Goal: Information Seeking & Learning: Learn about a topic

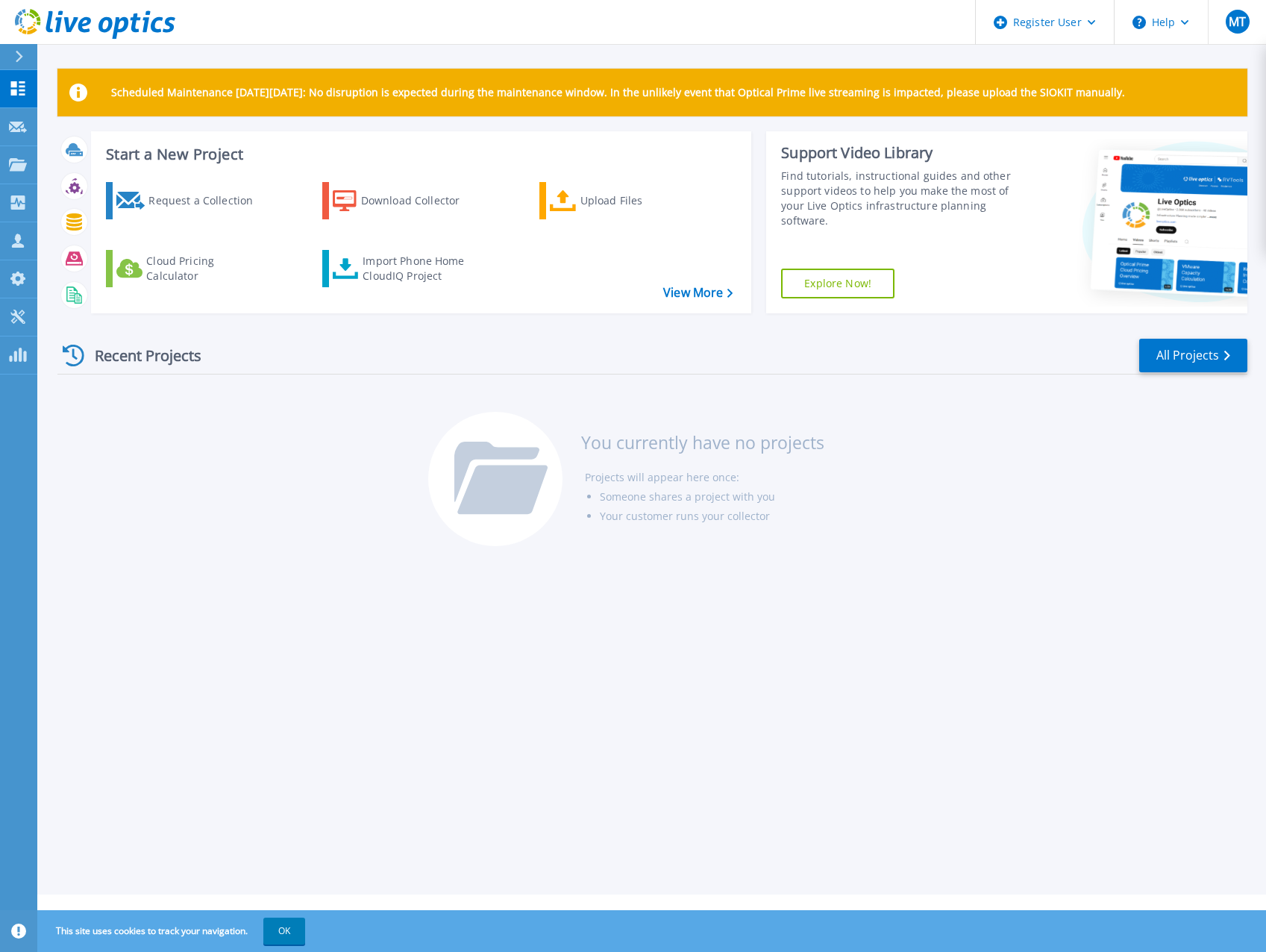
click at [14, 52] on div at bounding box center [25, 57] width 24 height 25
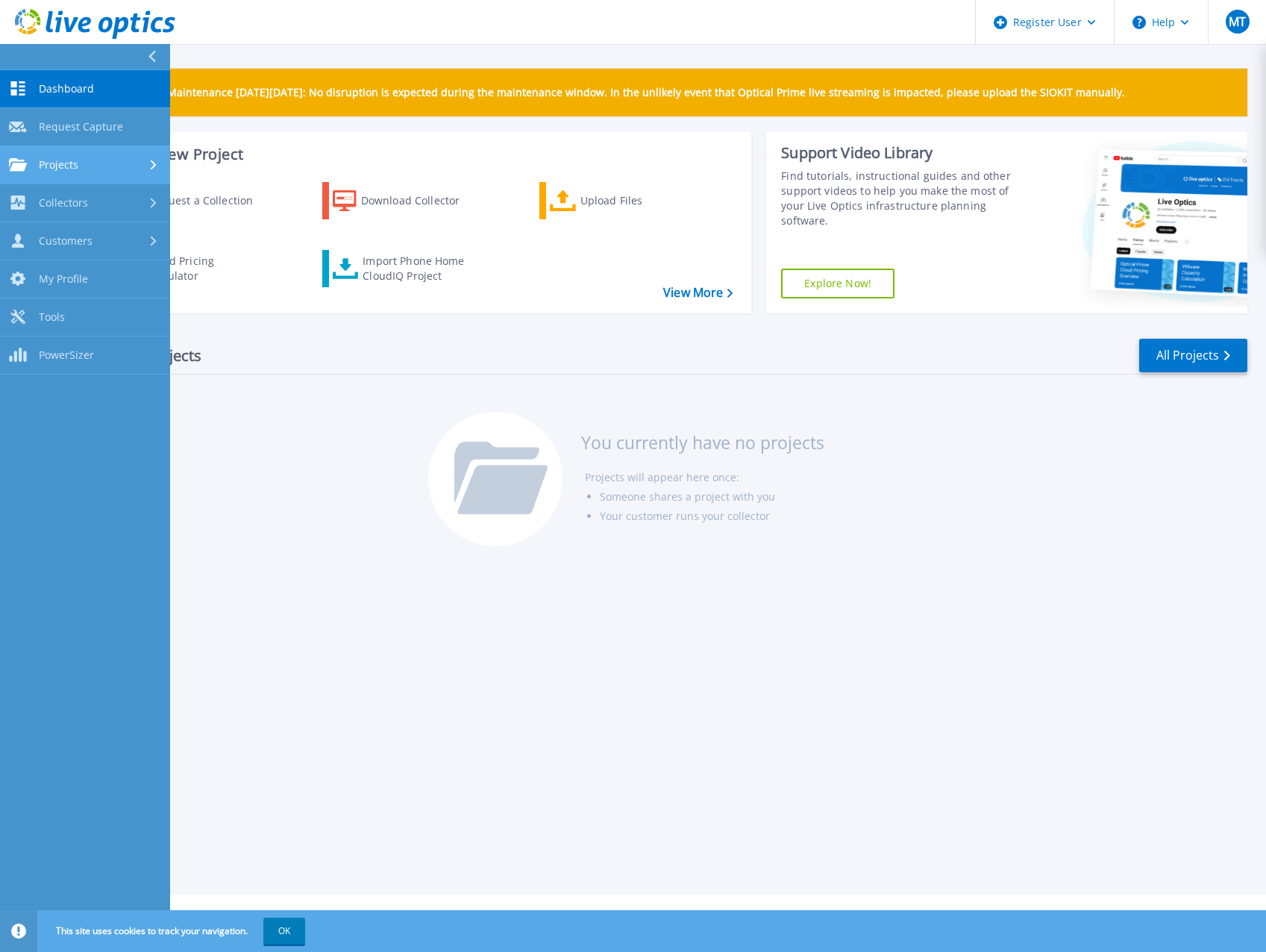
click at [115, 173] on link "Projects Projects" at bounding box center [85, 165] width 171 height 38
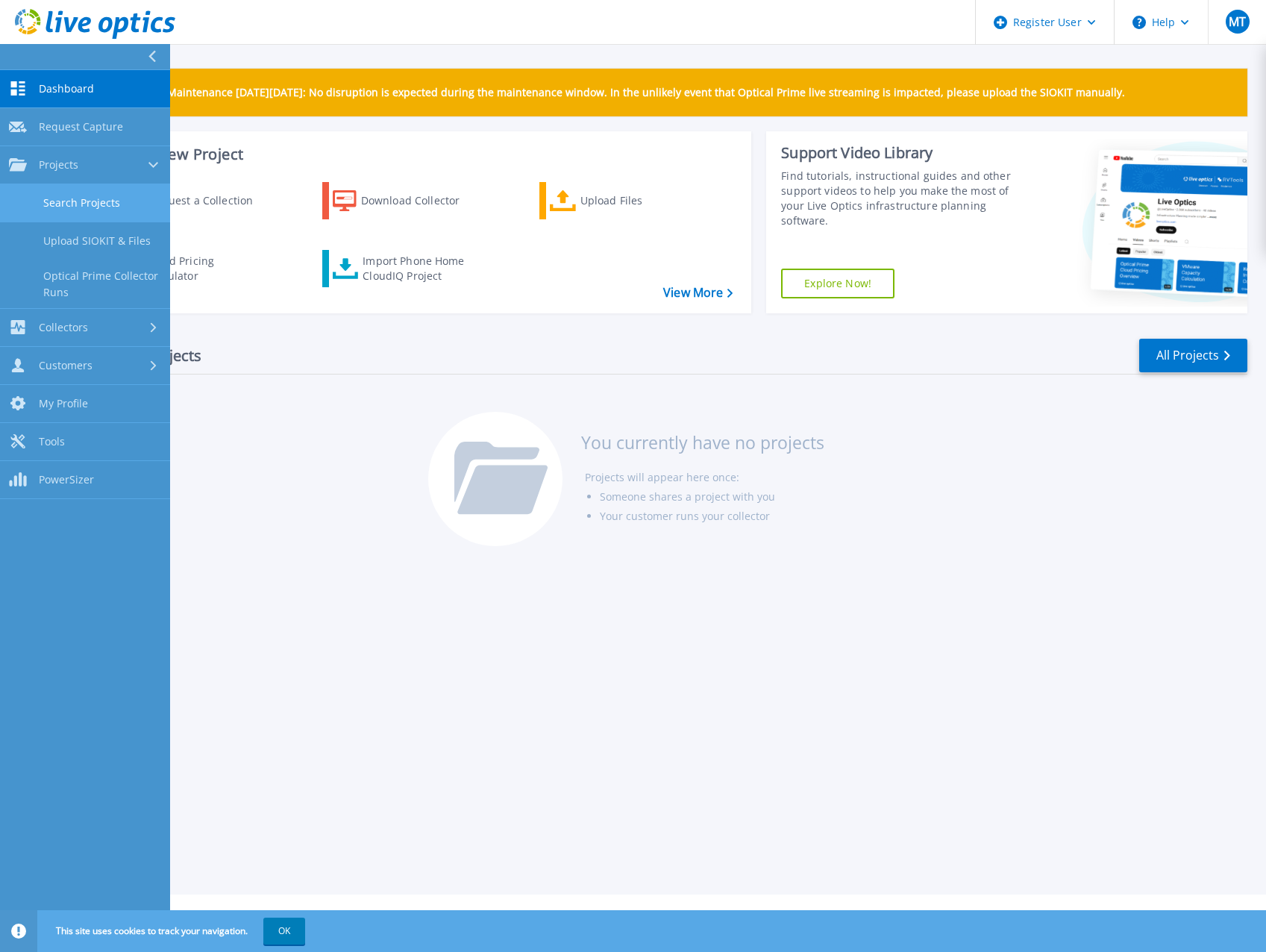
click at [100, 209] on link "Search Projects" at bounding box center [85, 204] width 171 height 38
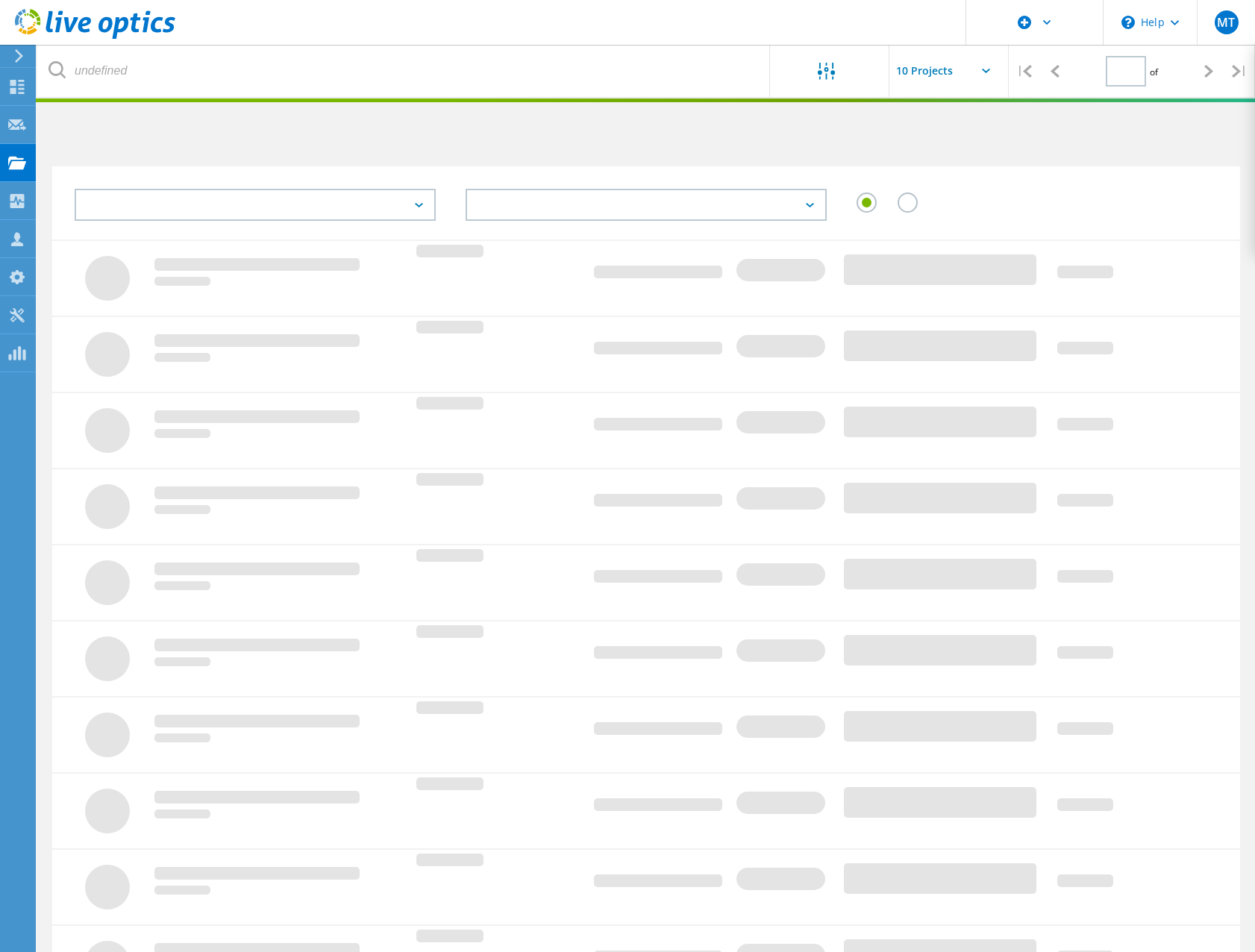
type input "1"
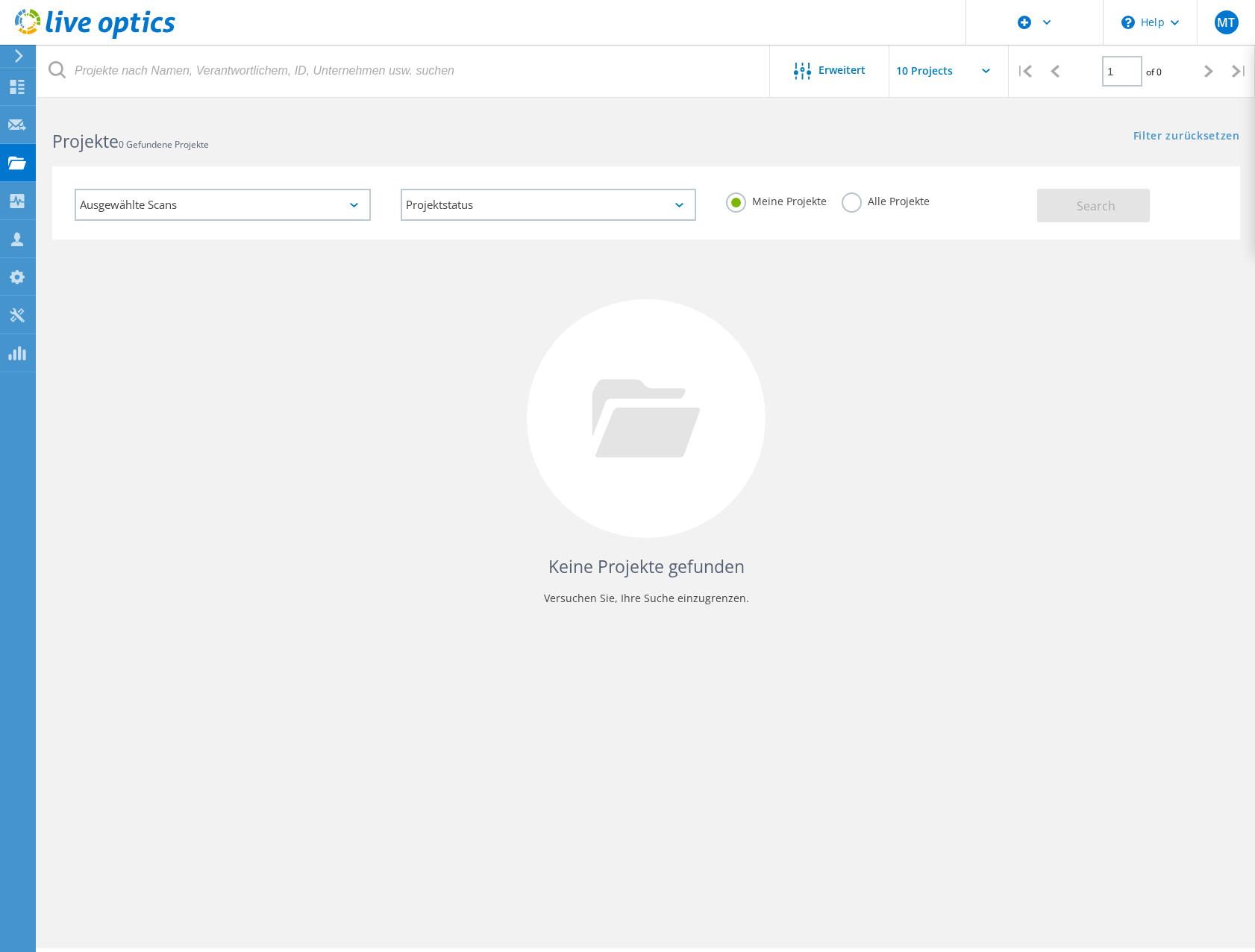
click at [175, 196] on div "Ausgewählte Scans" at bounding box center [223, 205] width 296 height 32
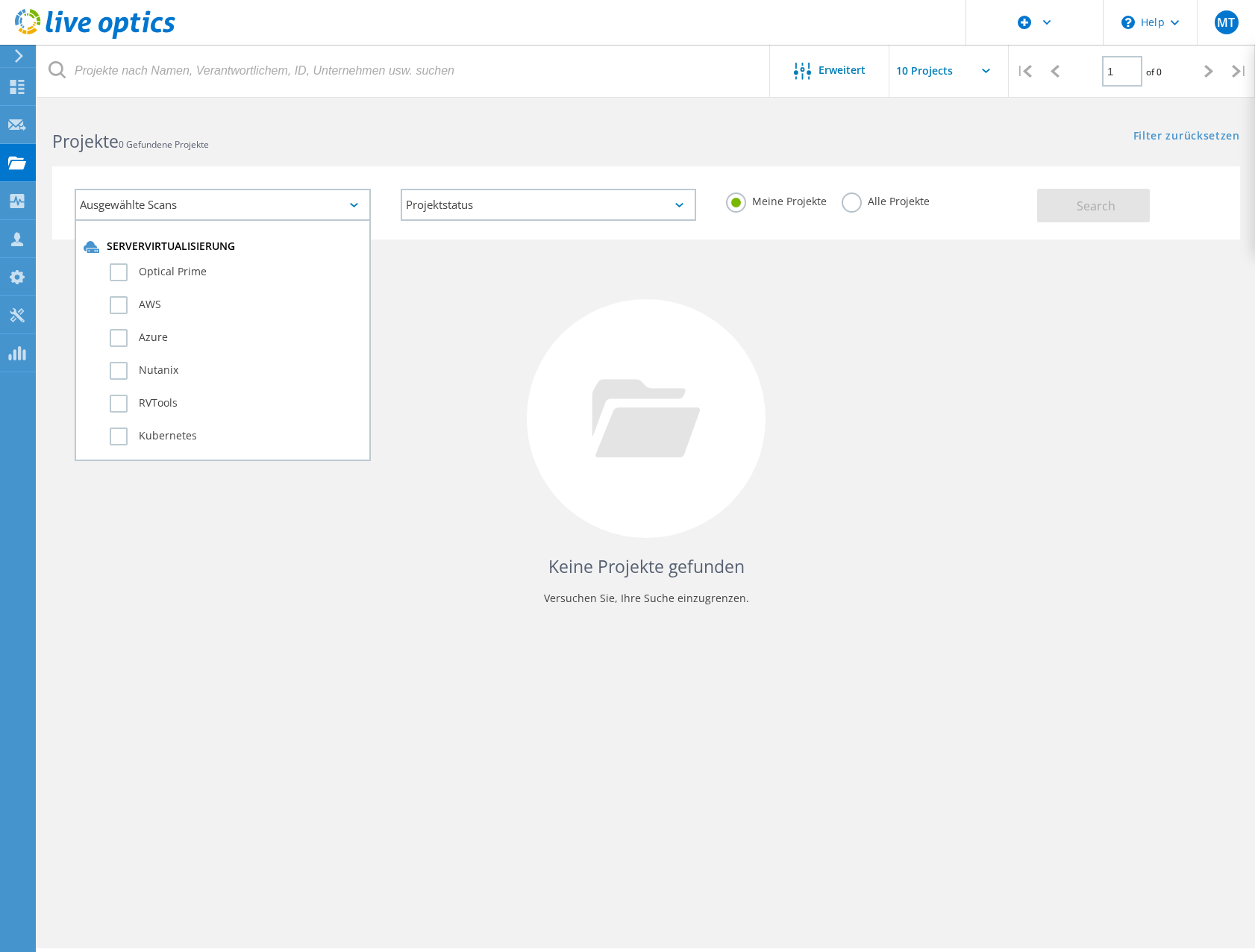
click at [175, 200] on div "Ausgewählte Scans" at bounding box center [223, 205] width 296 height 32
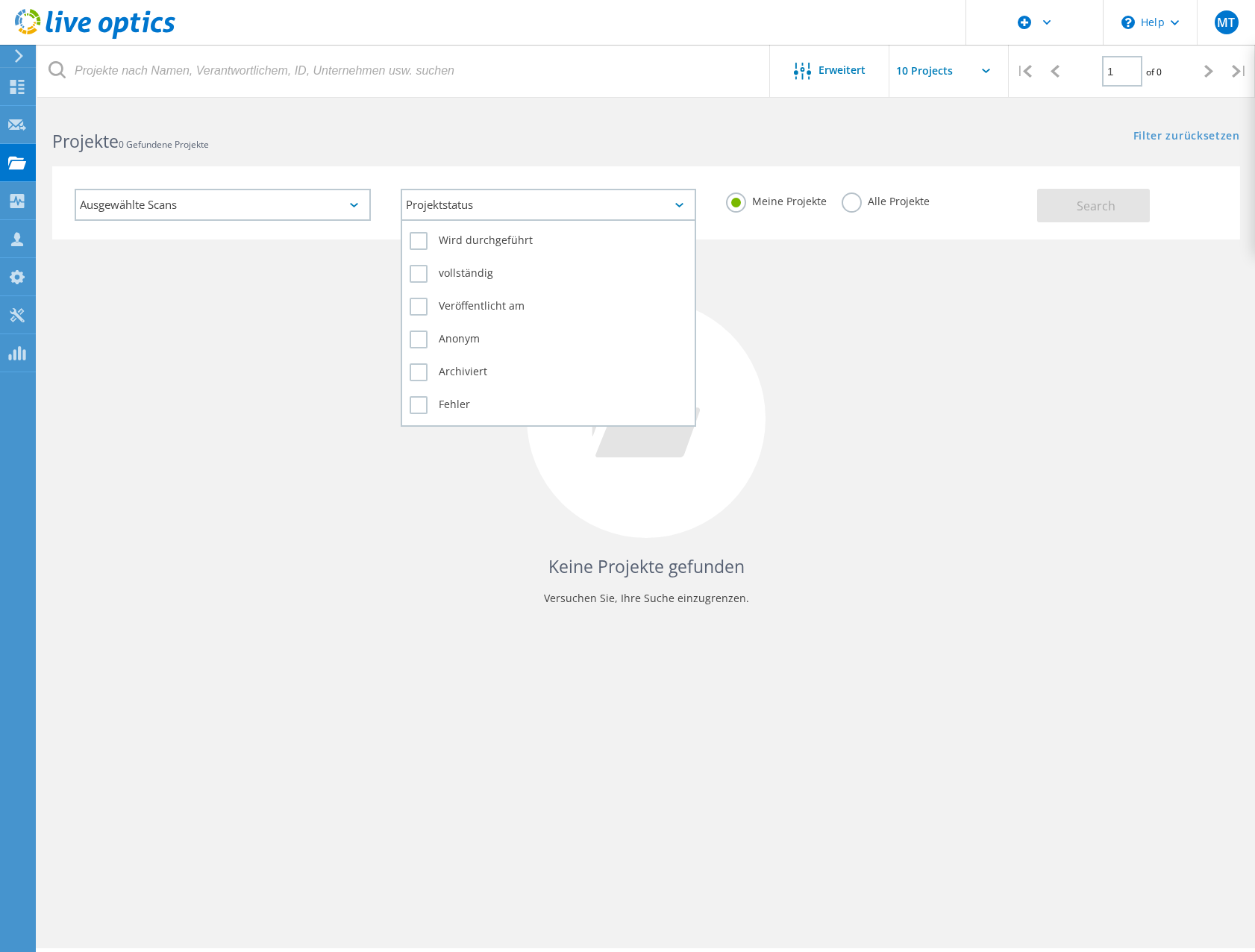
click at [544, 214] on div "Projektstatus" at bounding box center [549, 205] width 296 height 32
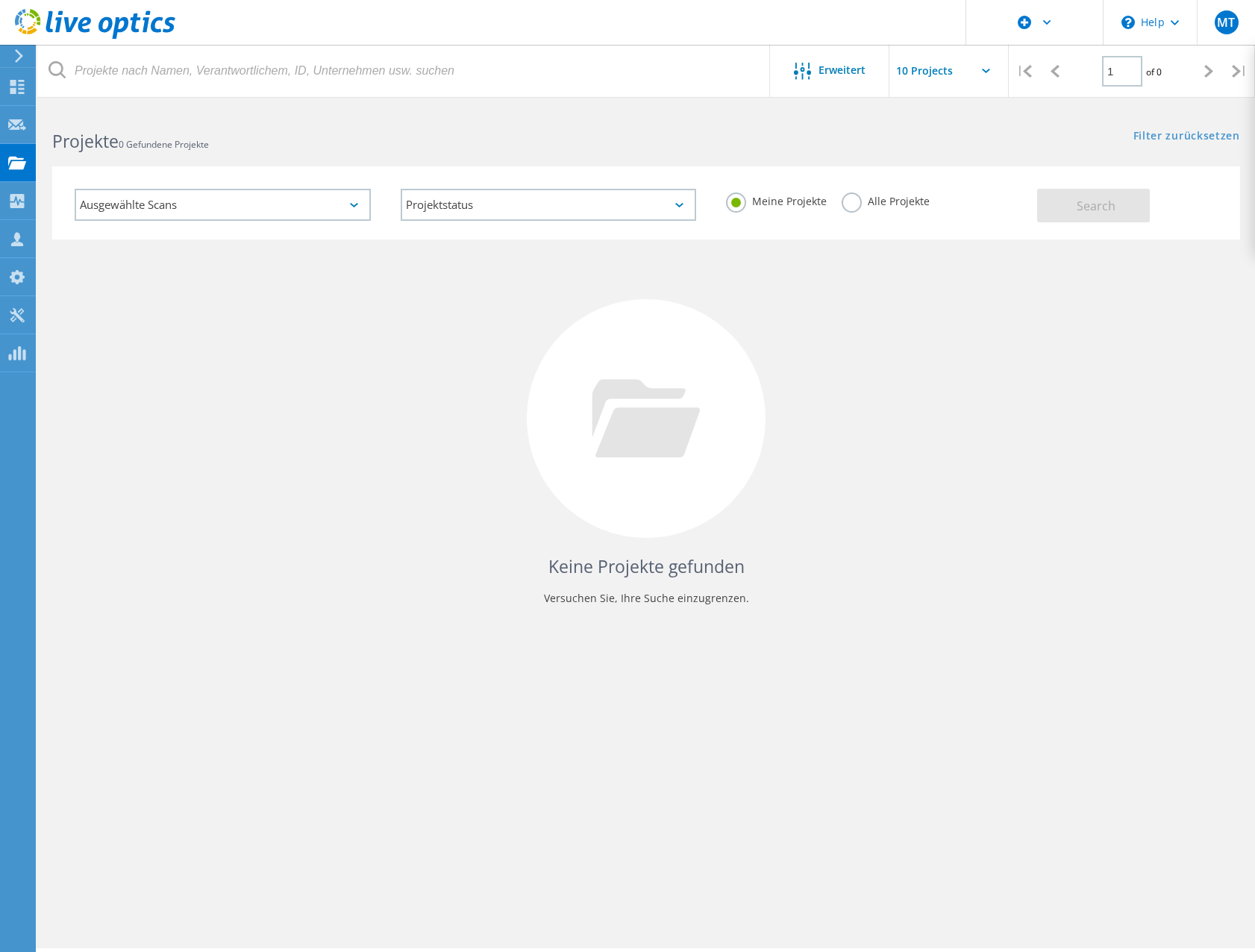
click at [250, 125] on div "Projekte 0 Gefundene Projekte" at bounding box center [342, 128] width 609 height 40
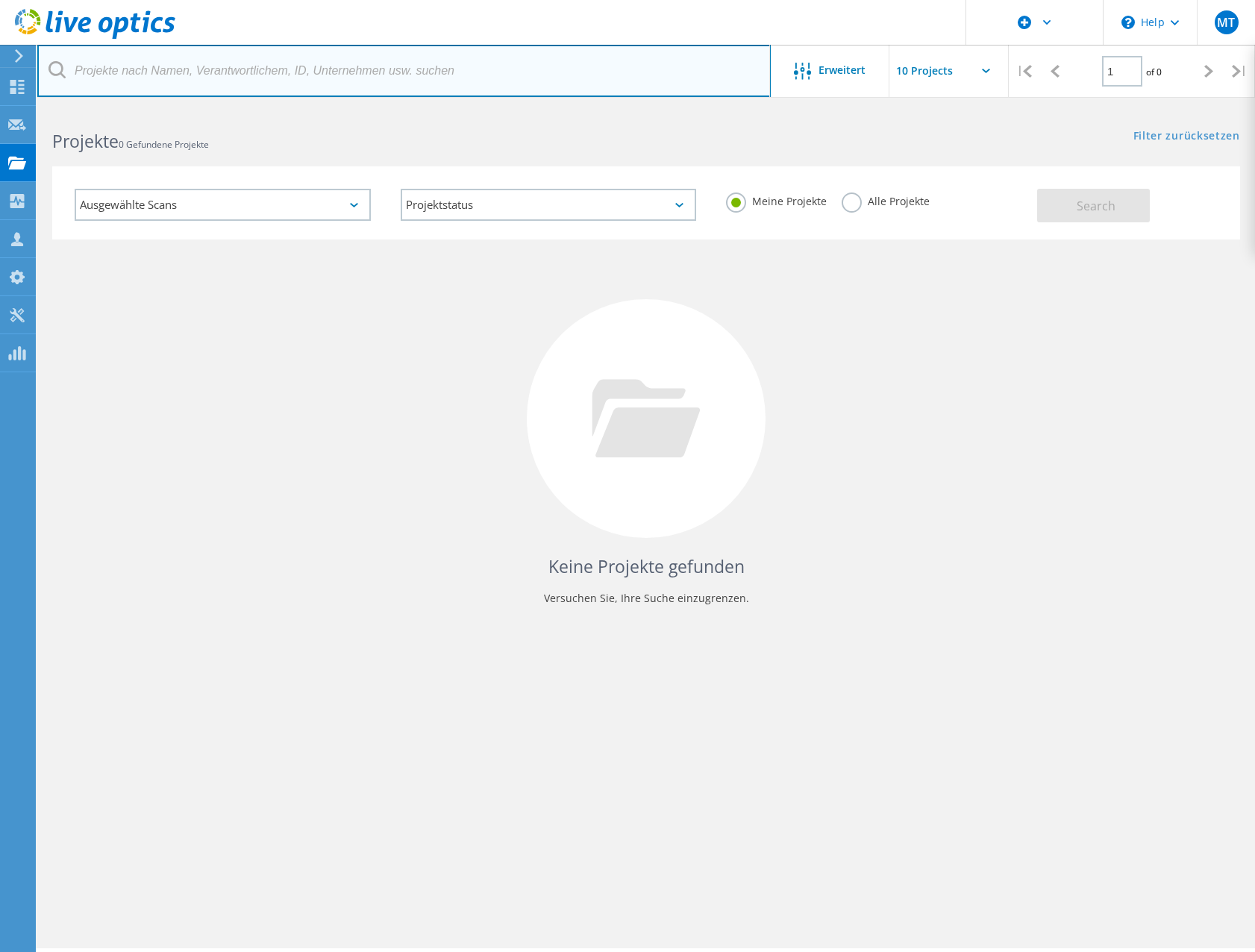
click at [225, 71] on input "text" at bounding box center [404, 71] width 734 height 52
type input "IGUS"
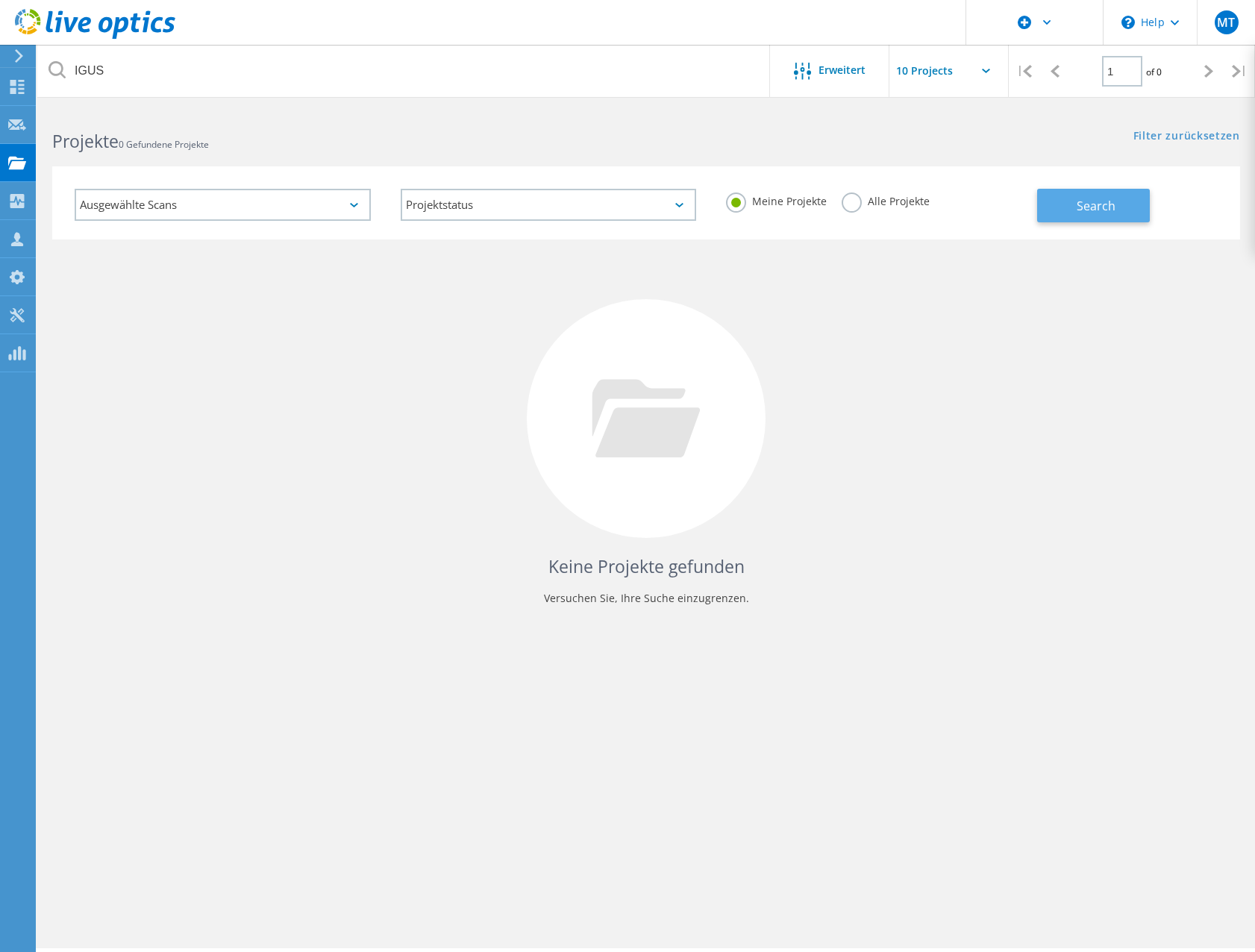
click at [1079, 212] on span "Search" at bounding box center [1095, 206] width 39 height 17
click at [862, 210] on div "Alle Projekte" at bounding box center [886, 203] width 88 height 22
click at [857, 206] on label "Alle Projekte" at bounding box center [886, 199] width 88 height 14
click at [0, 0] on input "Alle Projekte" at bounding box center [0, 0] width 0 height 0
click at [1119, 212] on button "Search" at bounding box center [1093, 205] width 112 height 33
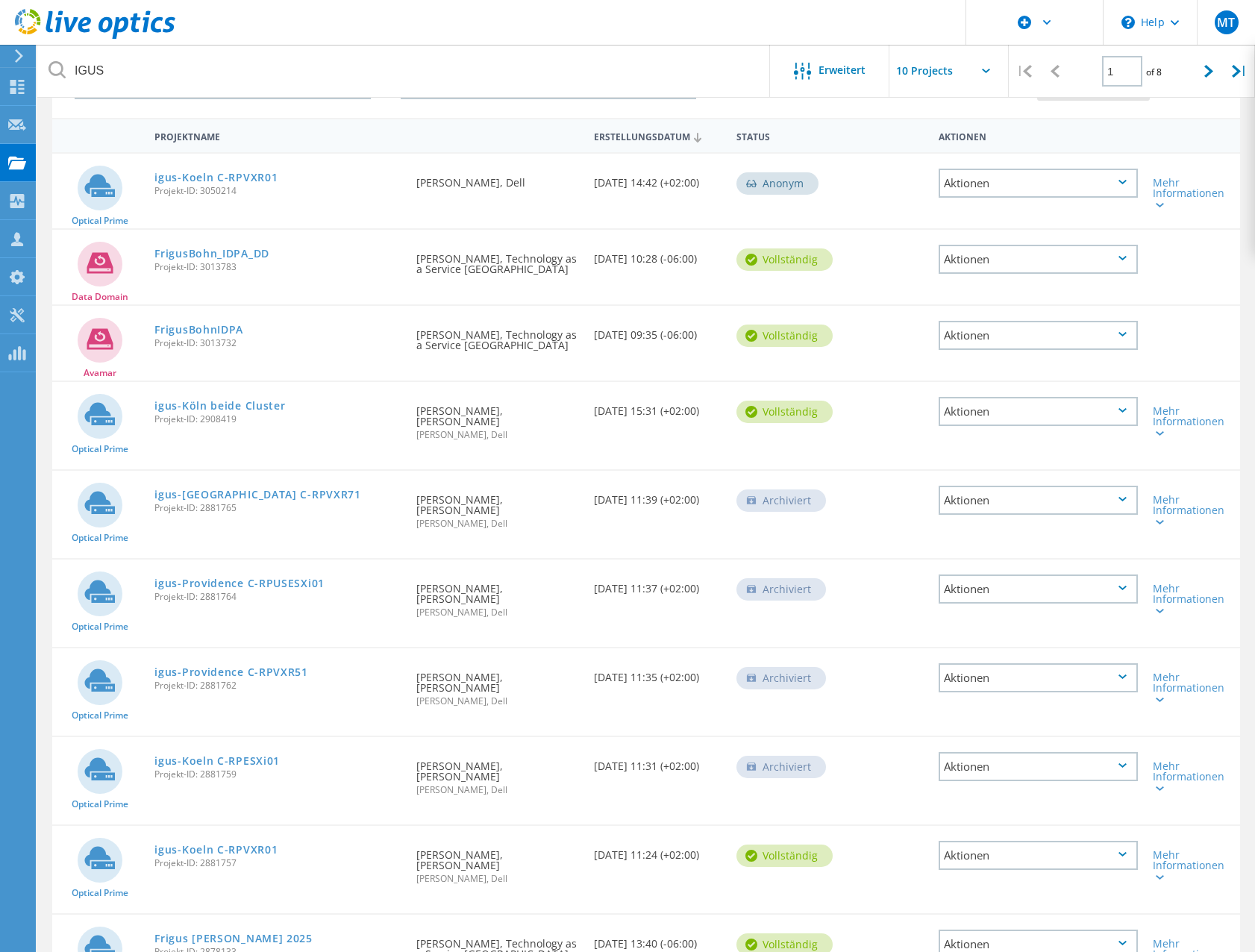
scroll to position [155, 0]
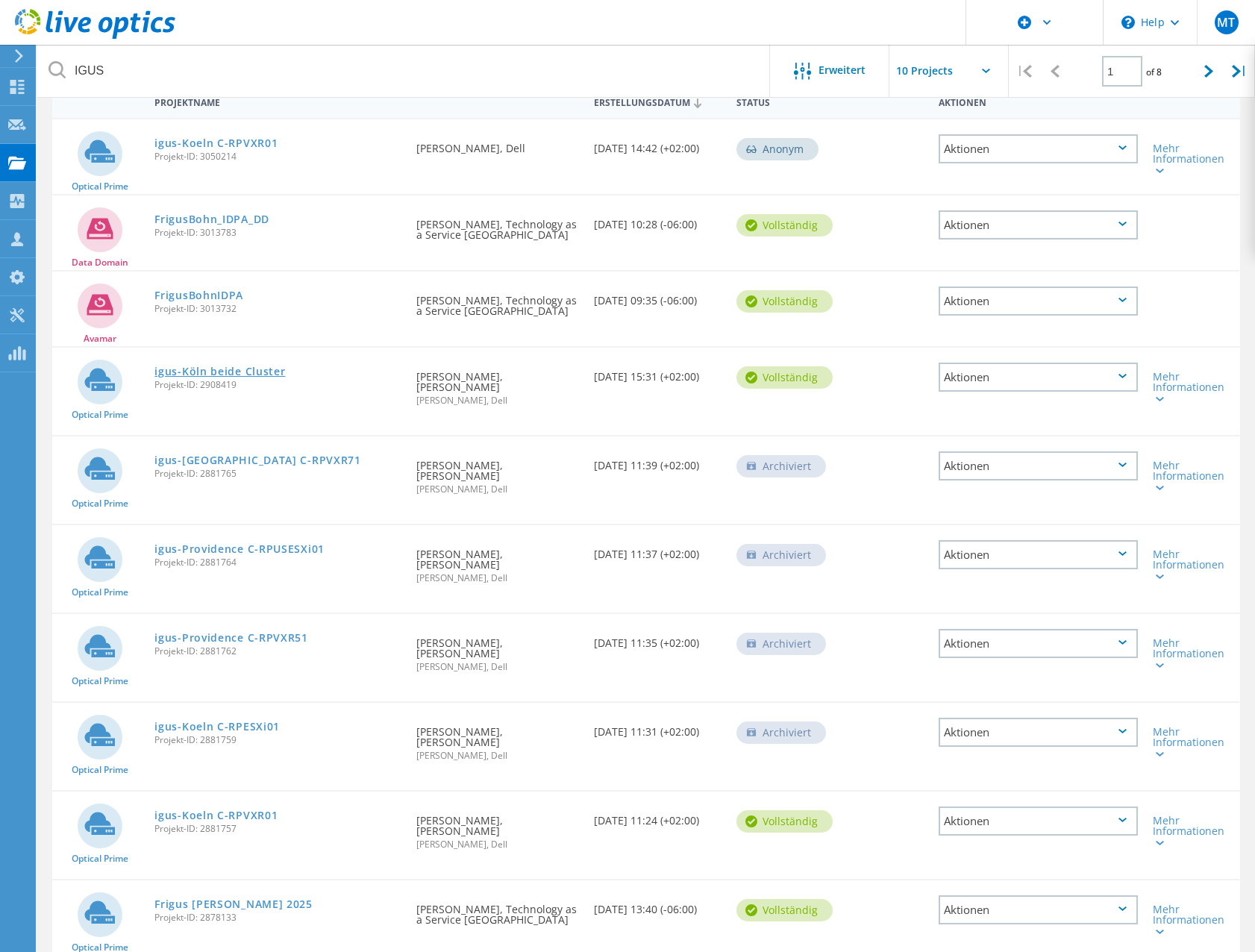
click at [208, 372] on link "igus-Köln beide Cluster" at bounding box center [220, 371] width 131 height 11
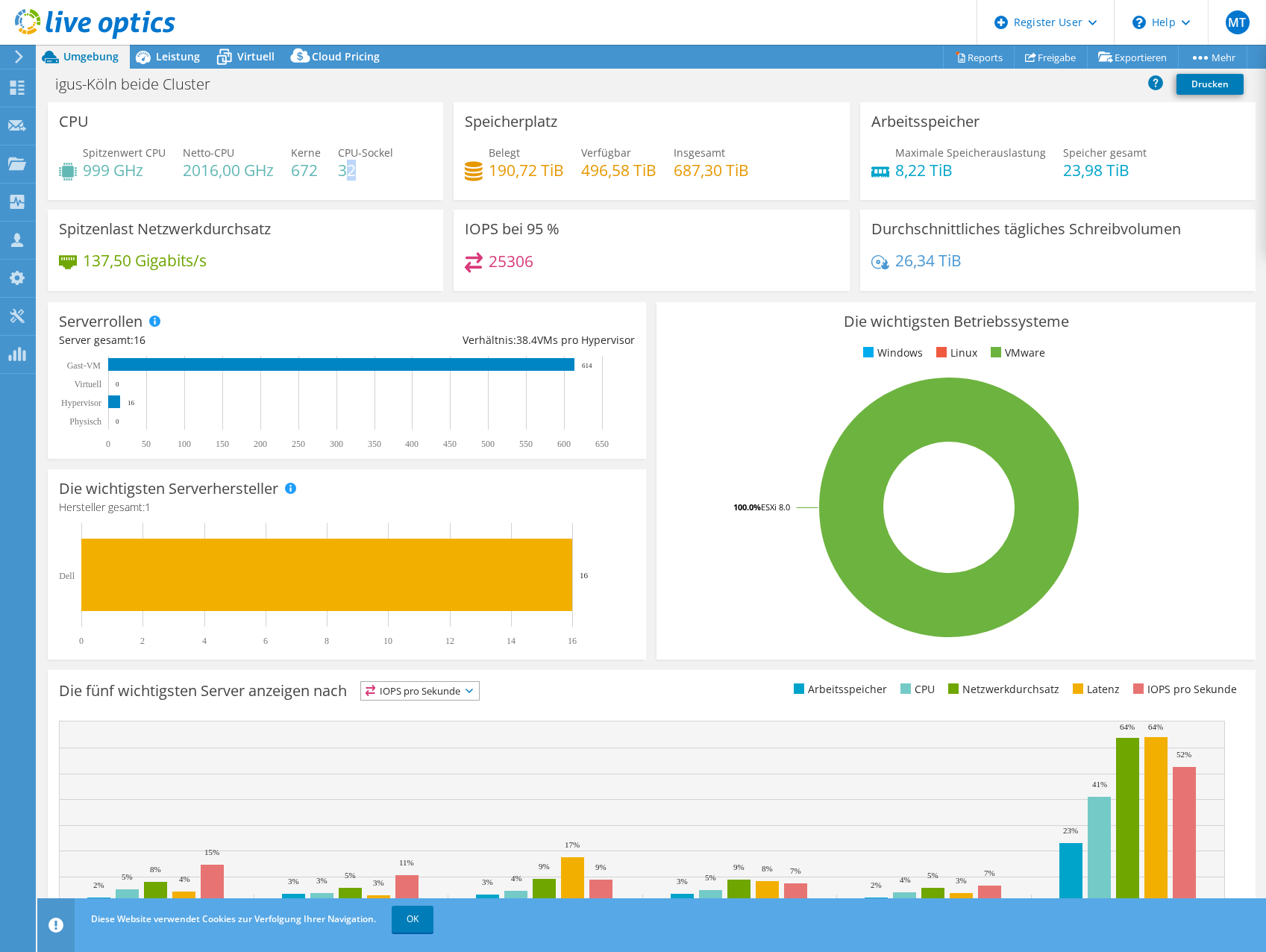
drag, startPoint x: 354, startPoint y: 166, endPoint x: 378, endPoint y: 166, distance: 24.0
click at [378, 166] on h4 "32" at bounding box center [365, 170] width 55 height 17
drag, startPoint x: 337, startPoint y: 172, endPoint x: 373, endPoint y: 167, distance: 36.3
click at [373, 167] on h4 "32" at bounding box center [365, 170] width 55 height 17
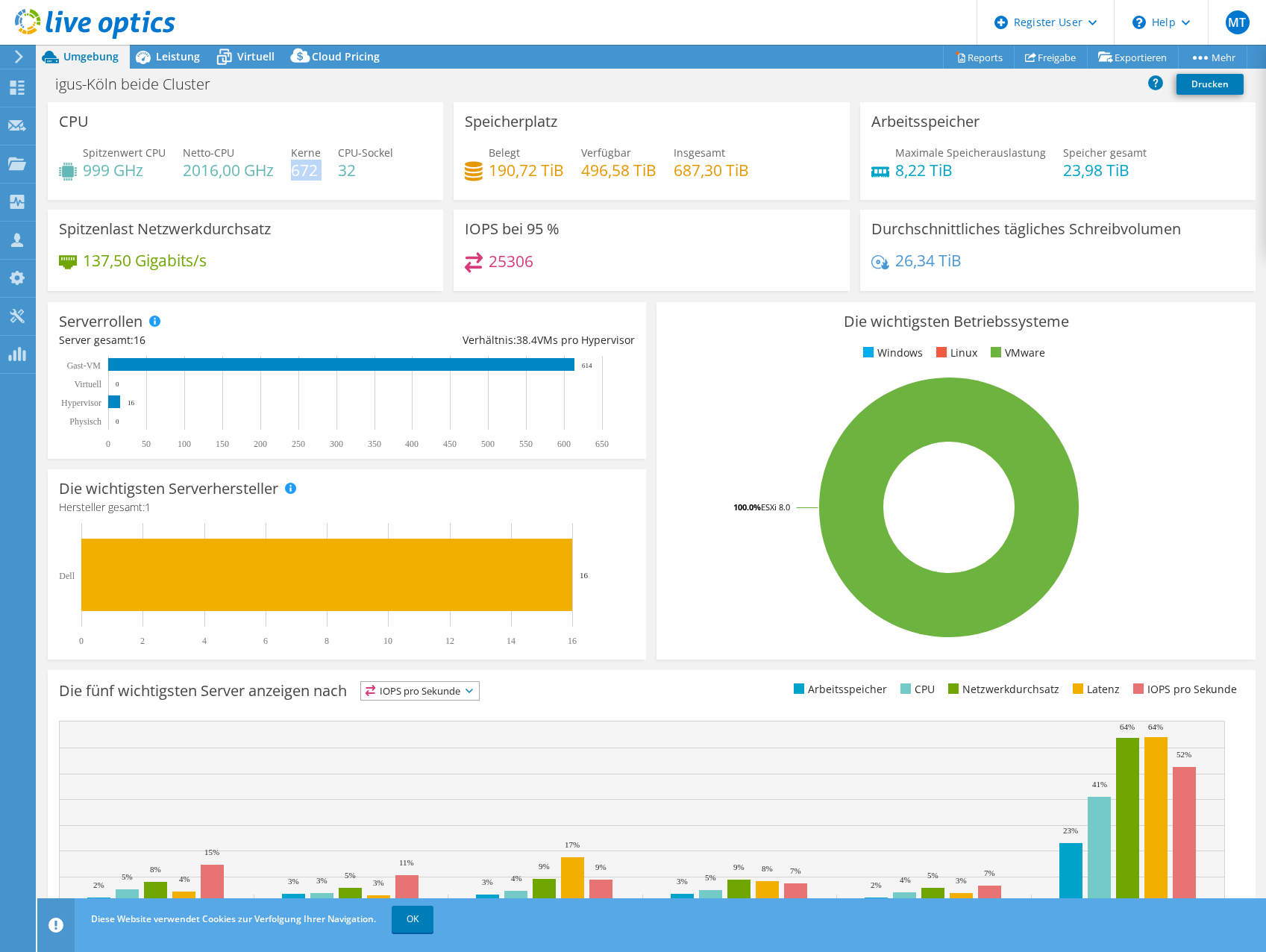
drag, startPoint x: 290, startPoint y: 170, endPoint x: 325, endPoint y: 171, distance: 35.0
click at [327, 170] on div "Spitzenwert CPU 999 GHz Netto-CPU 2016,00 GHz Kerne 672 CPU-Sockel 32" at bounding box center [245, 169] width 373 height 48
drag, startPoint x: 325, startPoint y: 171, endPoint x: 323, endPoint y: 187, distance: 16.1
click at [323, 187] on div "Spitzenwert CPU 999 GHz Netto-CPU 2016,00 GHz Kerne 672 CPU-Sockel 32" at bounding box center [245, 169] width 373 height 48
drag, startPoint x: 290, startPoint y: 170, endPoint x: 339, endPoint y: 170, distance: 49.0
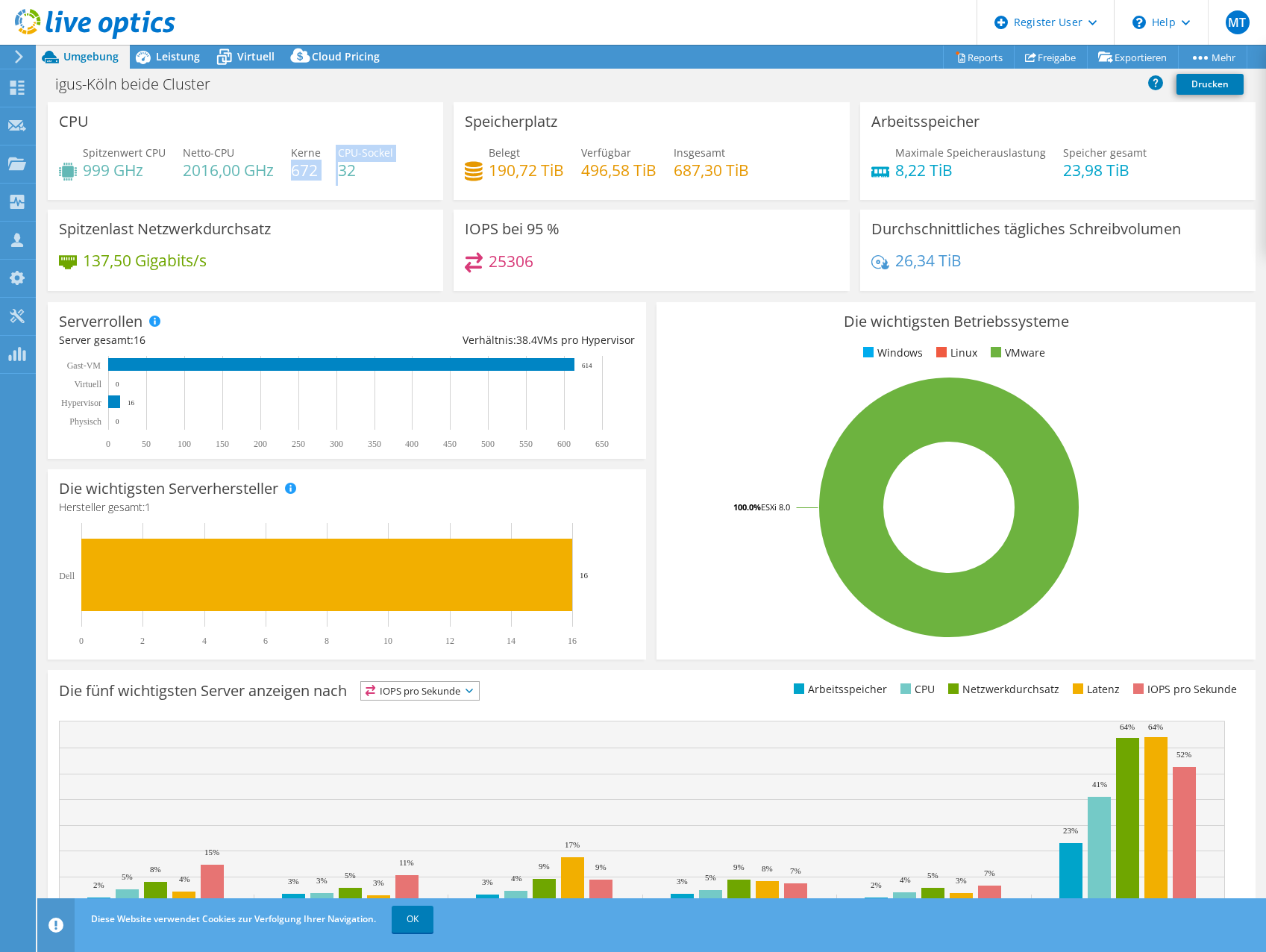
click at [339, 170] on div "Spitzenwert CPU 999 GHz Netto-CPU 2016,00 GHz Kerne 672 CPU-Sockel 32" at bounding box center [245, 169] width 373 height 48
click at [344, 171] on h4 "32" at bounding box center [365, 170] width 55 height 17
click at [331, 201] on div "CPU Spitzenwert CPU 999 GHz Netto-CPU 2016,00 GHz Kerne 672 CPU-Sockel 32" at bounding box center [245, 155] width 406 height 107
click at [15, 55] on icon at bounding box center [18, 57] width 11 height 13
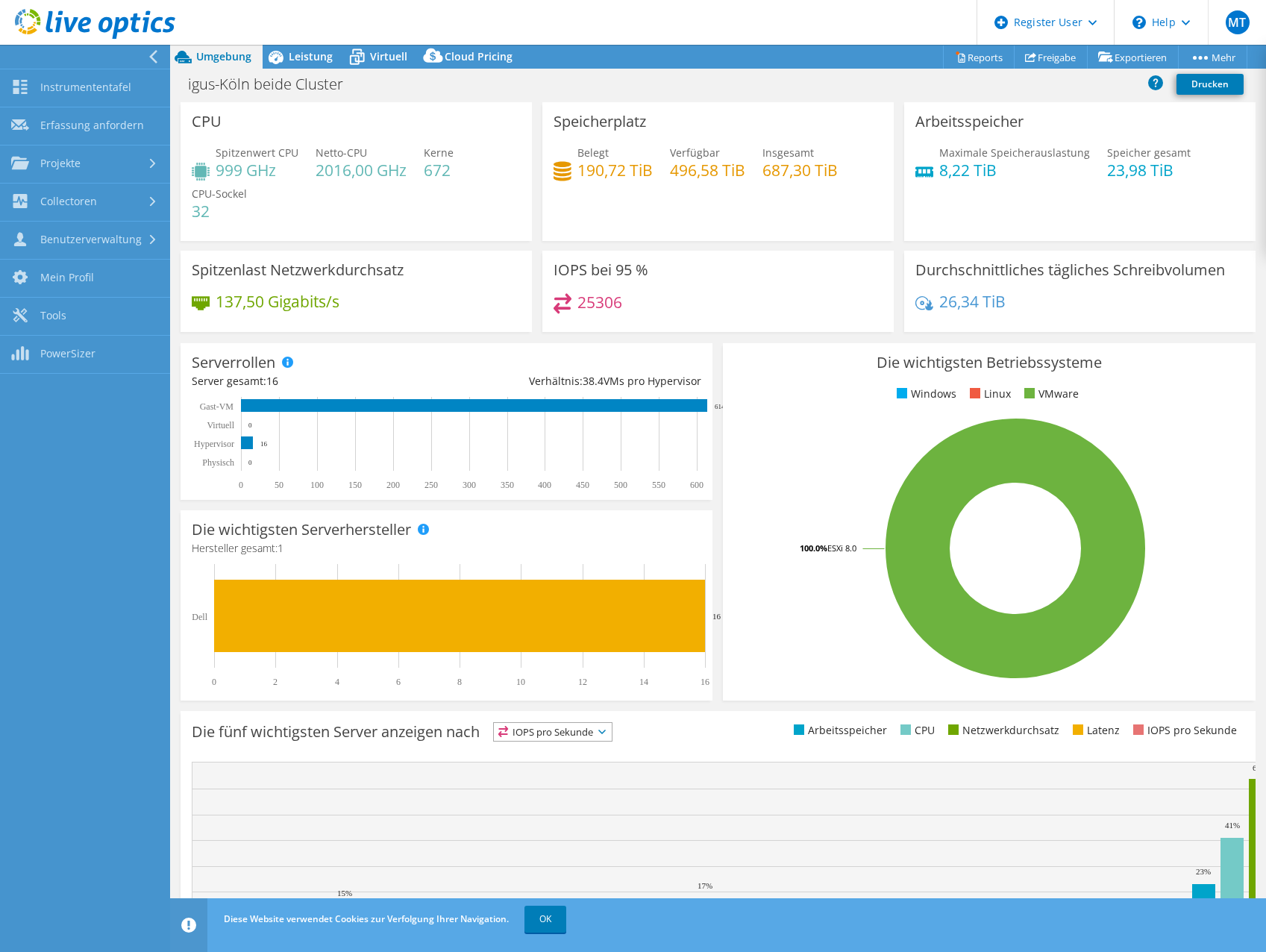
click at [145, 55] on div at bounding box center [82, 57] width 171 height 24
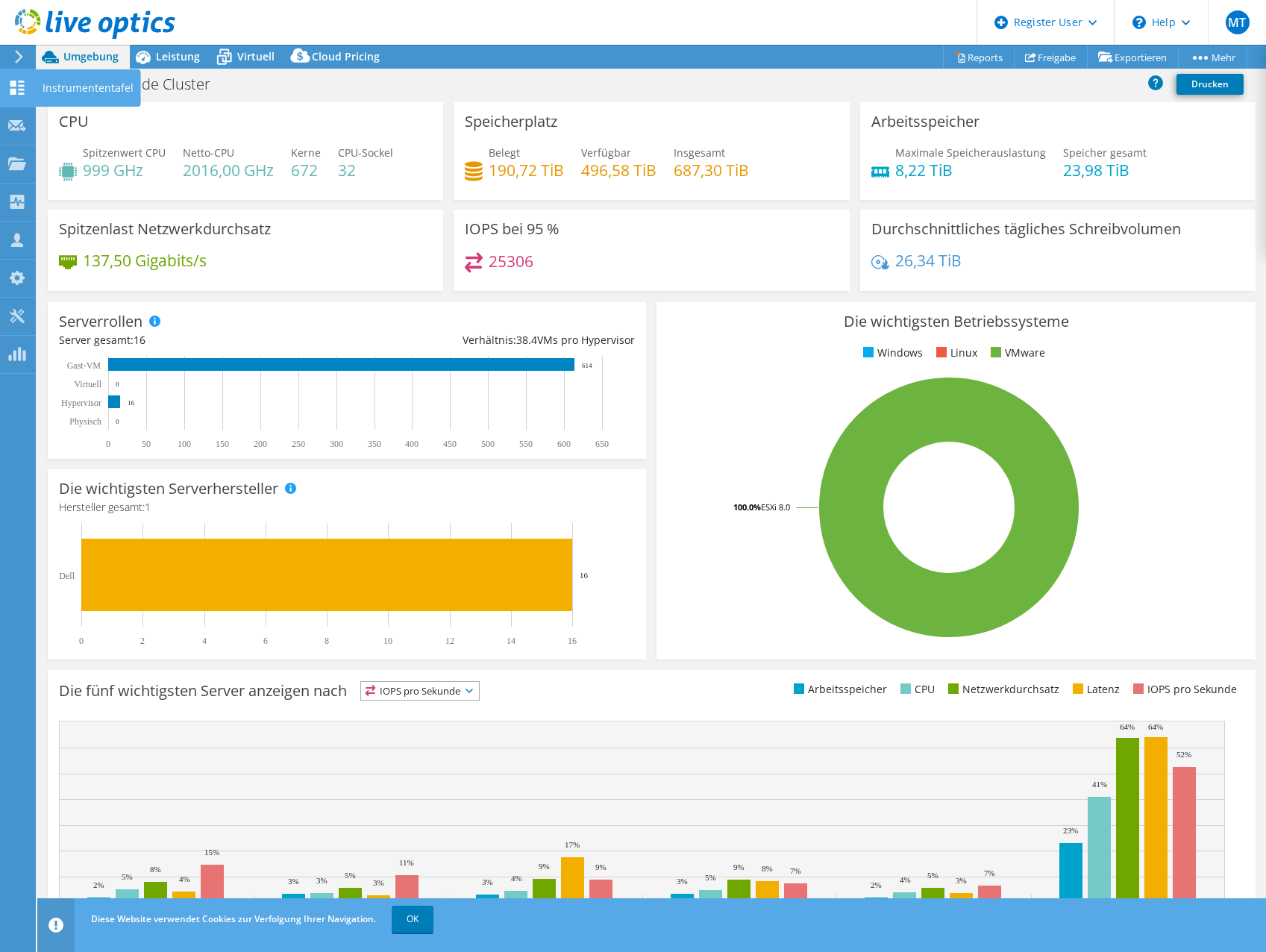
click at [18, 86] on icon at bounding box center [17, 87] width 18 height 14
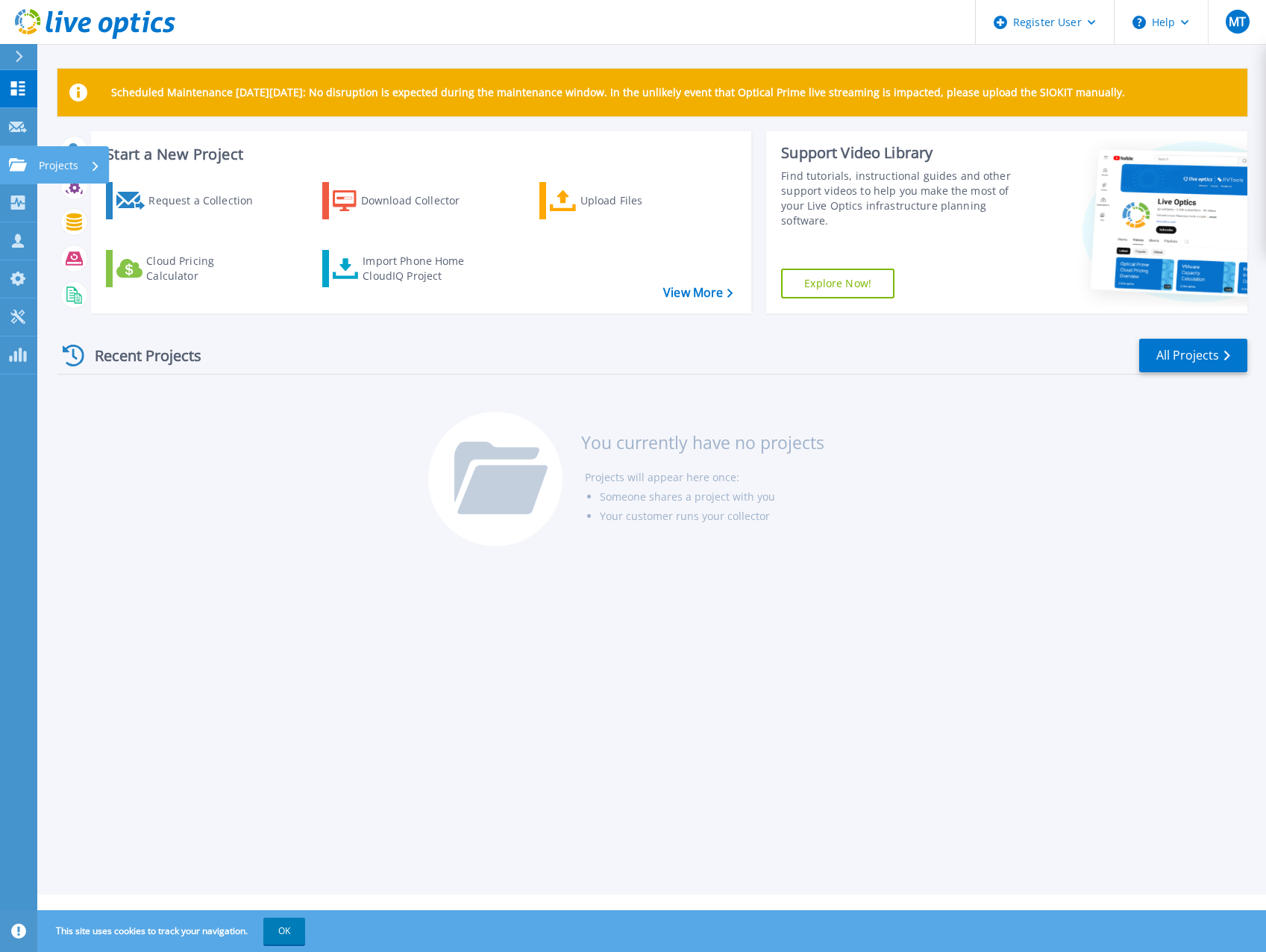
click at [14, 162] on icon at bounding box center [18, 164] width 18 height 12
click at [789, 451] on h3 "You currently have no projects" at bounding box center [703, 442] width 243 height 17
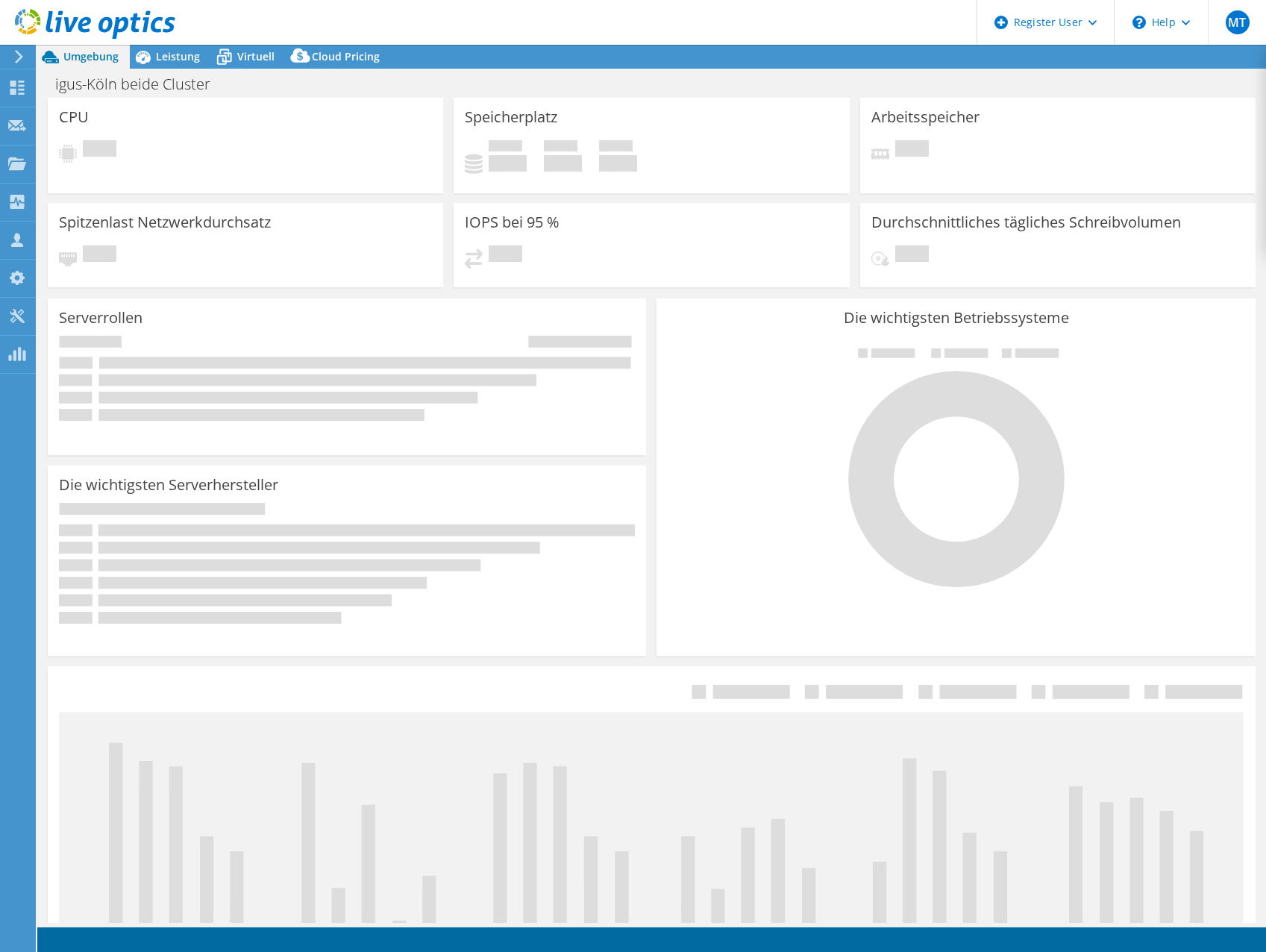
select select "USD"
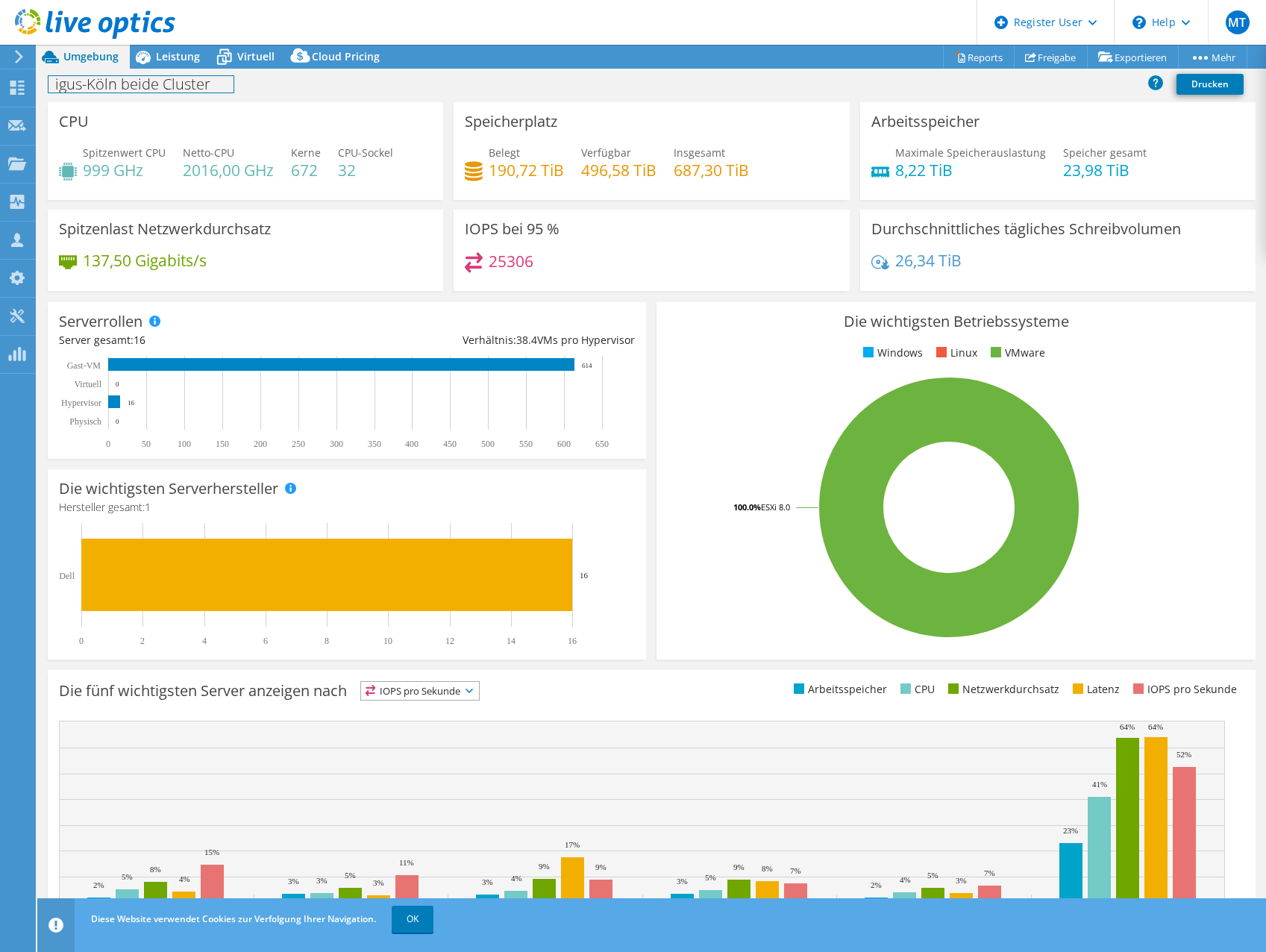
click at [87, 86] on h1 "igus-Köln beide Cluster" at bounding box center [141, 84] width 185 height 17
click at [23, 59] on icon at bounding box center [18, 57] width 11 height 13
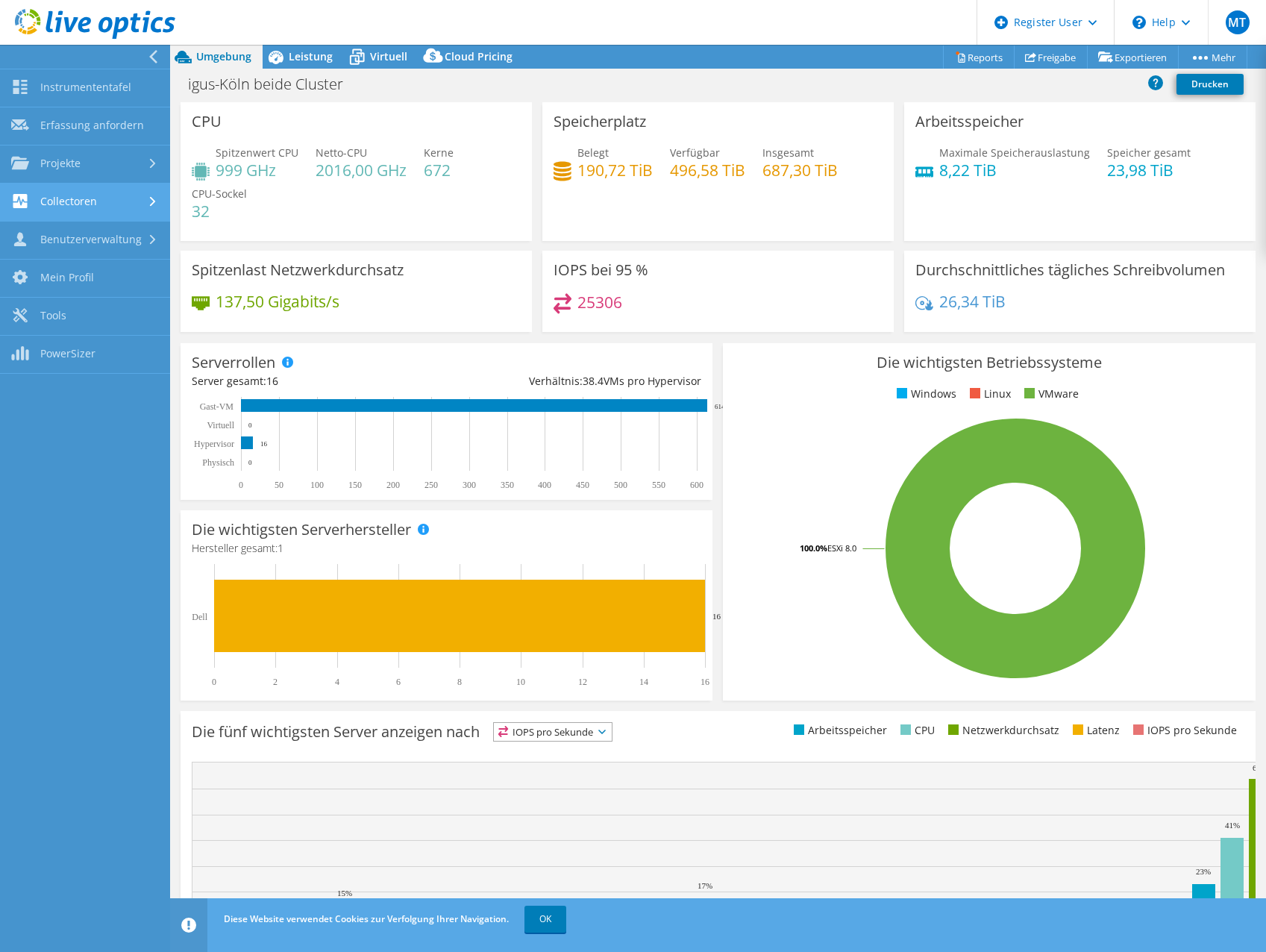
click at [114, 197] on link "Collectoren" at bounding box center [85, 203] width 171 height 38
click at [156, 57] on icon at bounding box center [153, 57] width 11 height 13
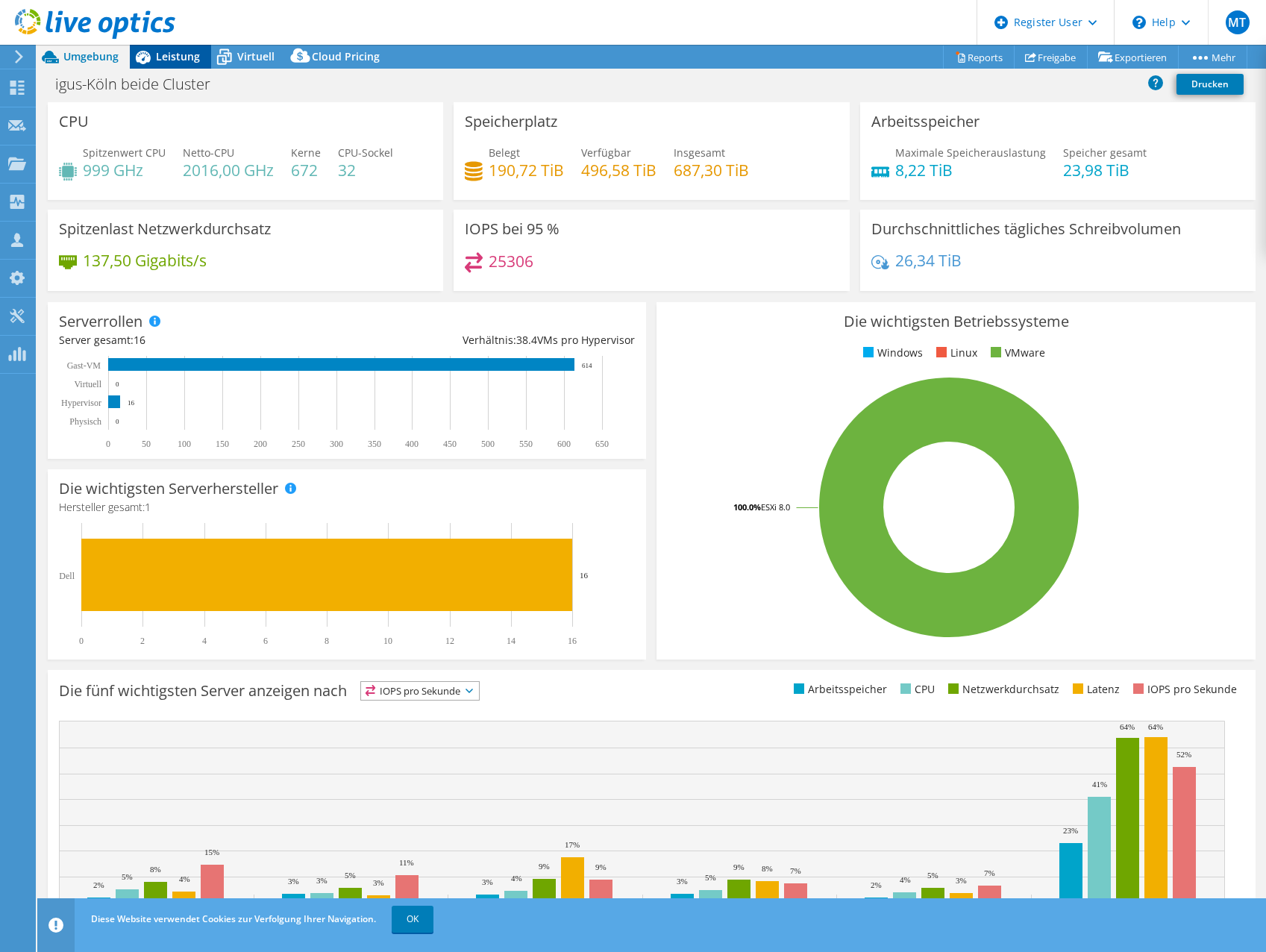
click at [166, 62] on span "Leistung" at bounding box center [177, 56] width 44 height 14
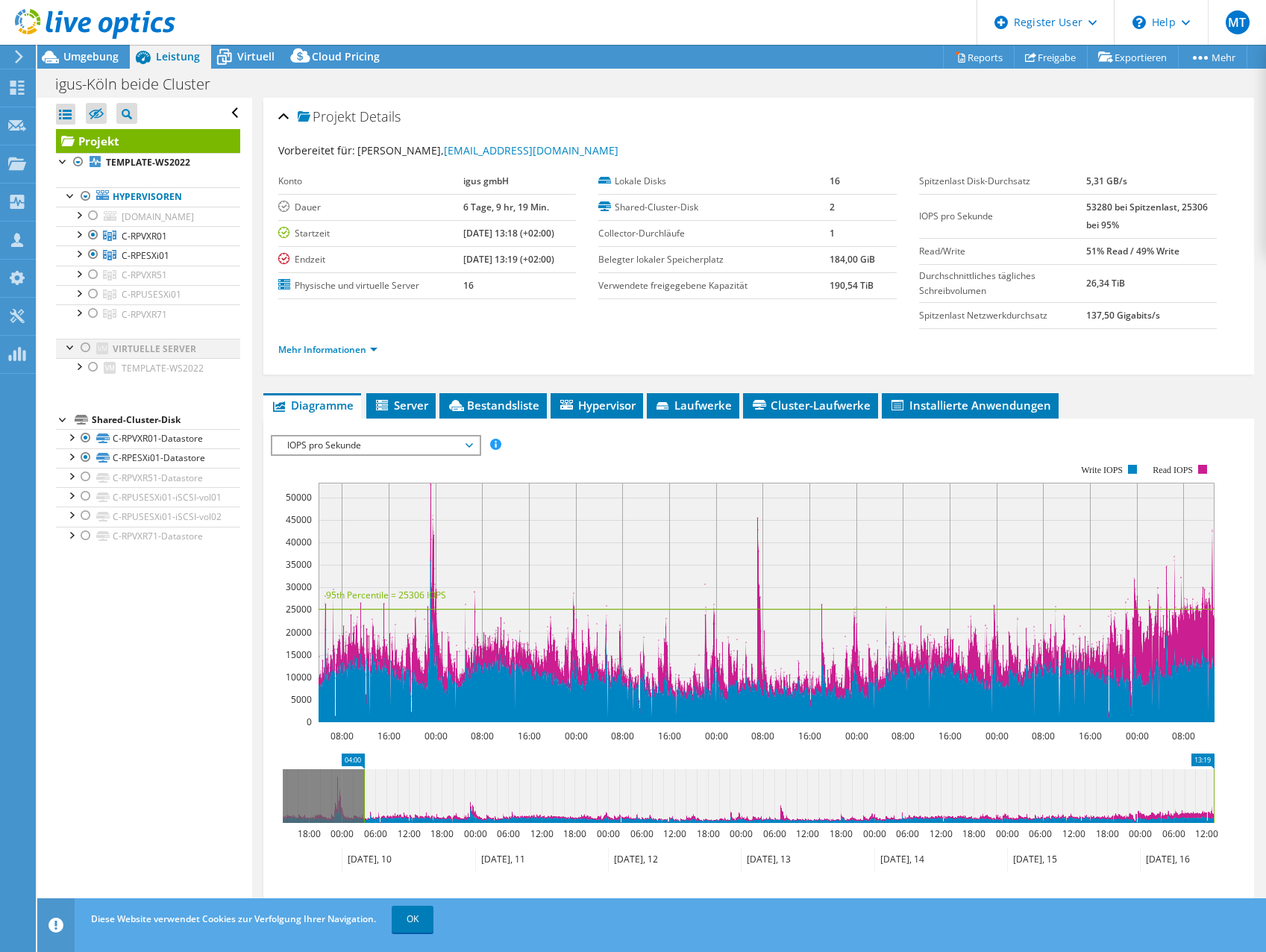
click at [72, 353] on div at bounding box center [71, 346] width 15 height 15
click at [72, 195] on div at bounding box center [71, 195] width 15 height 15
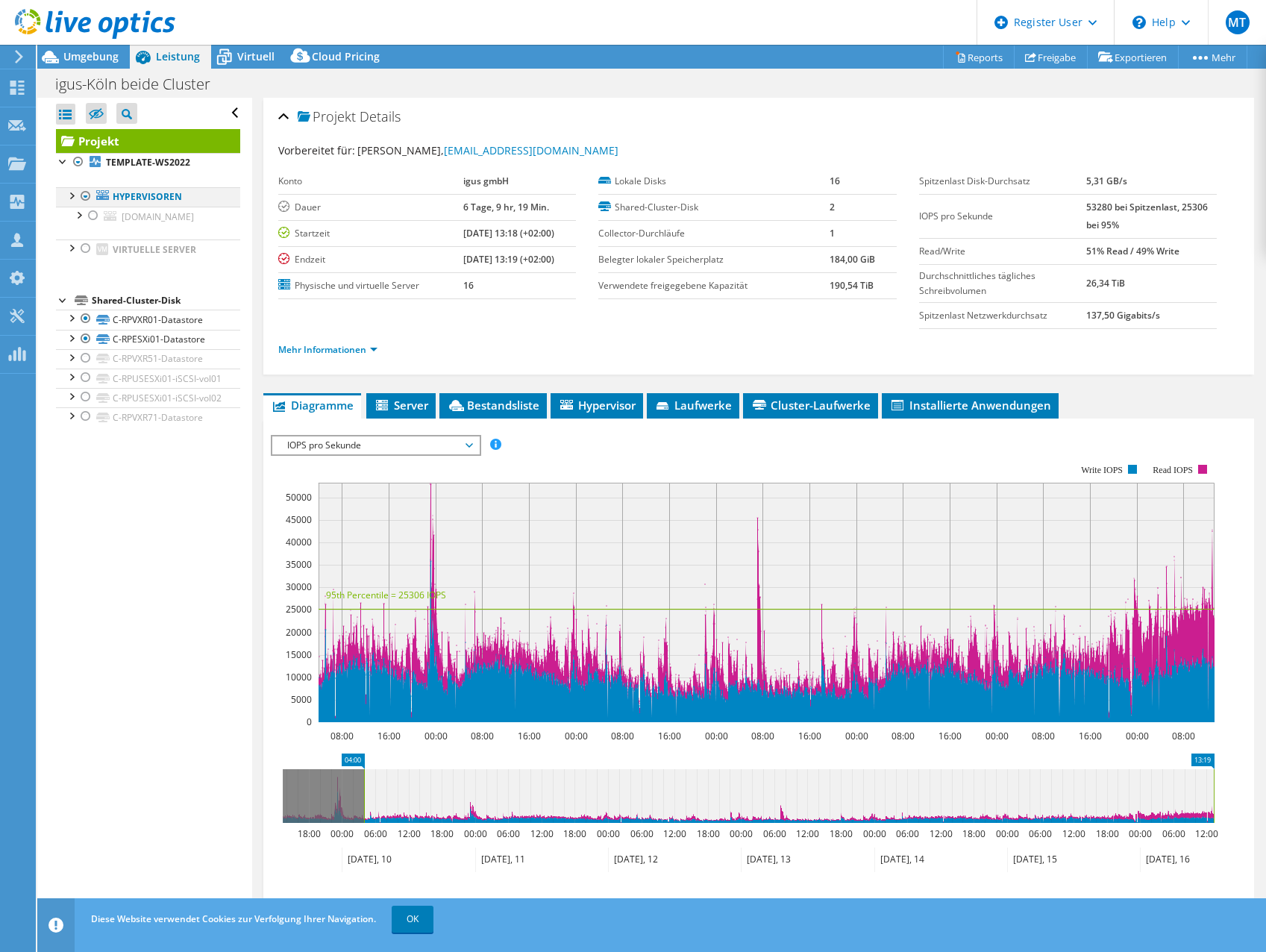
click at [72, 195] on div at bounding box center [71, 195] width 15 height 15
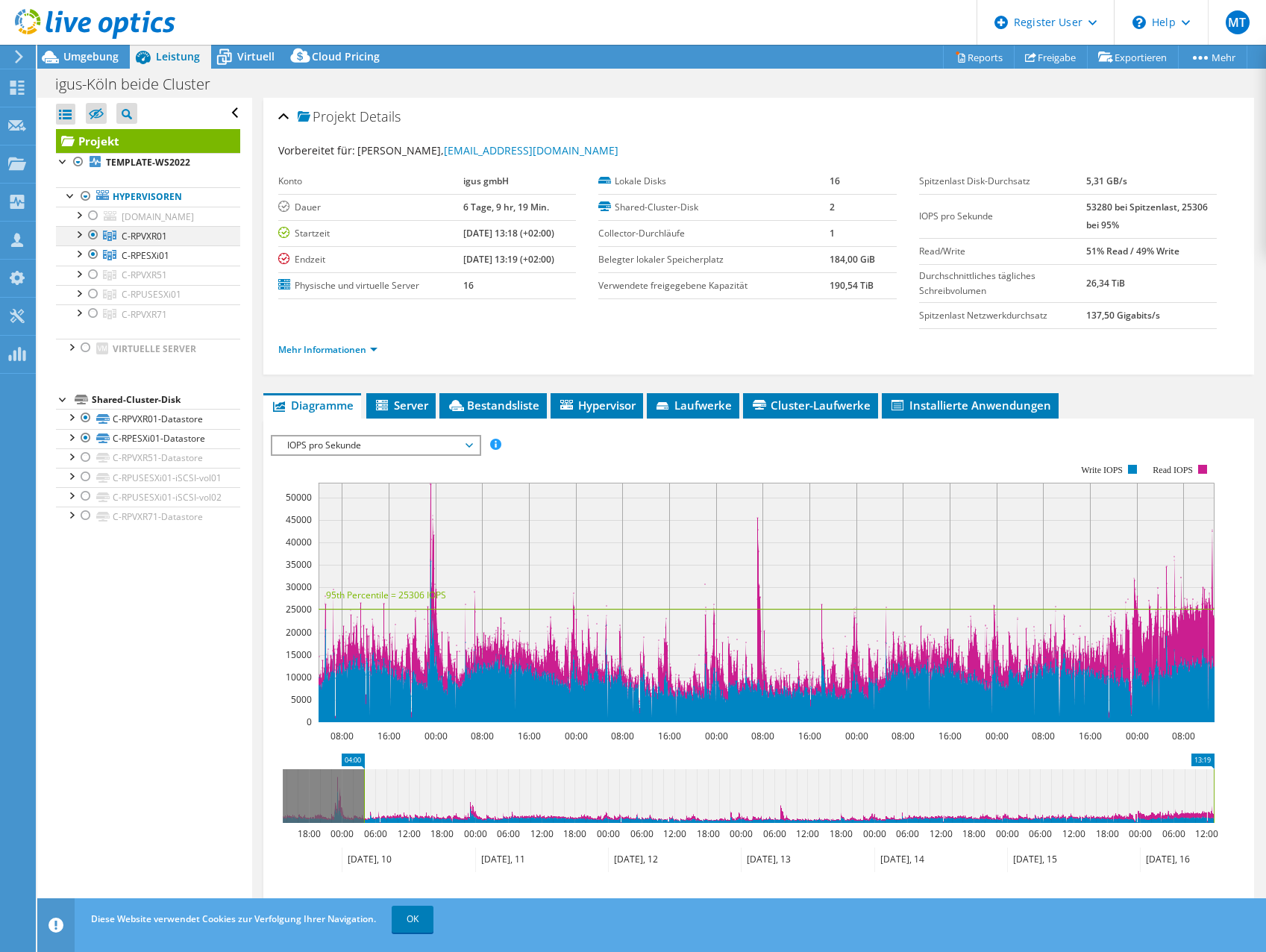
click at [83, 241] on div at bounding box center [78, 234] width 15 height 15
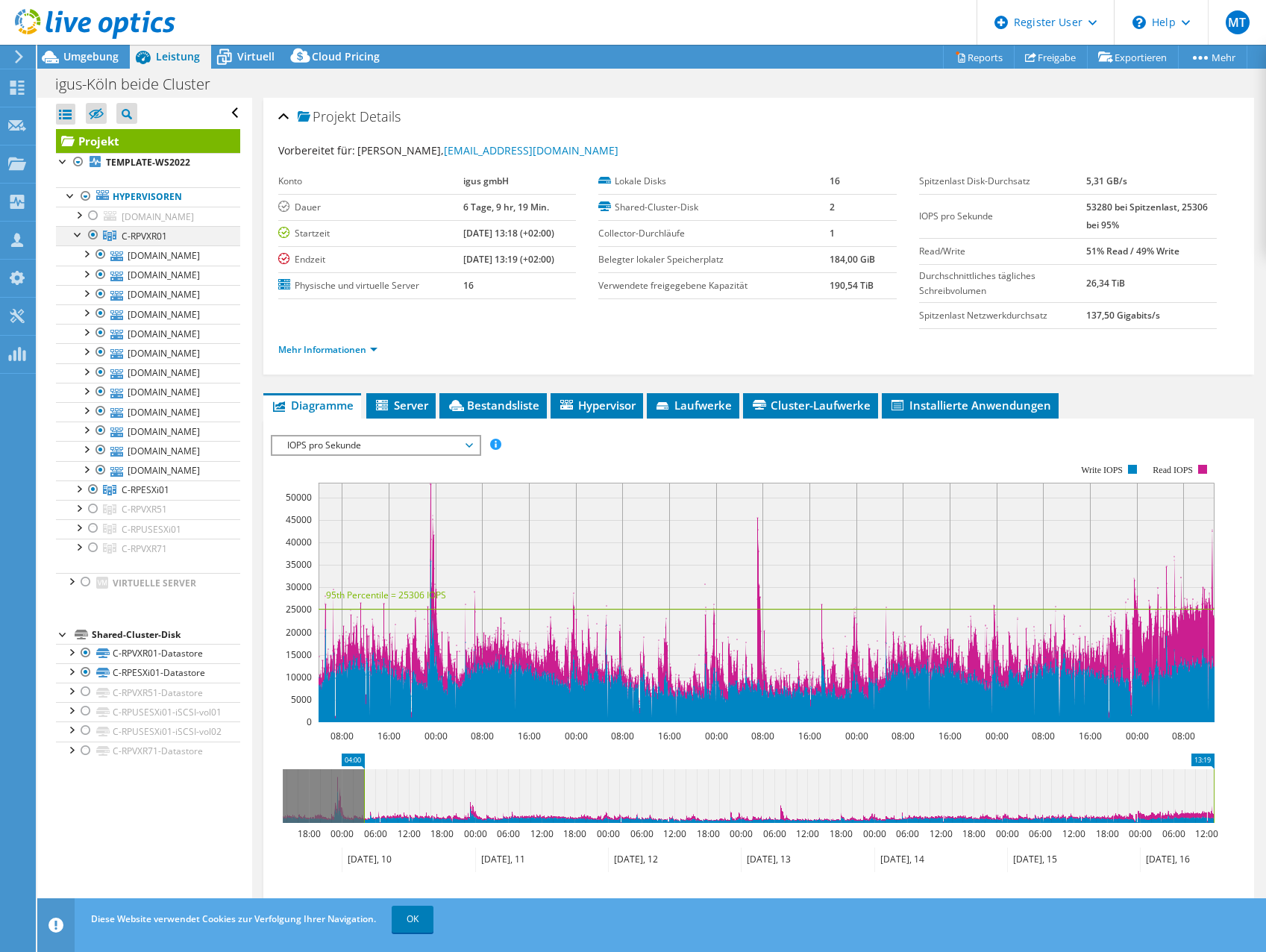
click at [76, 241] on div at bounding box center [78, 234] width 15 height 15
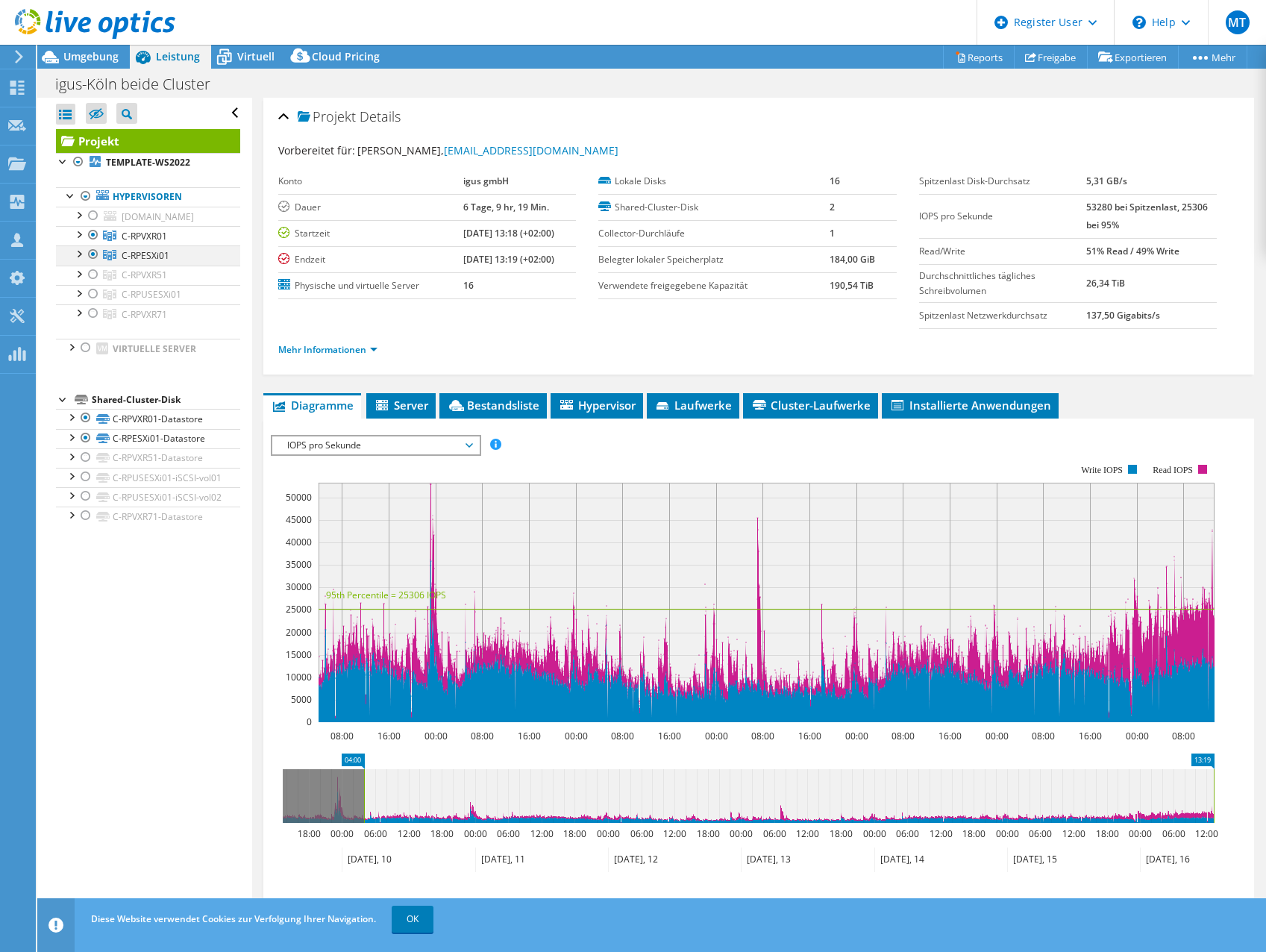
click at [82, 260] on div at bounding box center [78, 253] width 15 height 15
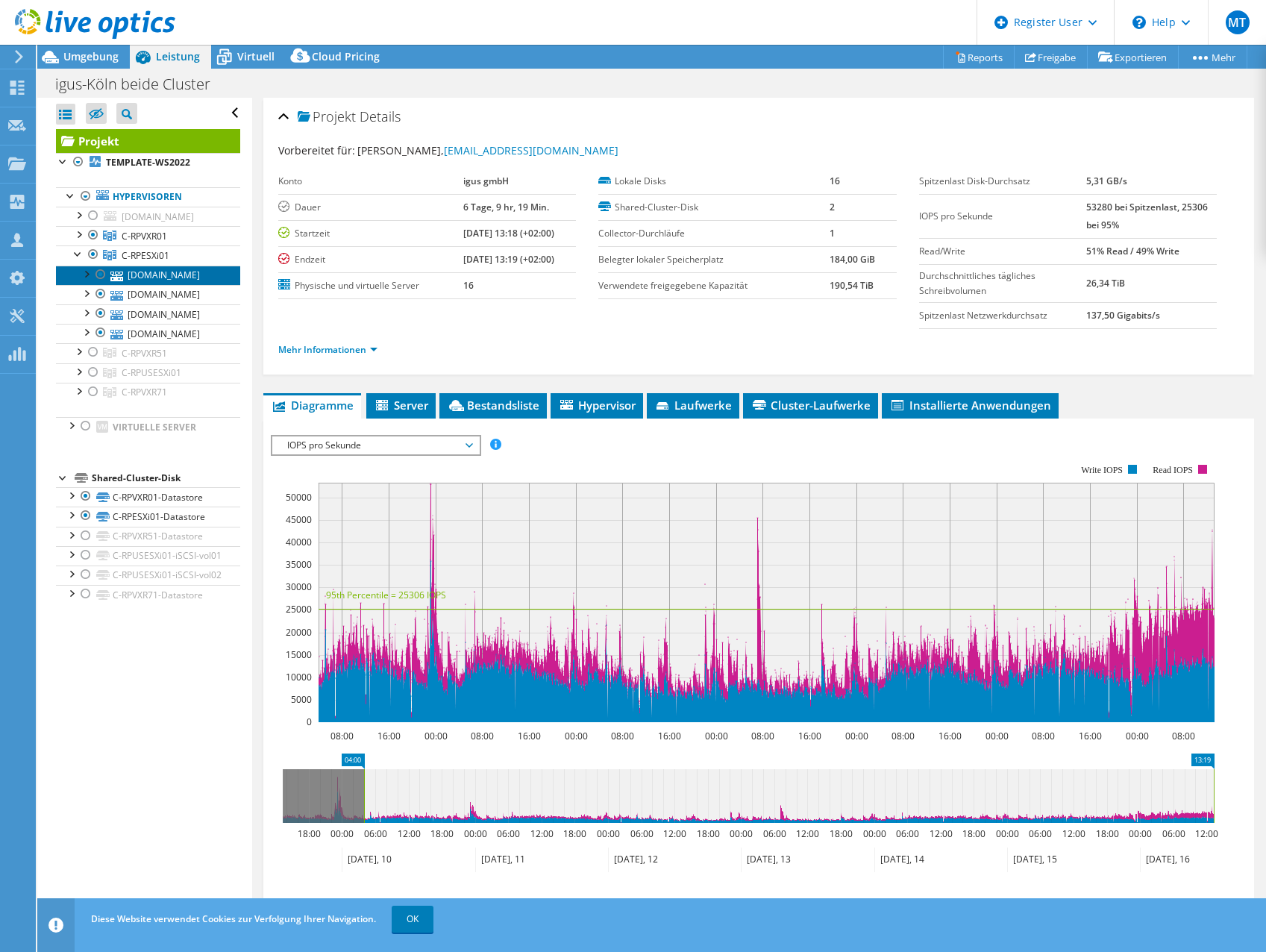
click at [151, 285] on link "[DOMAIN_NAME]" at bounding box center [148, 274] width 185 height 19
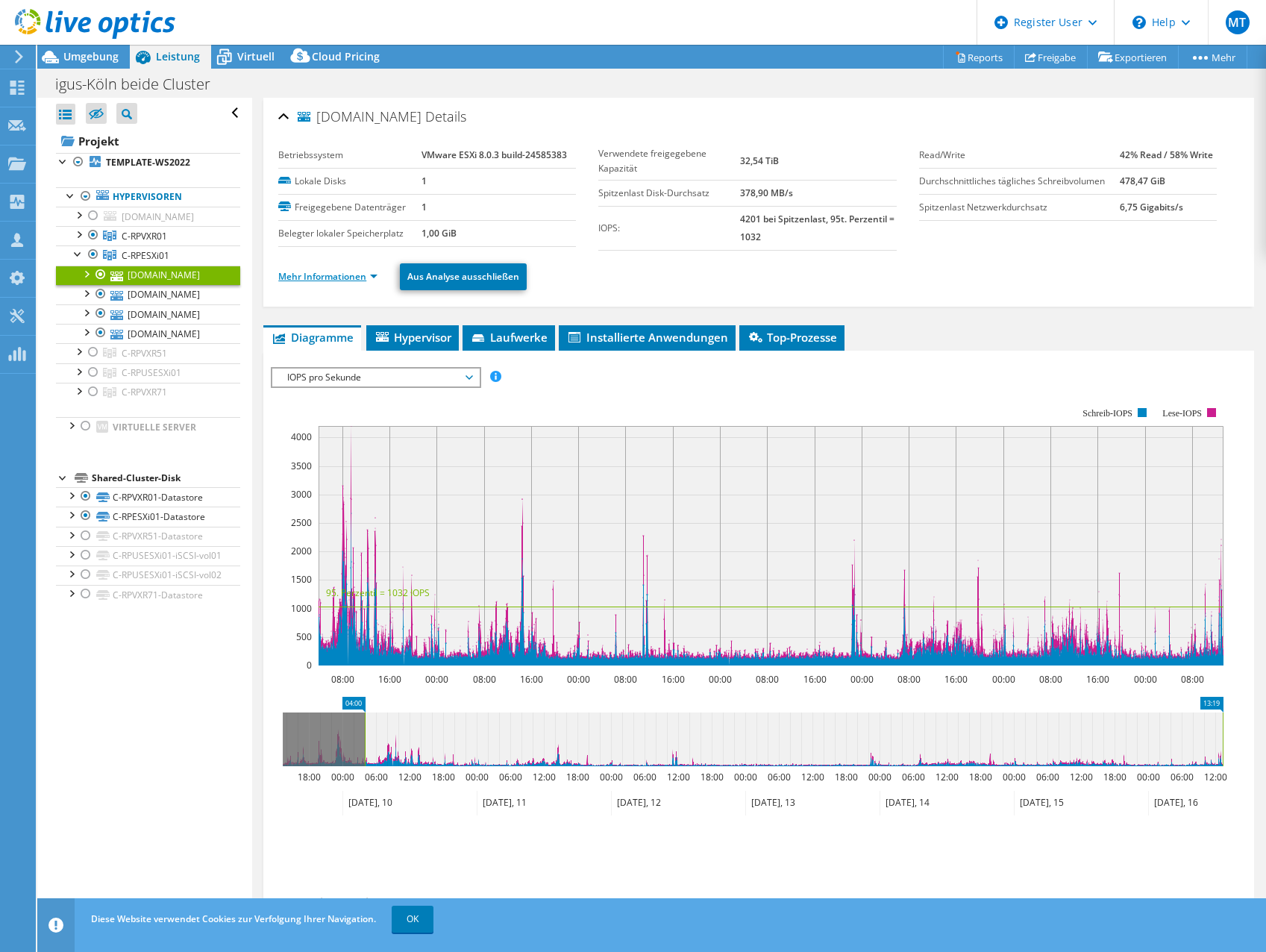
click at [345, 271] on link "Mehr Informationen" at bounding box center [328, 276] width 99 height 12
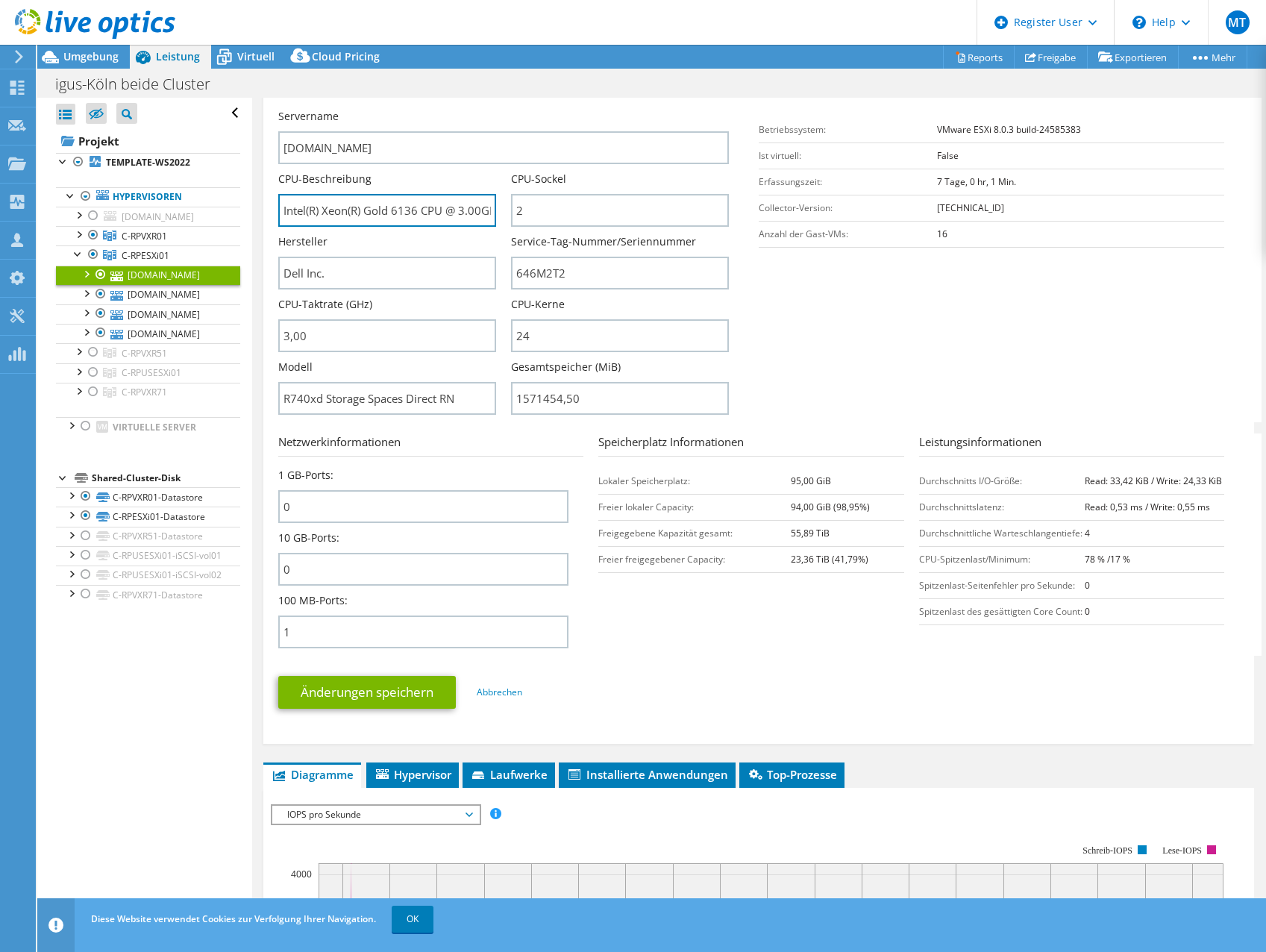
drag, startPoint x: 399, startPoint y: 215, endPoint x: 265, endPoint y: 207, distance: 134.2
click at [265, 207] on div "[DOMAIN_NAME] Details Betriebssystem VMware ESXi 8.0.3 build-24585383 Lokale Di…" at bounding box center [759, 301] width 991 height 885
click at [407, 224] on input "Intel(R) Xeon(R) Gold 6136 CPU @ 3.00GHz 299 GHz" at bounding box center [388, 210] width 218 height 32
drag, startPoint x: 390, startPoint y: 206, endPoint x: 426, endPoint y: 206, distance: 36.0
click at [426, 206] on input "Intel(R) Xeon(R) Gold 6136 CPU @ 3.00GHz 299 GHz" at bounding box center [388, 210] width 218 height 32
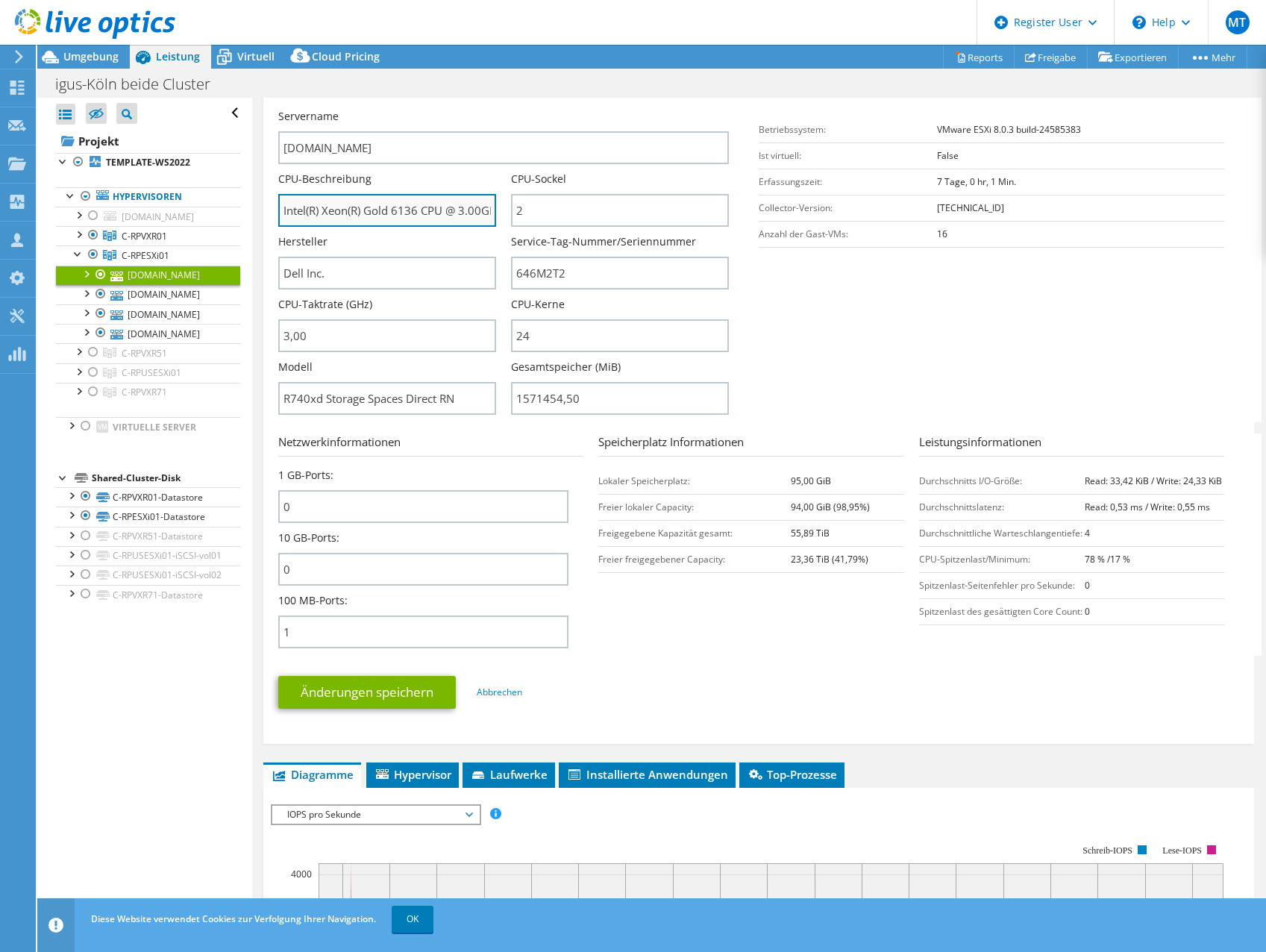
click at [392, 210] on input "Intel(R) Xeon(R) Gold 6136 CPU @ 3.00GHz 299 GHz" at bounding box center [388, 210] width 218 height 32
drag, startPoint x: 411, startPoint y: 210, endPoint x: 188, endPoint y: 189, distance: 224.0
click at [188, 189] on div "Alle öffnen Alle schließen Ausgeschlossene Knoten verbergen Projektbaumfilter" at bounding box center [651, 511] width 1229 height 825
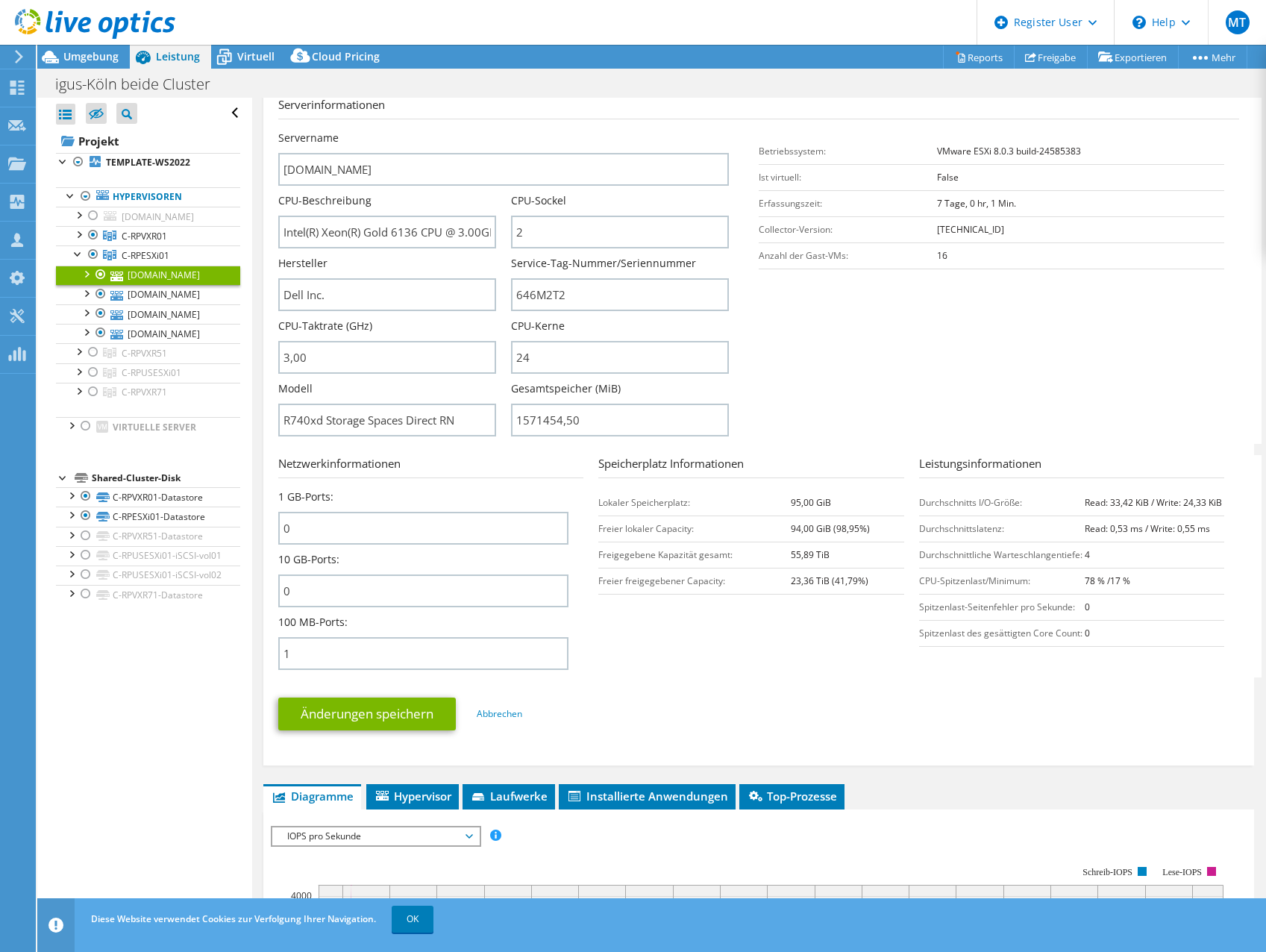
click at [983, 309] on section "Serverinformationen Servername [DOMAIN_NAME] CPU-Beschreibung Intel(R) Xeon(R) …" at bounding box center [763, 270] width 968 height 348
drag, startPoint x: 601, startPoint y: 298, endPoint x: 434, endPoint y: 293, distance: 167.1
click at [434, 131] on div "Servername [DOMAIN_NAME] CPU-Beschreibung Intel(R) Xeon(R) Gold 6136 CPU @ 3.00…" at bounding box center [512, 131] width 466 height 0
click at [599, 307] on input "646M2T2" at bounding box center [620, 294] width 218 height 32
drag, startPoint x: 604, startPoint y: 293, endPoint x: 462, endPoint y: 286, distance: 142.2
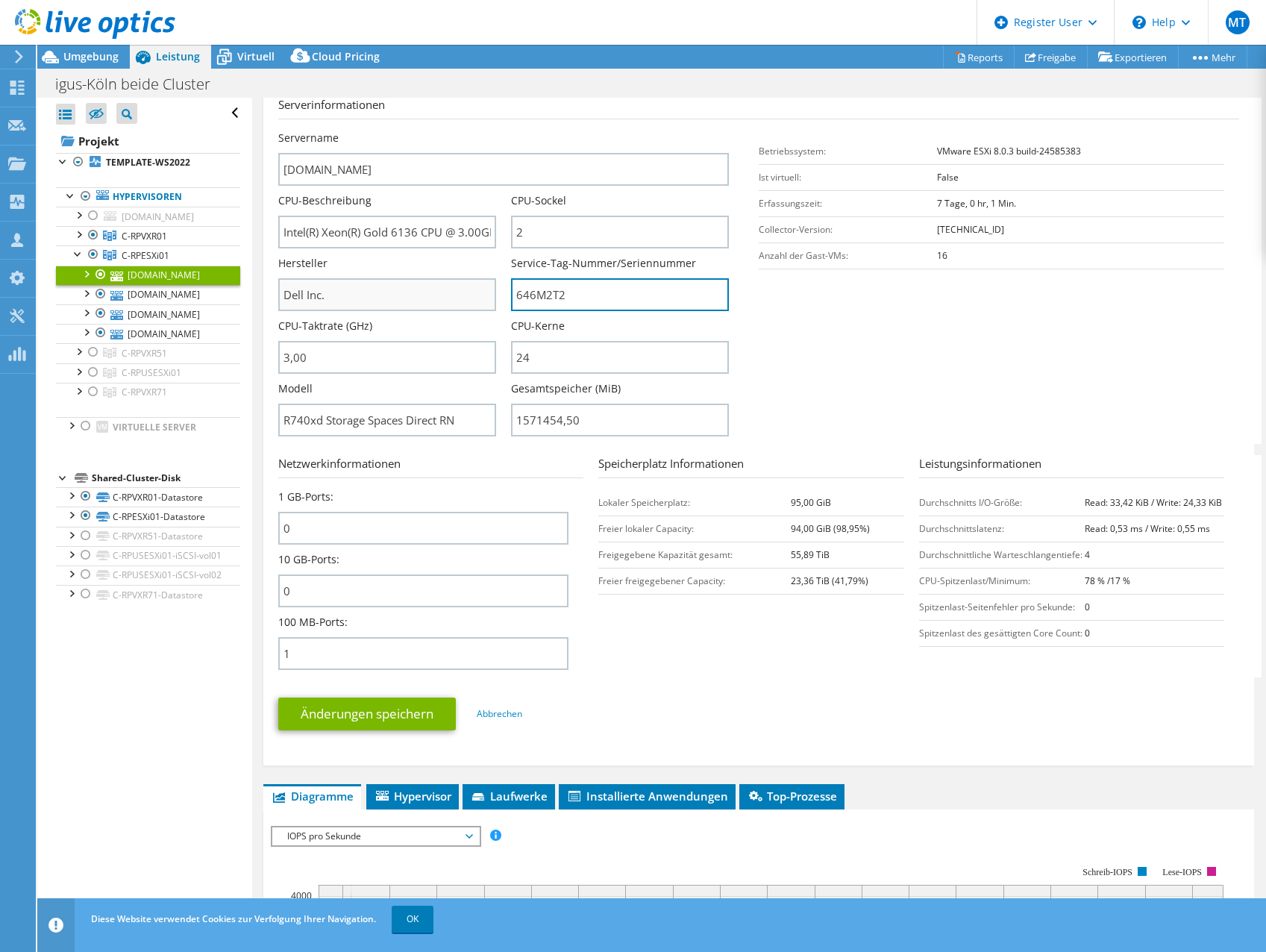
click at [462, 131] on div "Servername [DOMAIN_NAME] CPU-Beschreibung Intel(R) Xeon(R) Gold 6136 CPU @ 3.00…" at bounding box center [512, 131] width 466 height 0
click at [508, 457] on h3 "Netzwerkinformationen" at bounding box center [431, 466] width 305 height 23
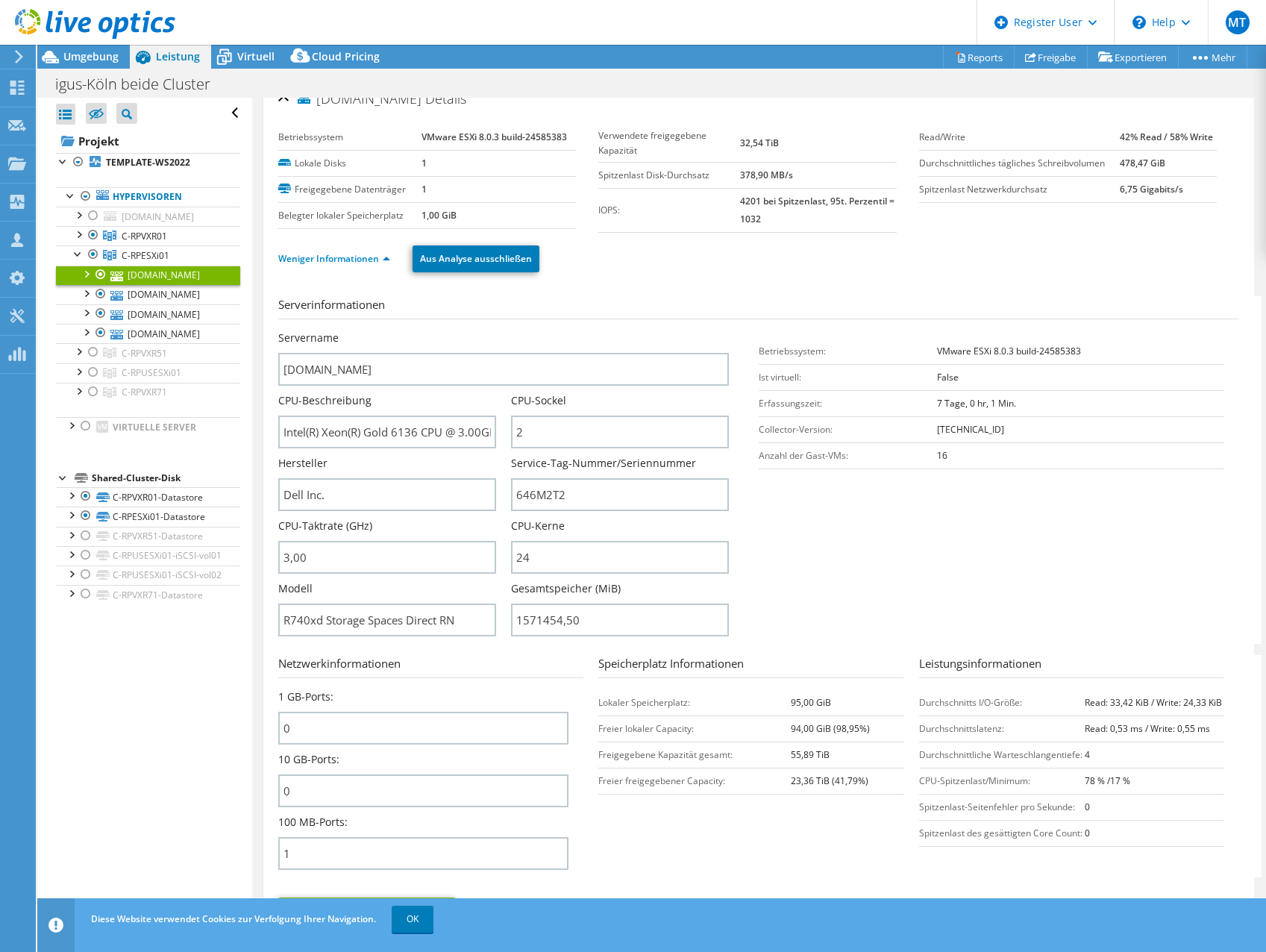
scroll to position [0, 0]
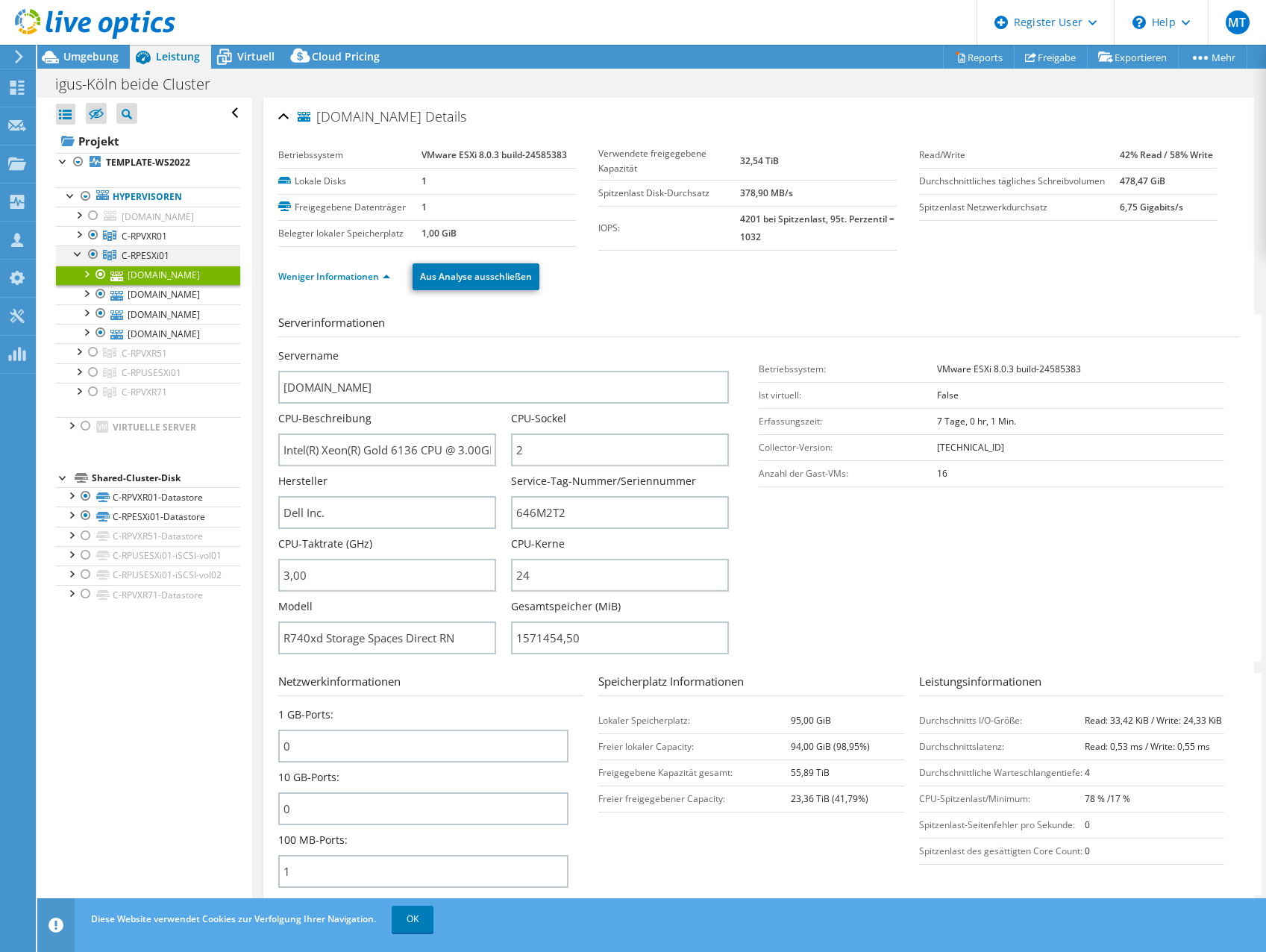
click at [77, 260] on div at bounding box center [78, 253] width 15 height 15
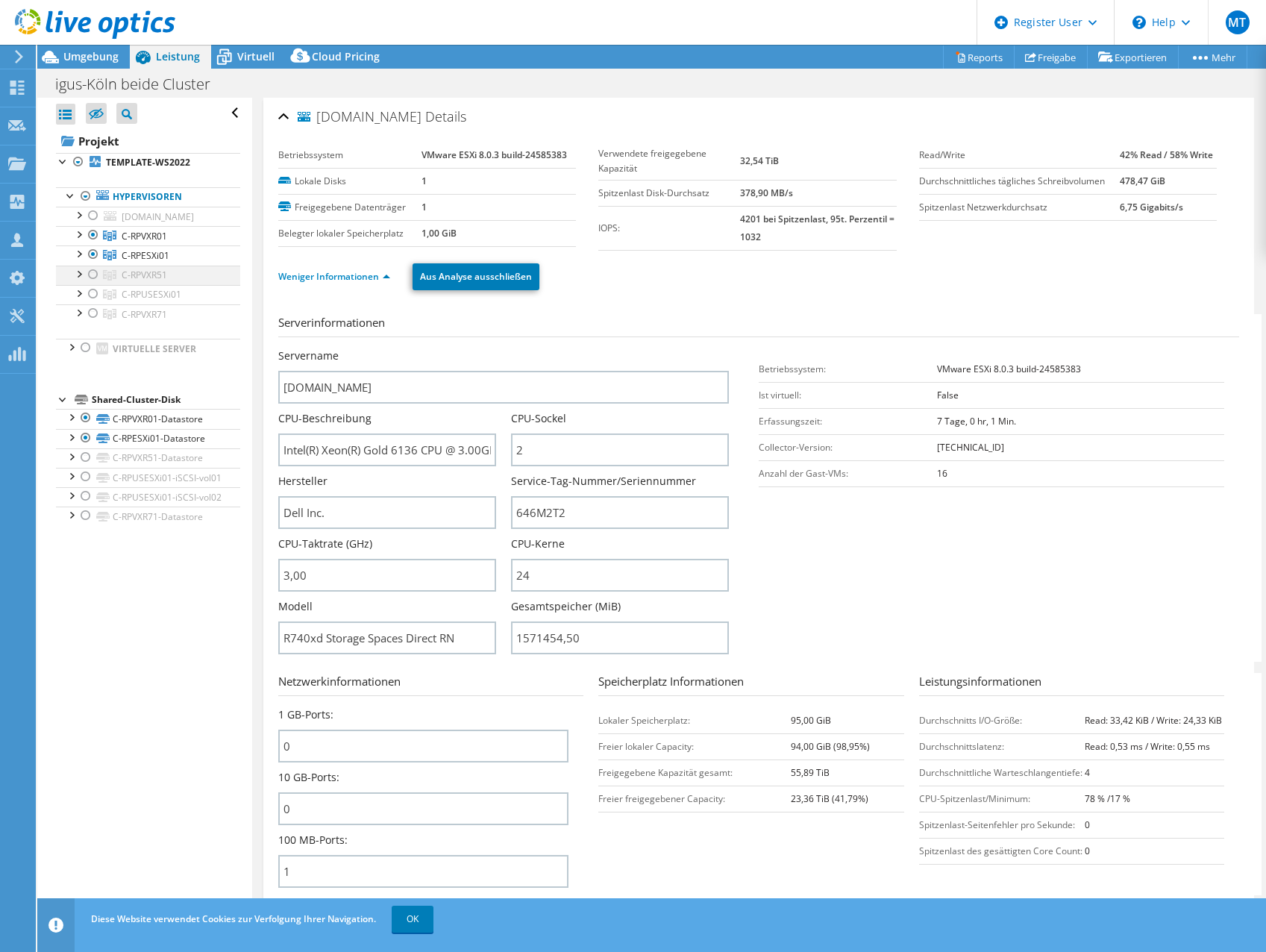
click at [72, 280] on div at bounding box center [78, 273] width 15 height 15
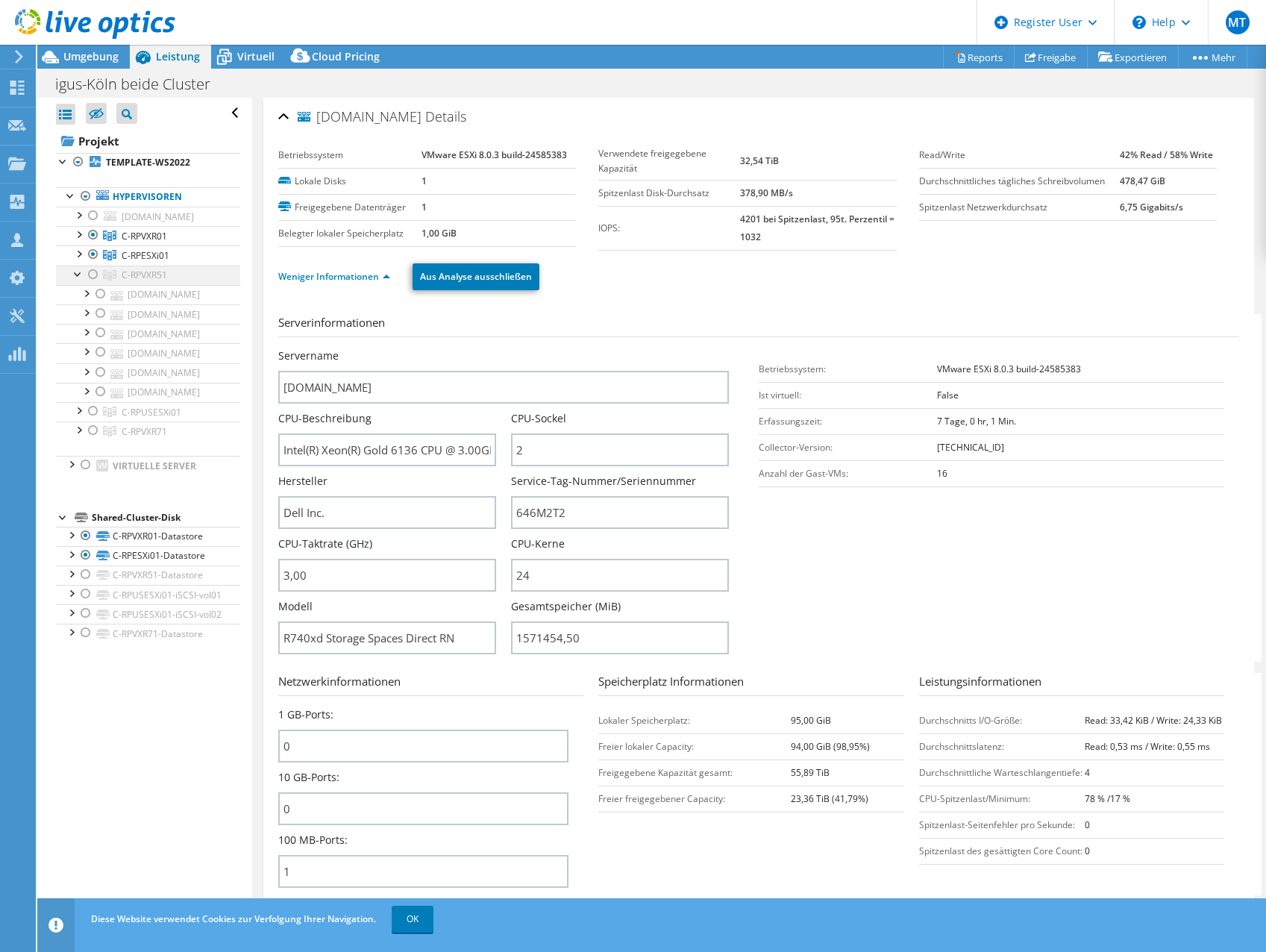
click at [83, 280] on div at bounding box center [78, 273] width 15 height 15
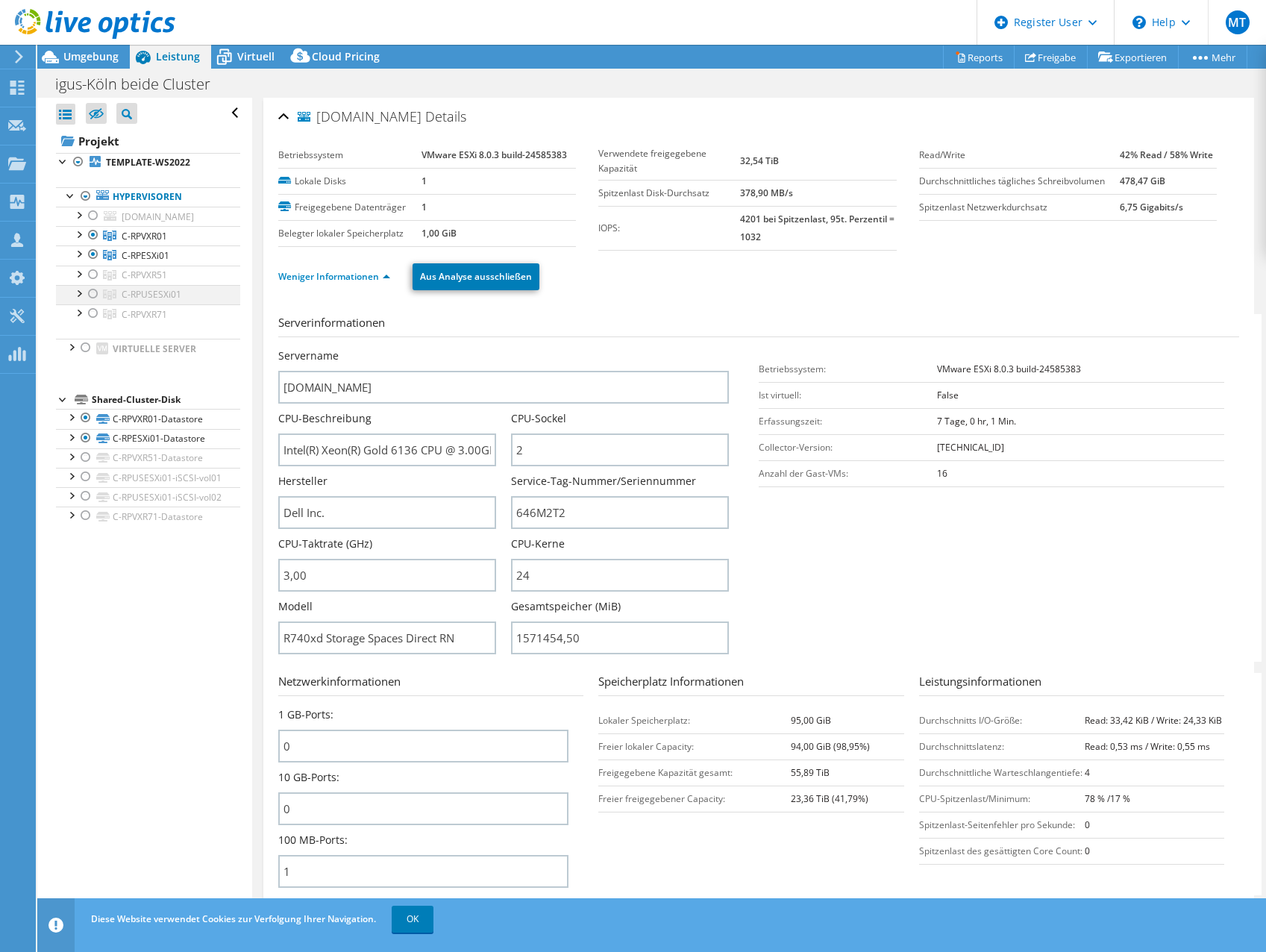
click at [80, 300] on div at bounding box center [78, 293] width 15 height 15
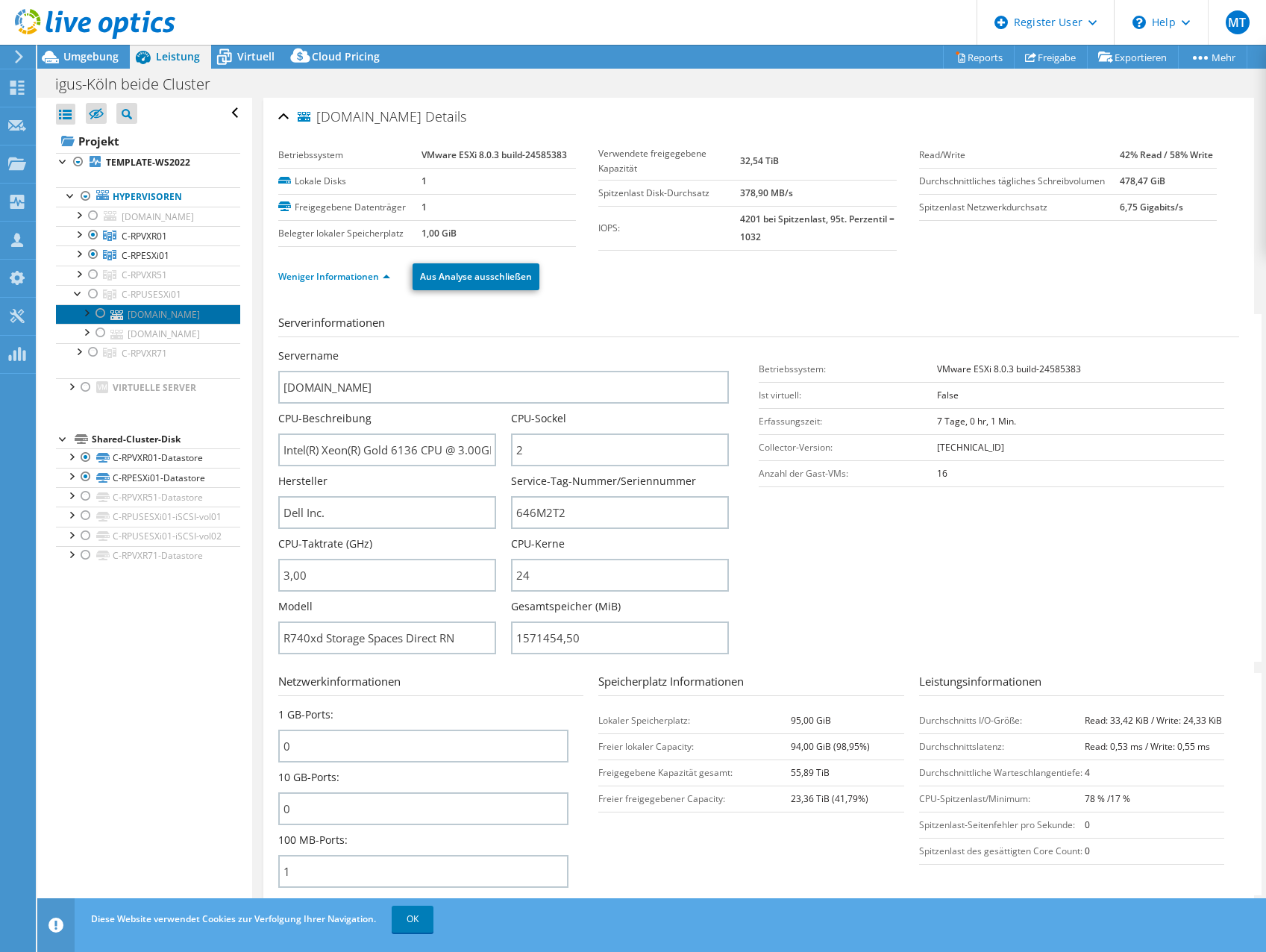
click at [147, 323] on link "[DOMAIN_NAME]" at bounding box center [148, 313] width 185 height 19
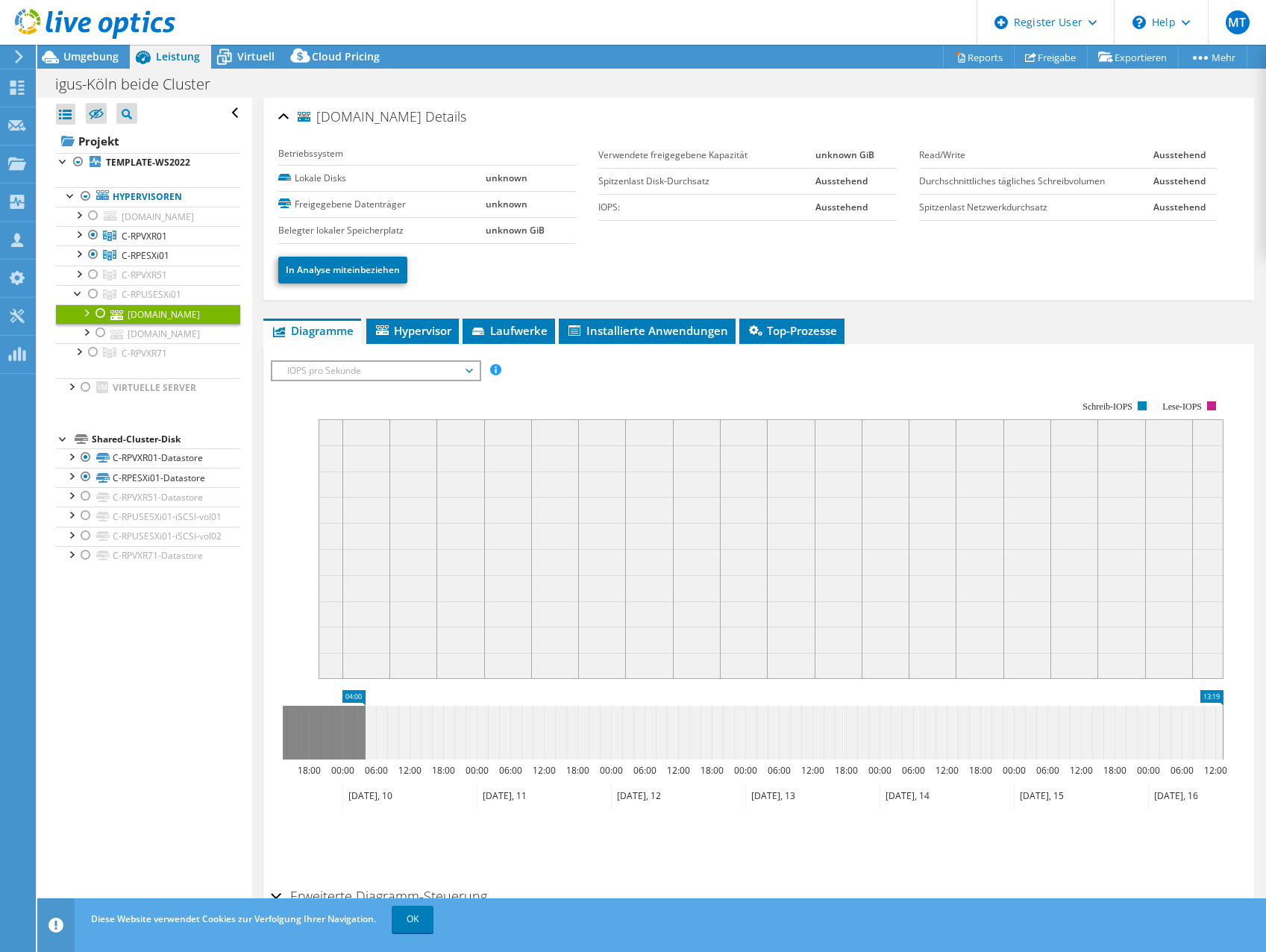
click at [88, 319] on div at bounding box center [86, 312] width 15 height 15
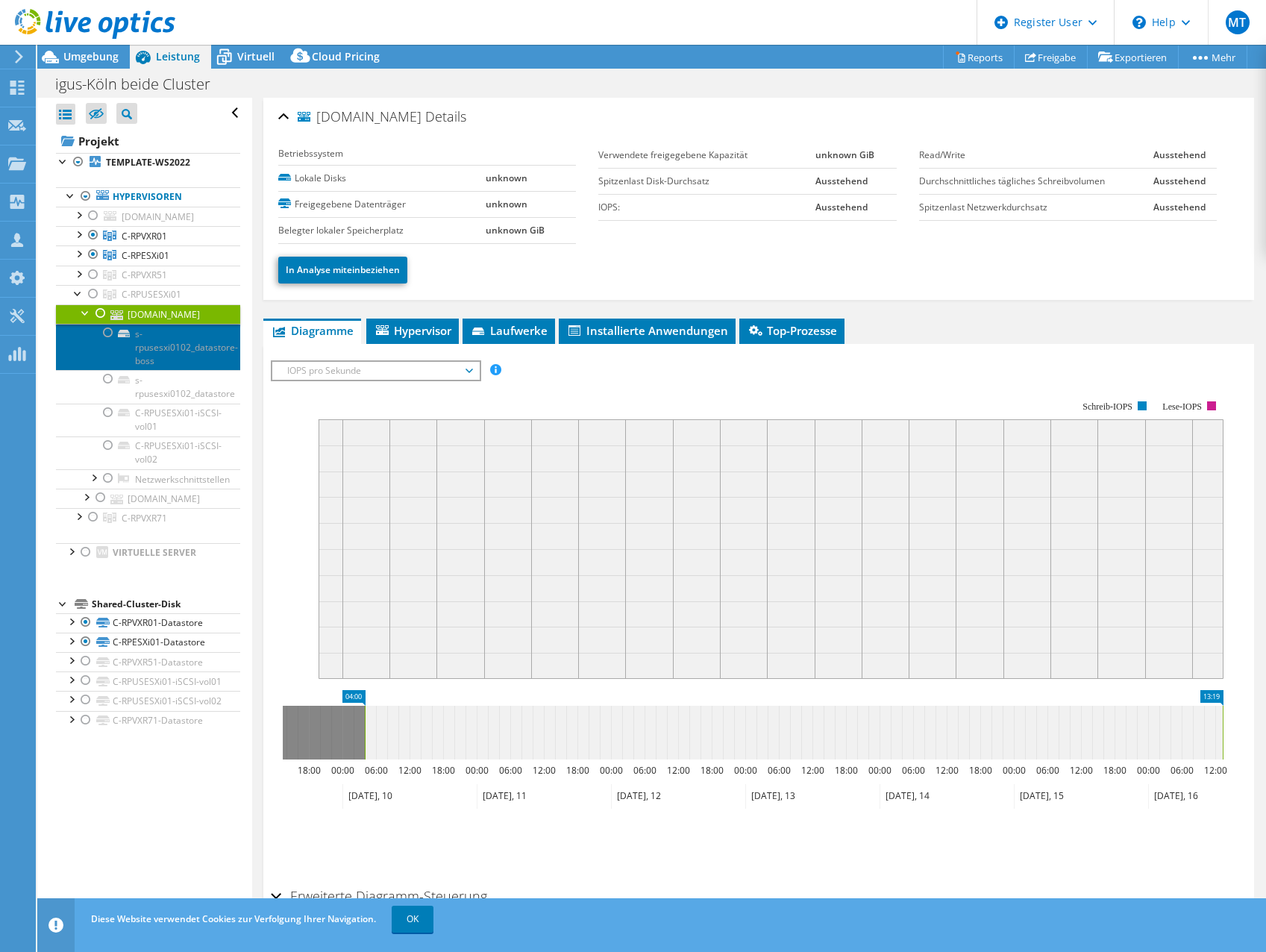
click at [155, 370] on link "s-rpusesxi0102_datastore-boss" at bounding box center [148, 347] width 185 height 47
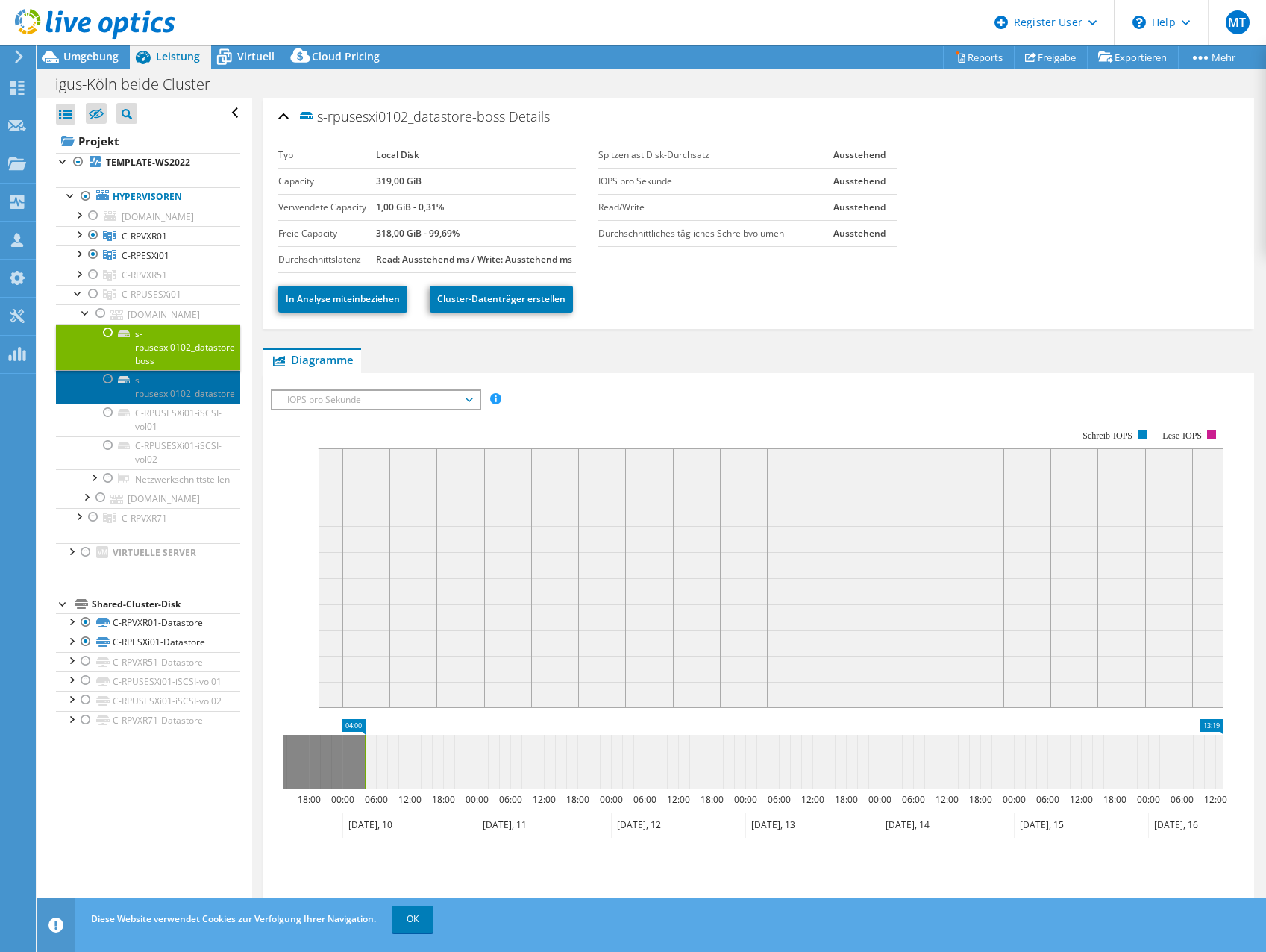
click at [141, 402] on link "s-rpusesxi0102_datastore" at bounding box center [148, 386] width 185 height 32
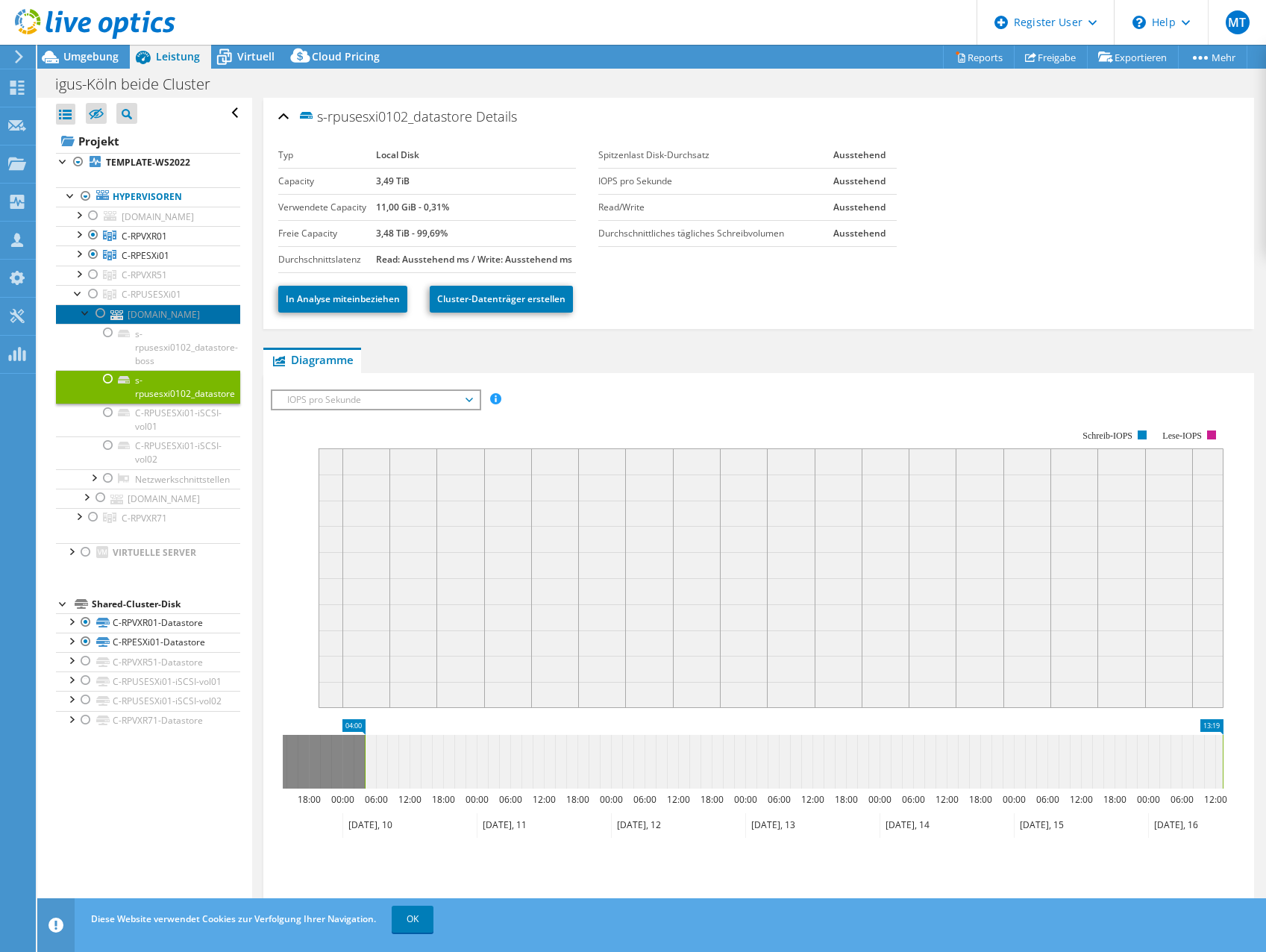
click at [135, 323] on link "[DOMAIN_NAME]" at bounding box center [148, 313] width 185 height 19
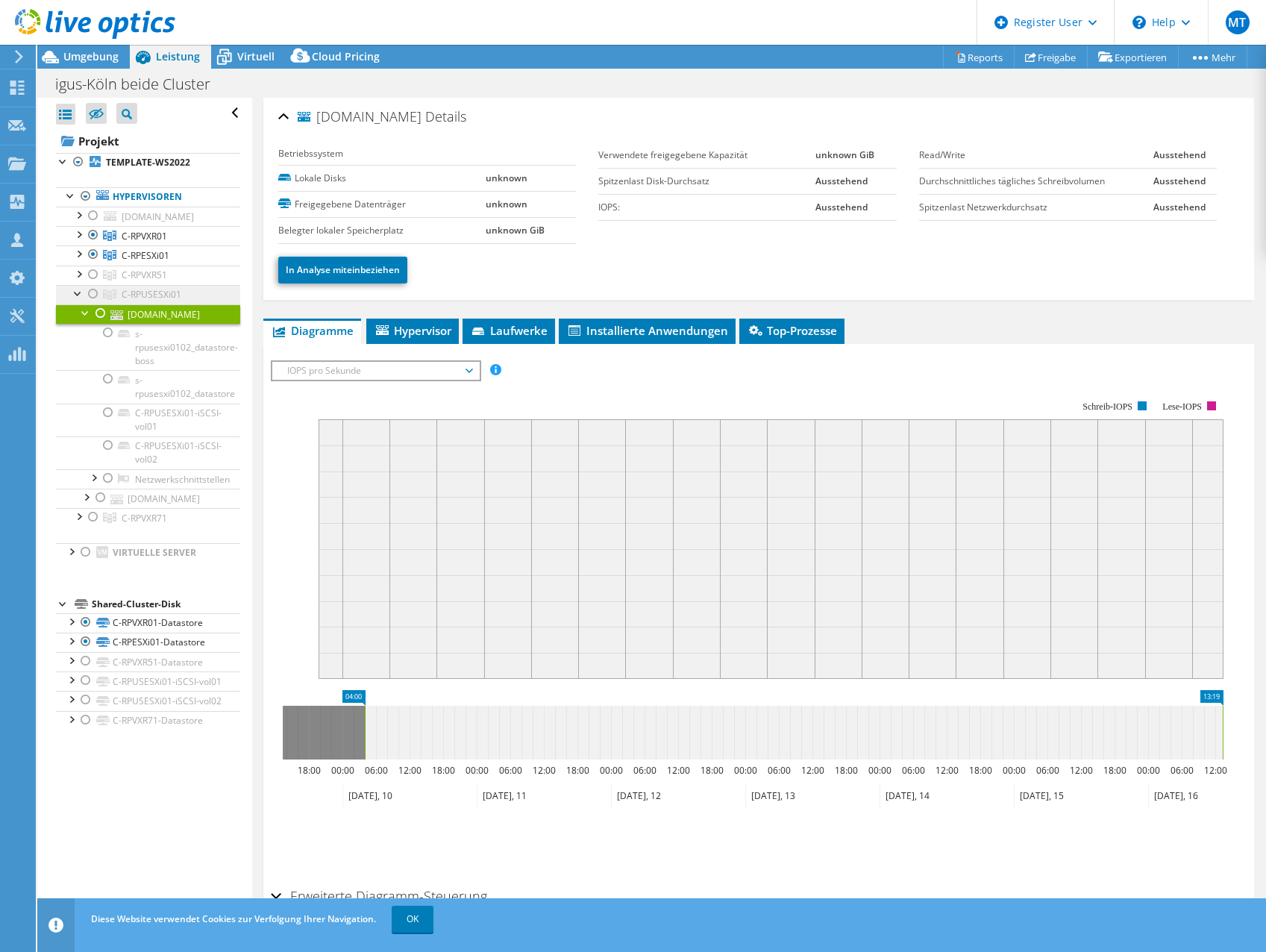
click at [138, 301] on span "C-RPUSESXi01" at bounding box center [151, 293] width 60 height 12
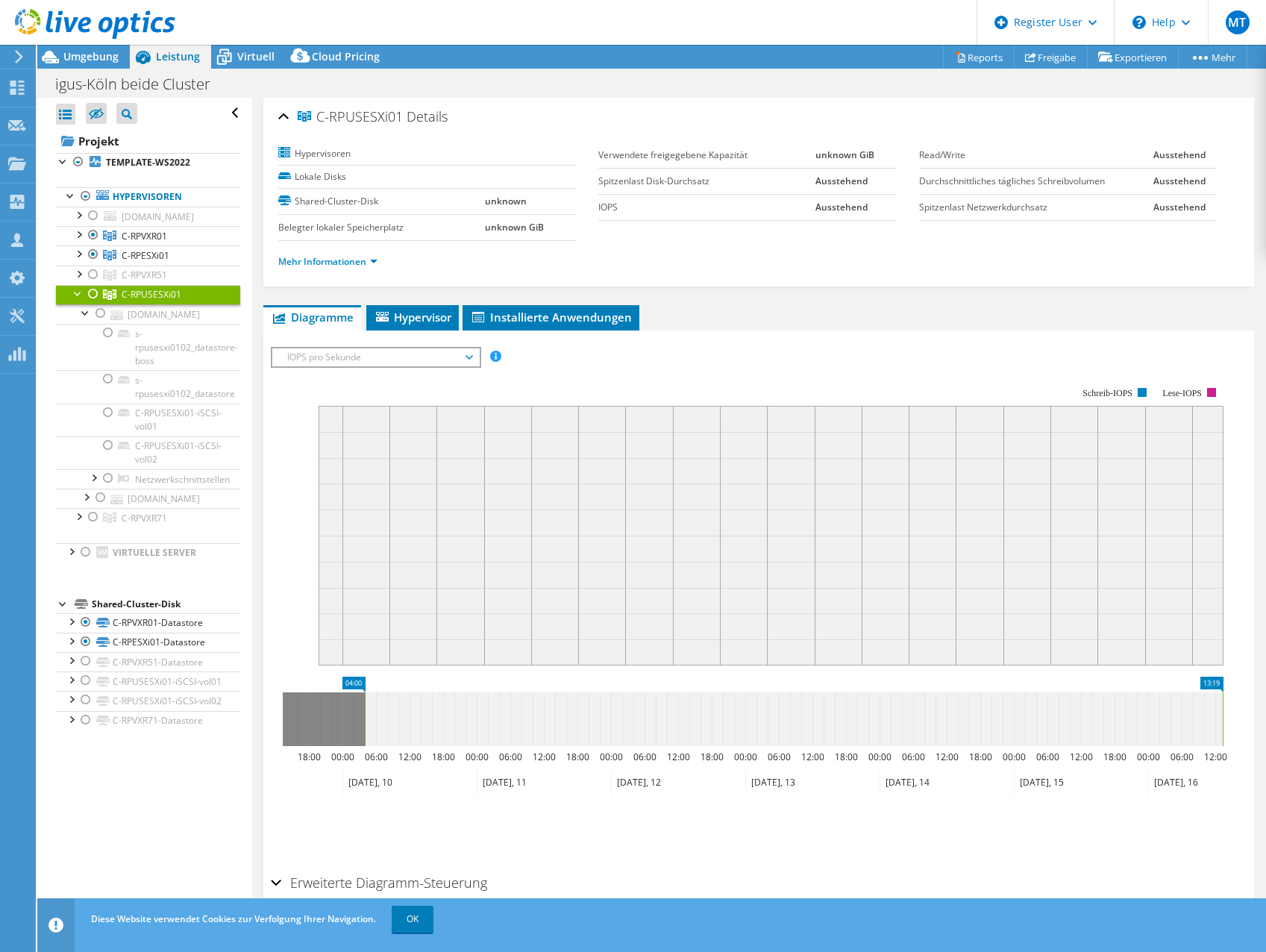
click at [75, 300] on div at bounding box center [78, 293] width 15 height 15
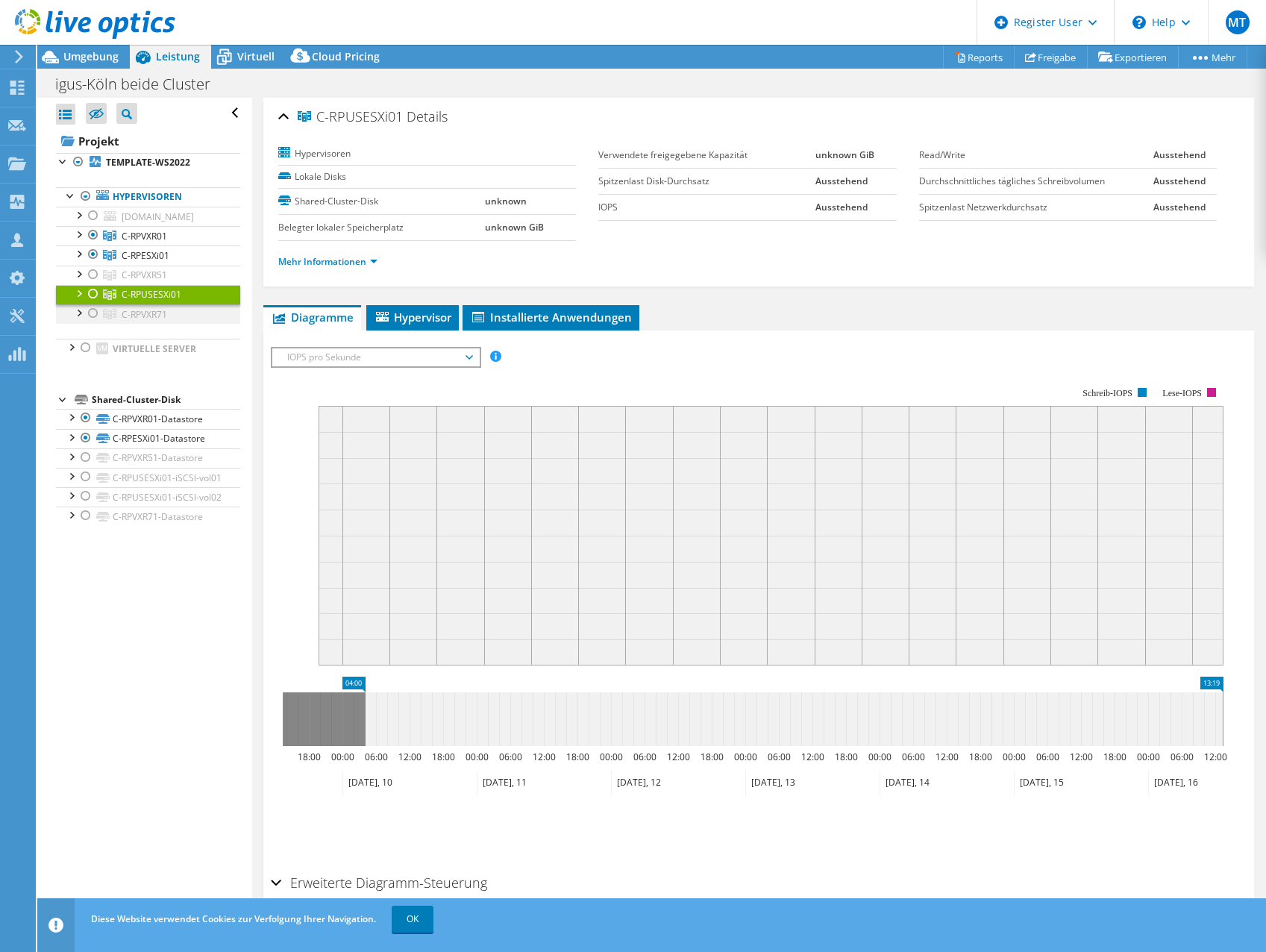
click at [77, 319] on div at bounding box center [78, 312] width 15 height 15
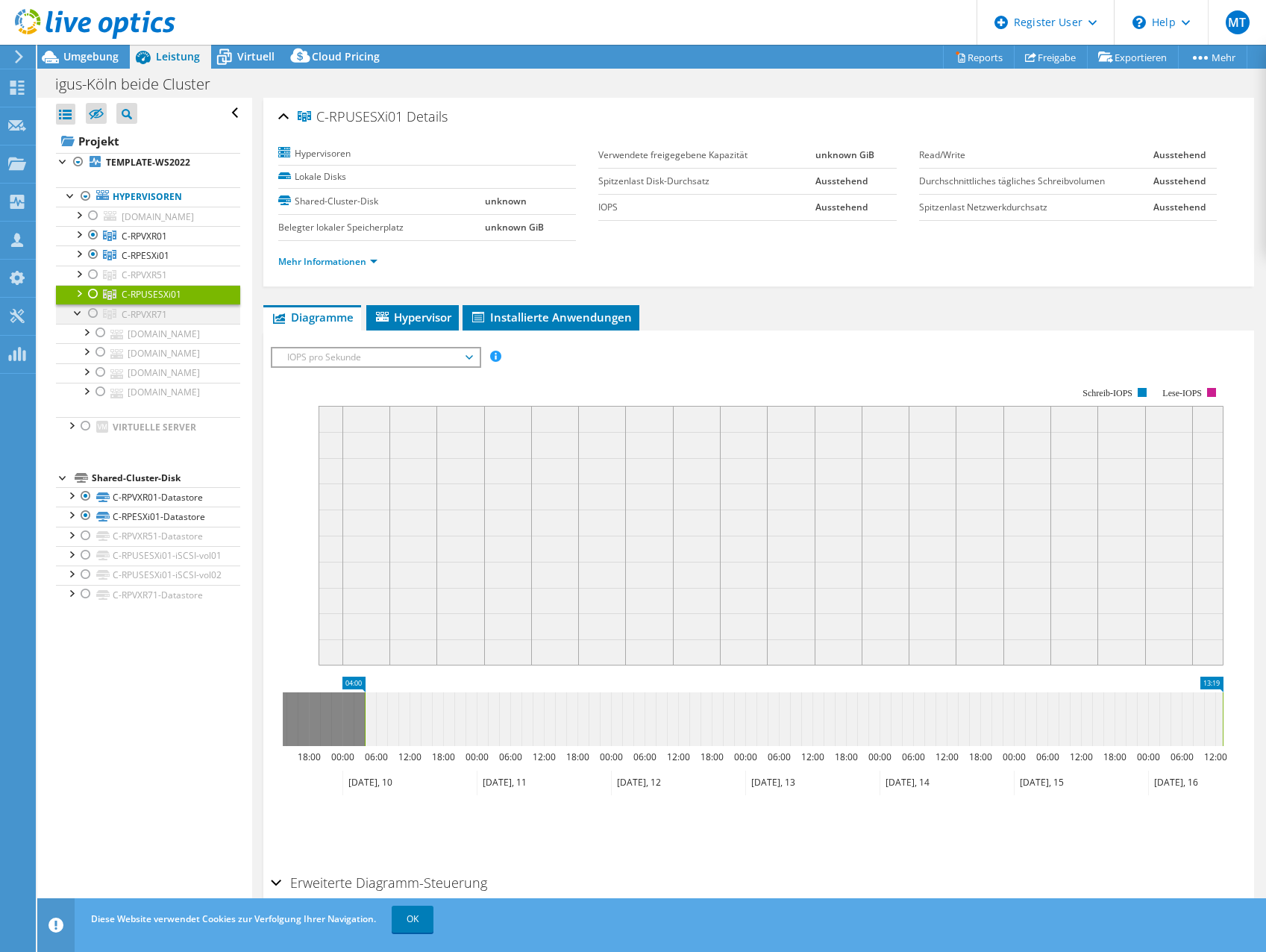
click at [77, 319] on div at bounding box center [78, 312] width 15 height 15
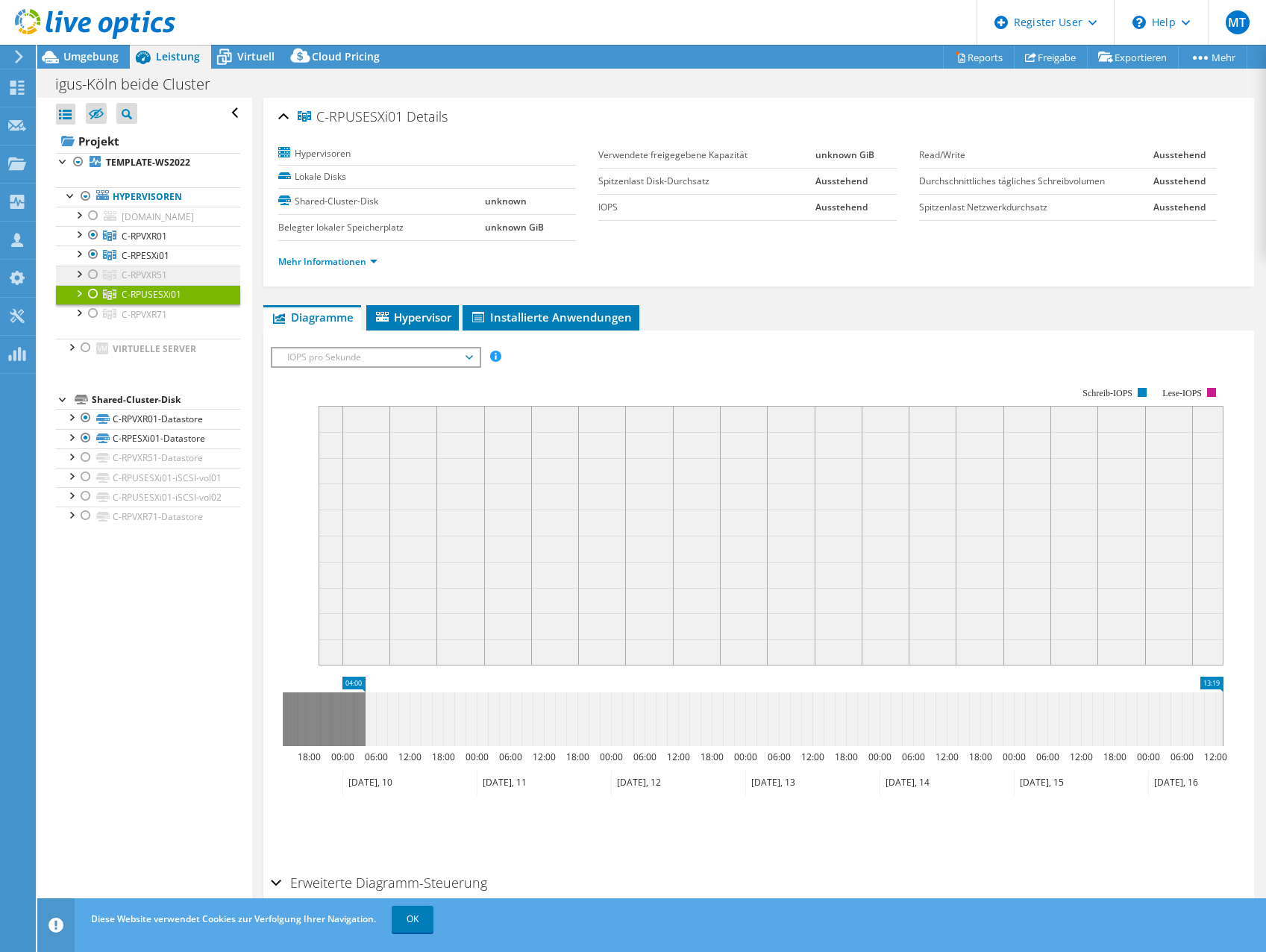
click at [124, 281] on span "C-RPVXR51" at bounding box center [144, 274] width 46 height 12
click at [81, 300] on div at bounding box center [78, 293] width 15 height 15
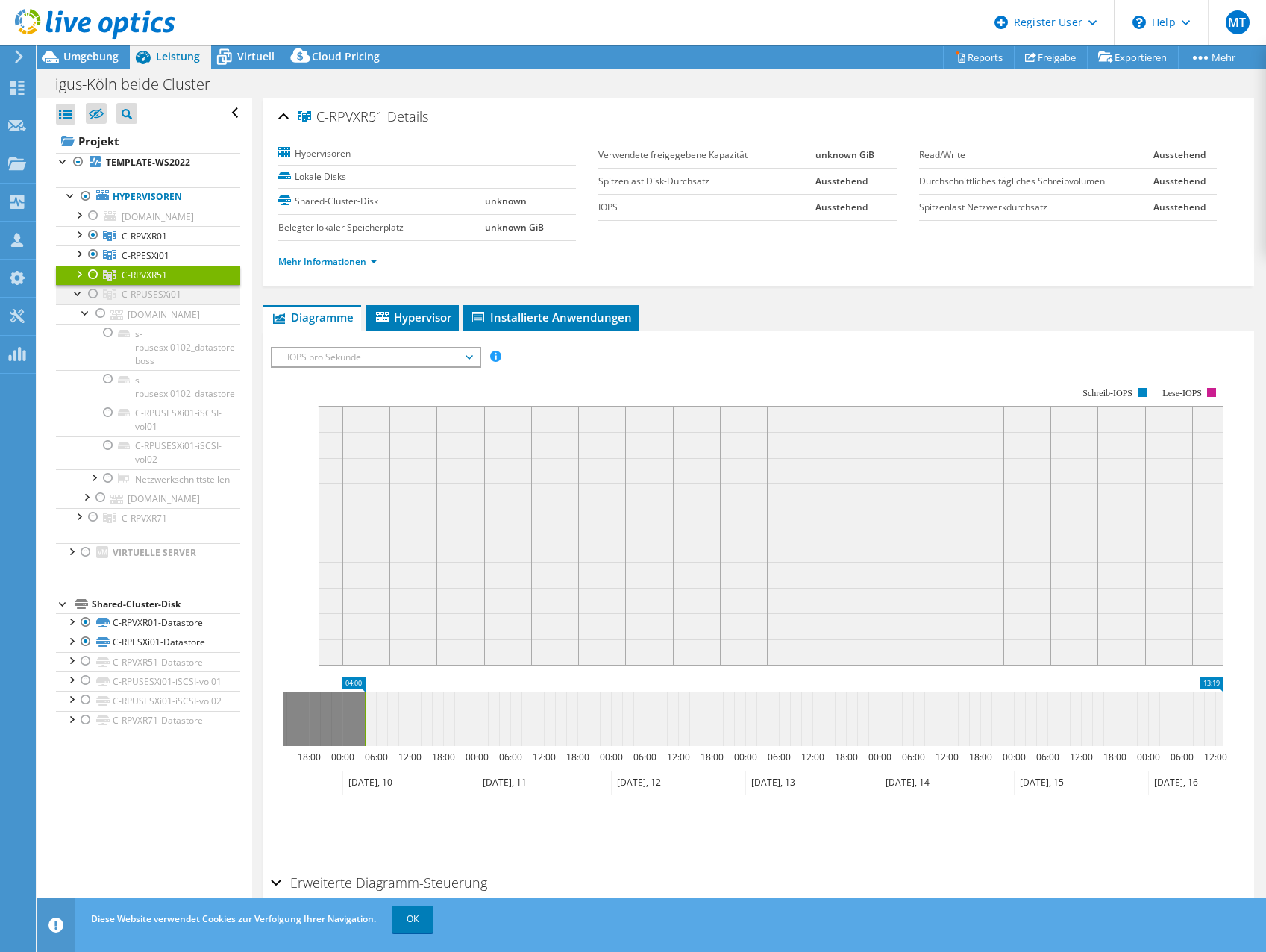
click at [81, 300] on div at bounding box center [78, 293] width 15 height 15
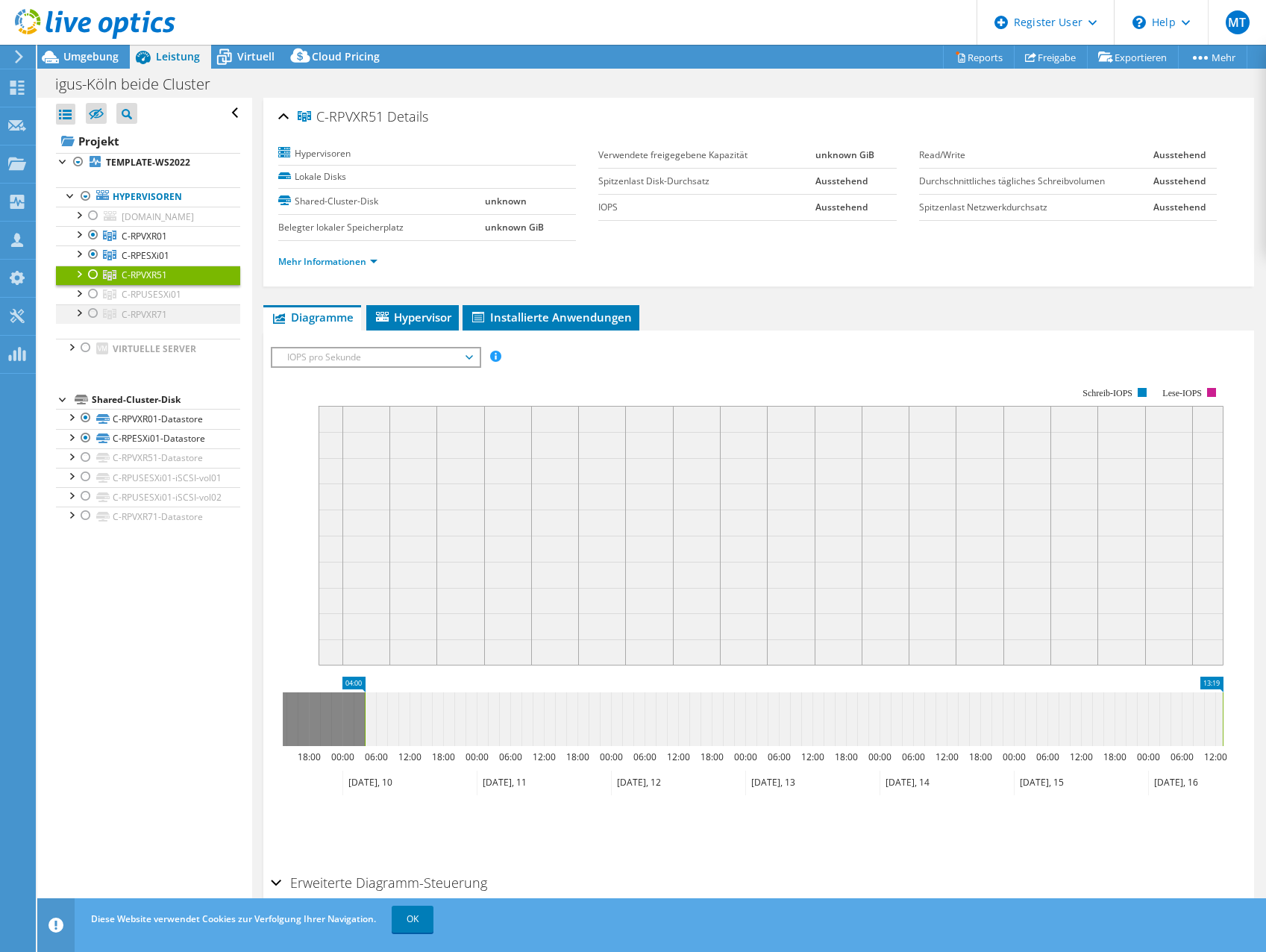
click at [79, 319] on div at bounding box center [78, 312] width 15 height 15
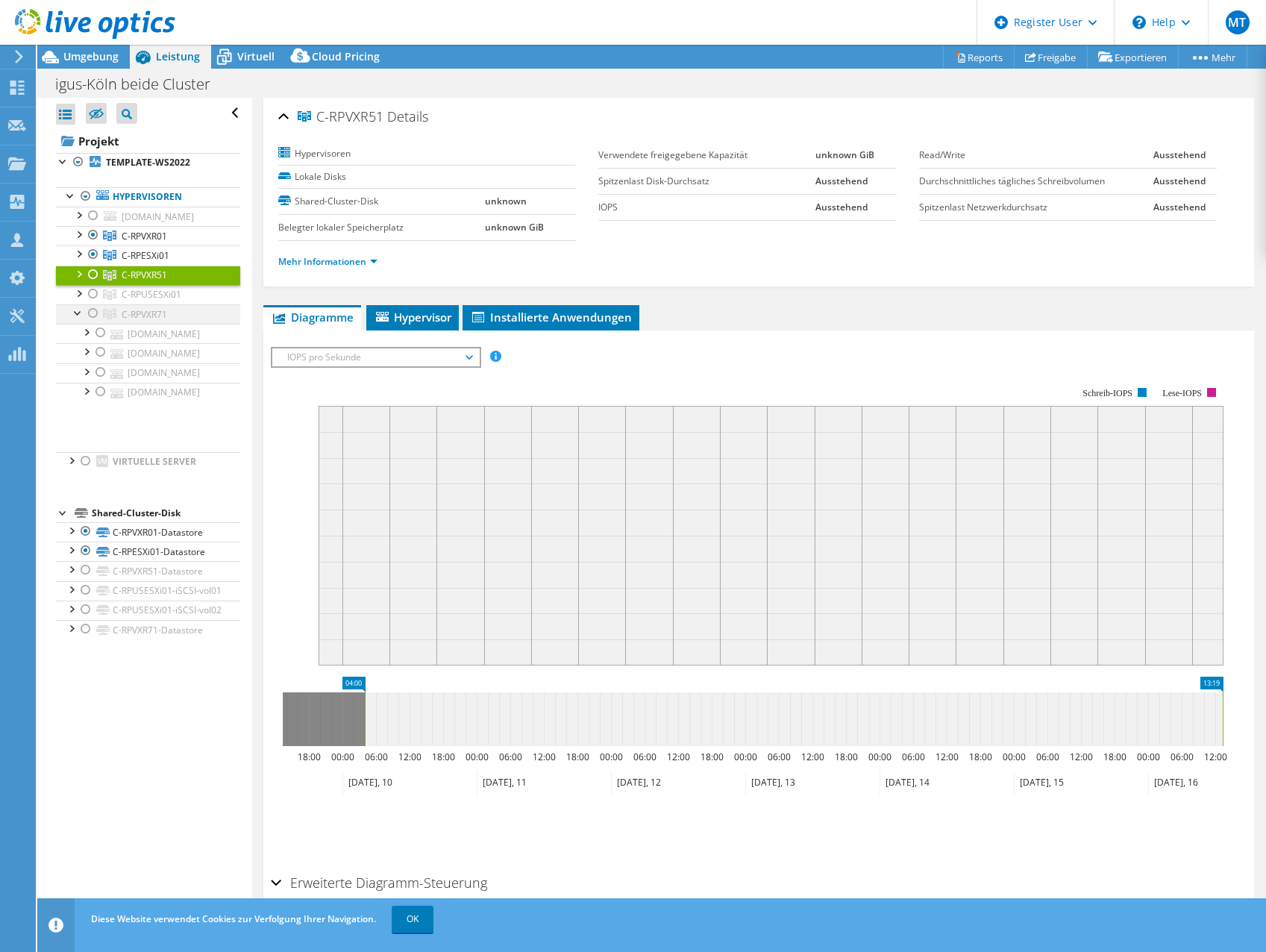
click at [79, 319] on div at bounding box center [78, 312] width 15 height 15
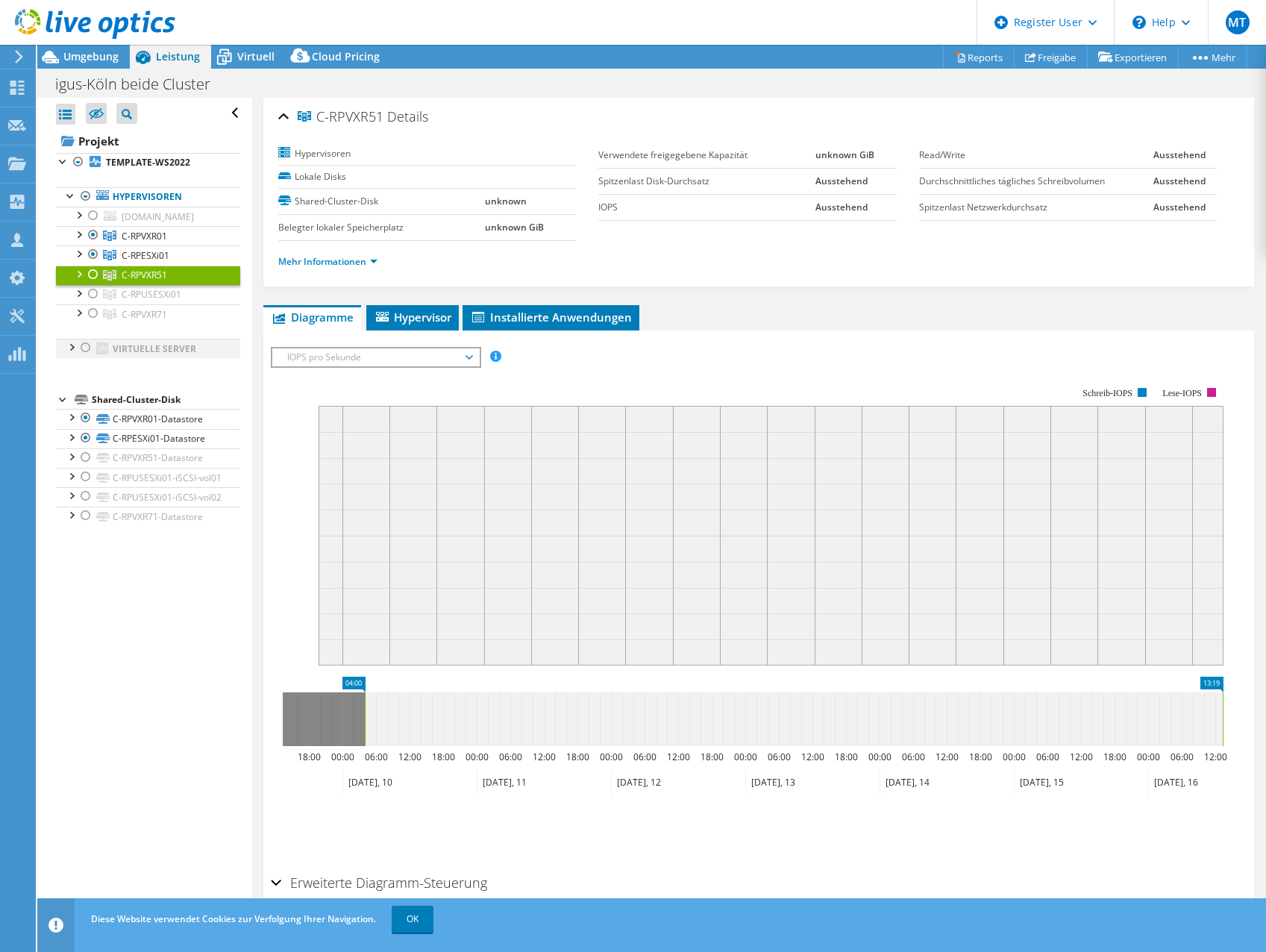
click at [69, 353] on div at bounding box center [71, 346] width 15 height 15
click at [121, 304] on link "C-RPUSESXi01" at bounding box center [148, 294] width 185 height 19
click at [339, 262] on link "Mehr Informationen" at bounding box center [328, 261] width 99 height 12
click at [330, 261] on link "Mehr Informationen" at bounding box center [328, 261] width 99 height 12
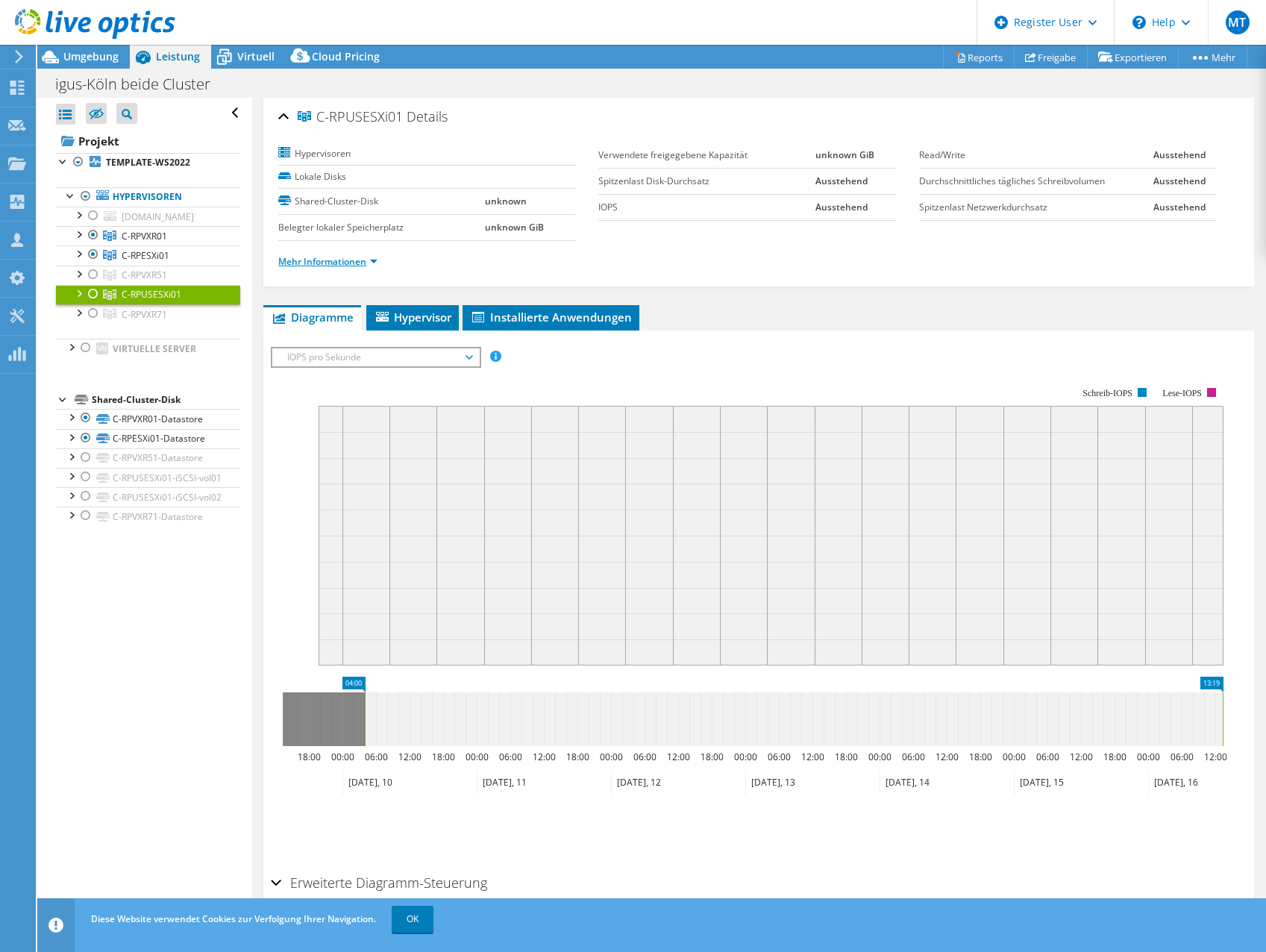
click at [337, 262] on link "Mehr Informationen" at bounding box center [328, 261] width 99 height 12
click at [371, 259] on link "Mehr Informationen" at bounding box center [328, 261] width 99 height 12
click at [378, 260] on li "Mehr Informationen" at bounding box center [333, 262] width 108 height 17
click at [77, 319] on div at bounding box center [78, 312] width 15 height 15
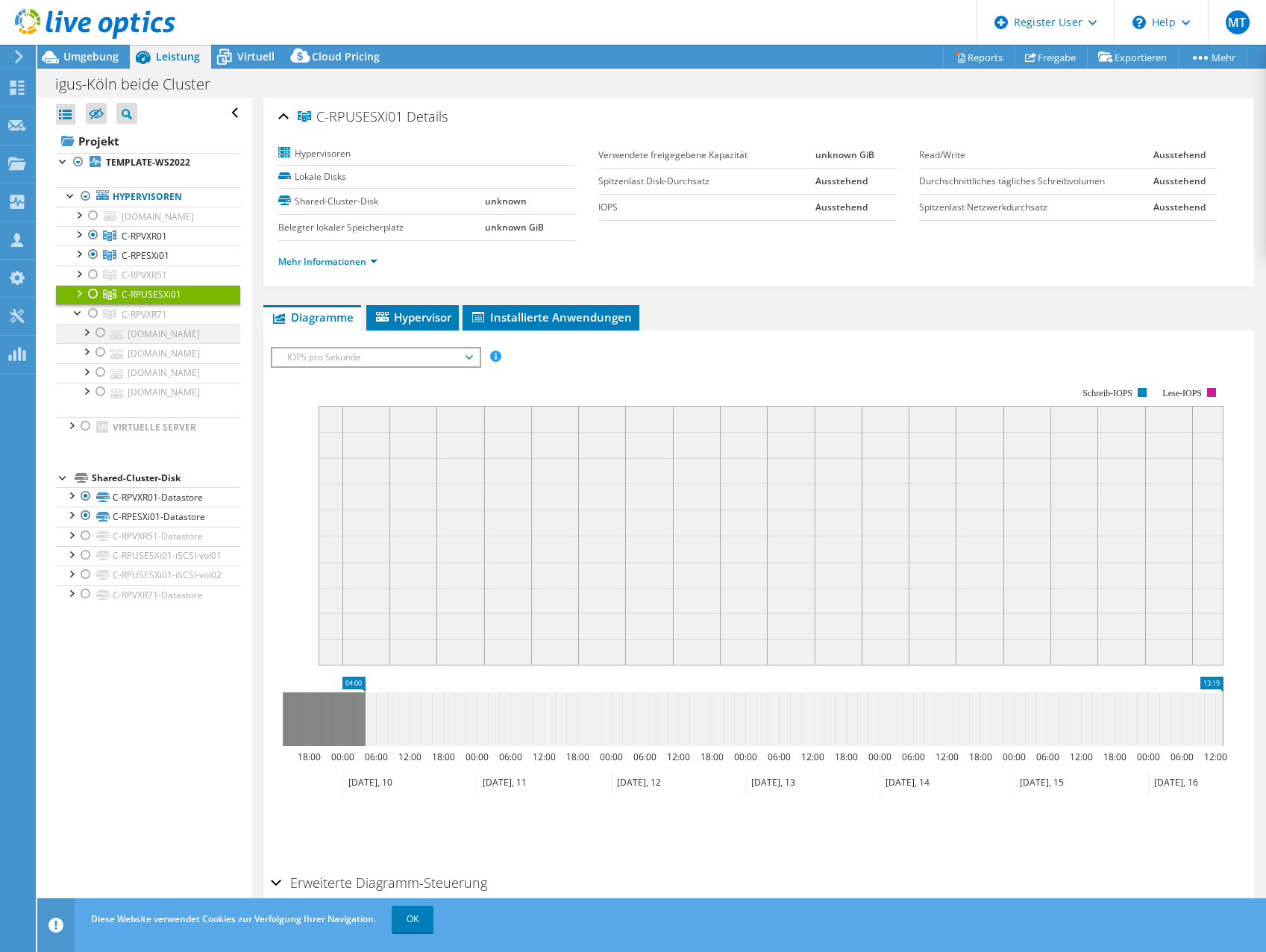
click at [106, 342] on div at bounding box center [101, 333] width 15 height 18
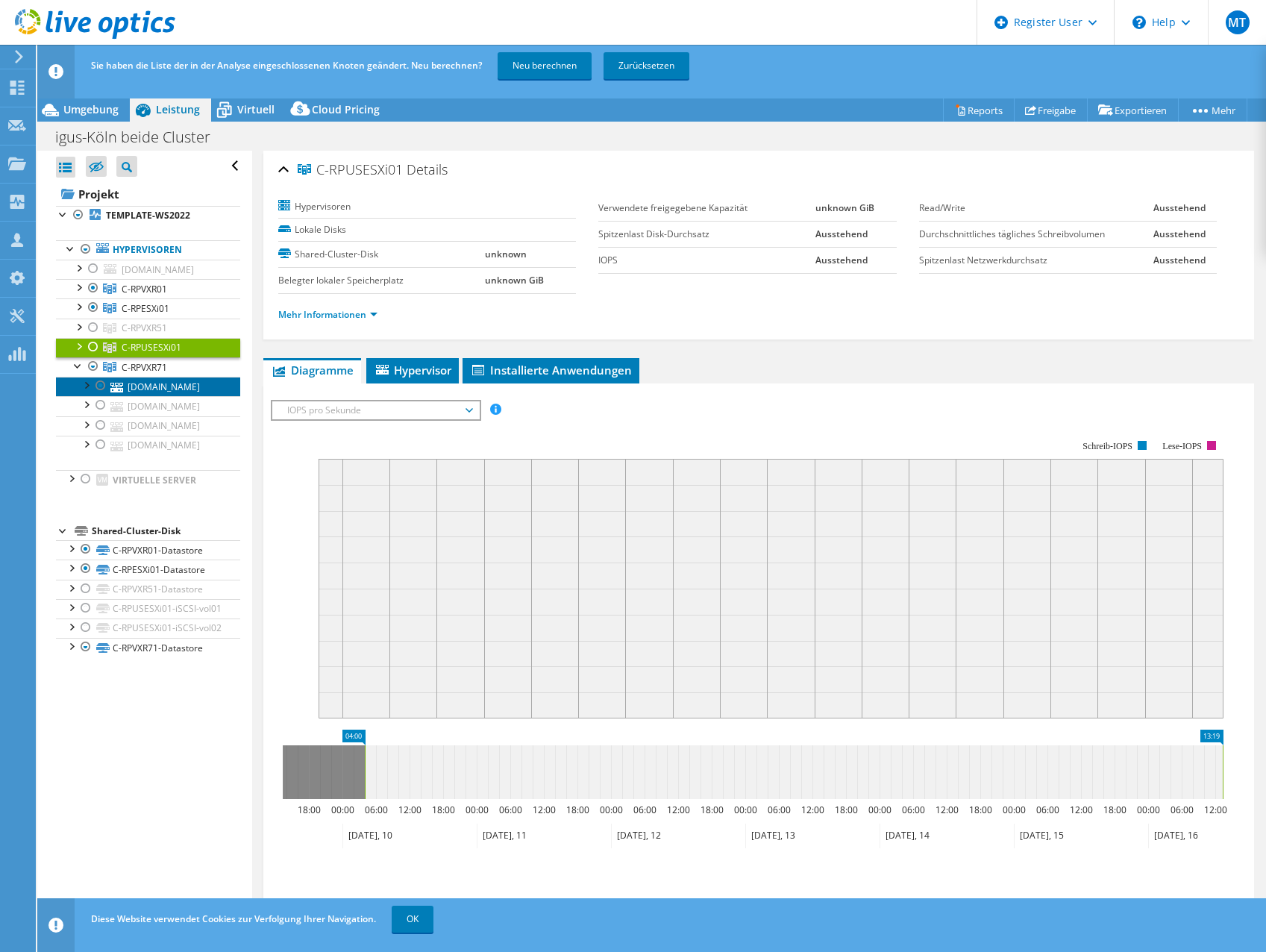
click at [159, 396] on link "[DOMAIN_NAME]" at bounding box center [148, 386] width 185 height 19
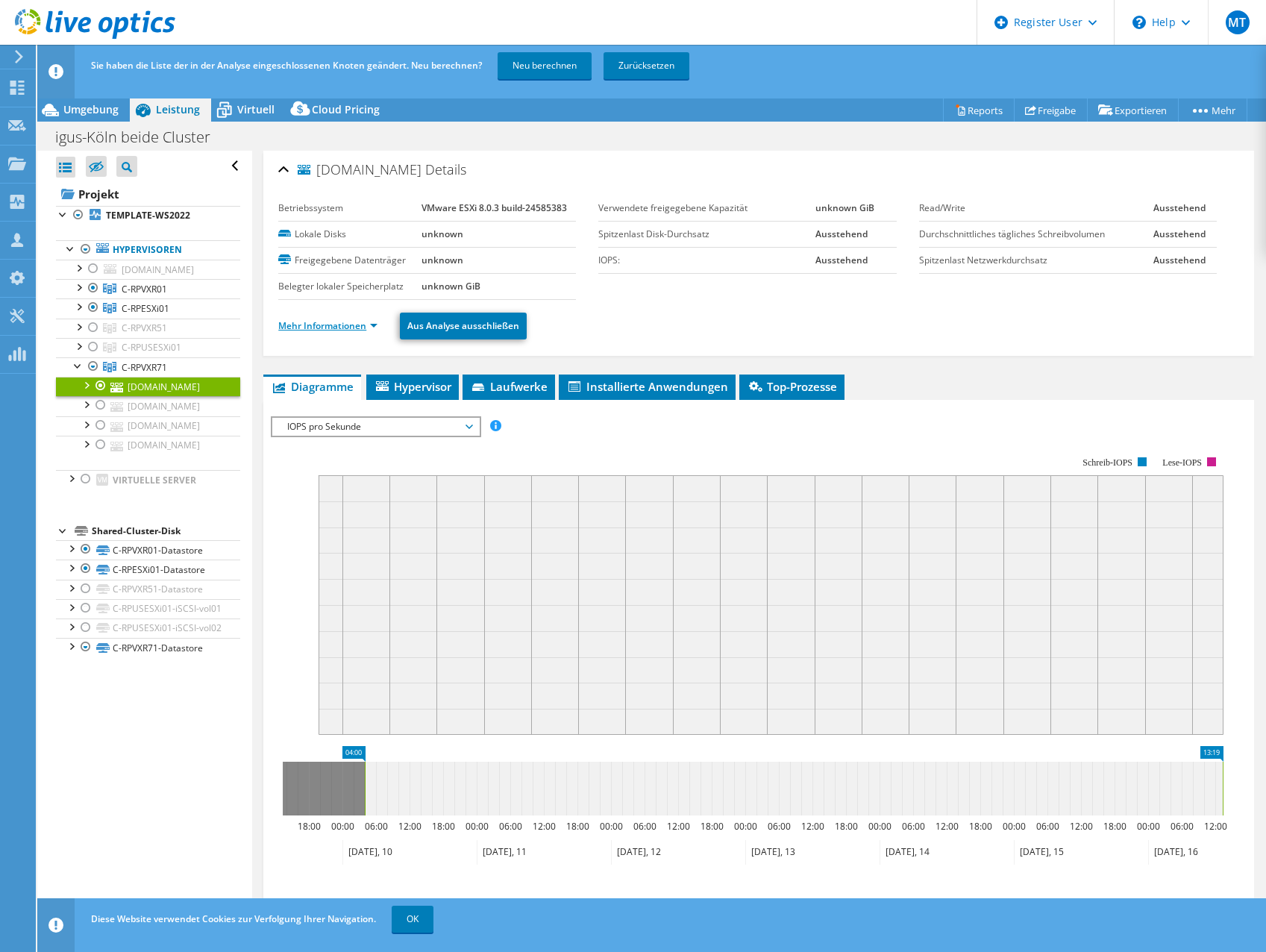
click at [323, 322] on link "Mehr Informationen" at bounding box center [328, 325] width 99 height 12
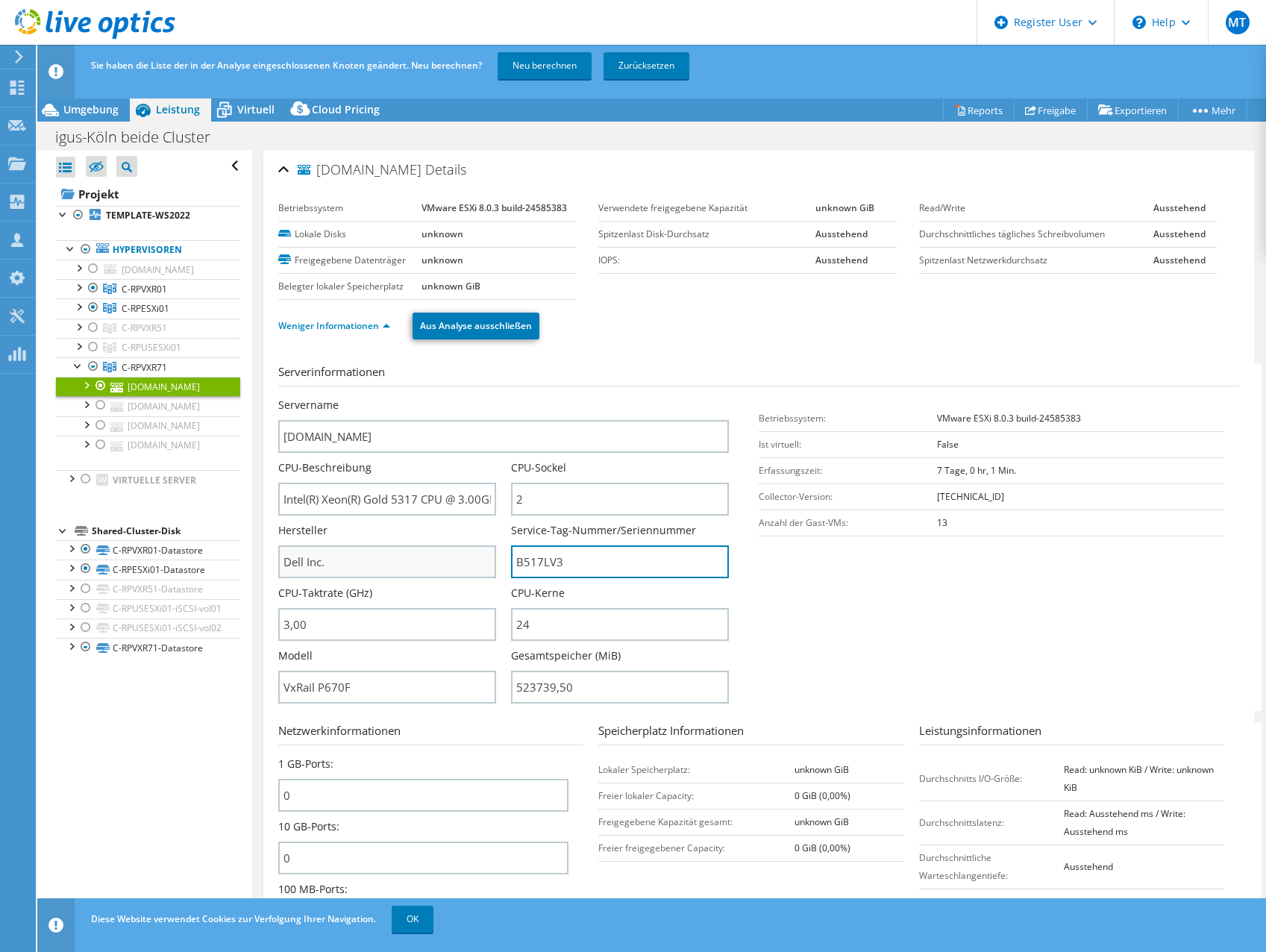
drag, startPoint x: 588, startPoint y: 572, endPoint x: 493, endPoint y: 569, distance: 95.0
click at [493, 397] on div "Servername [DOMAIN_NAME] CPU-Beschreibung Intel(R) Xeon(R) Gold 5317 CPU @ 3.00…" at bounding box center [512, 397] width 466 height 0
click at [77, 372] on div at bounding box center [78, 365] width 15 height 15
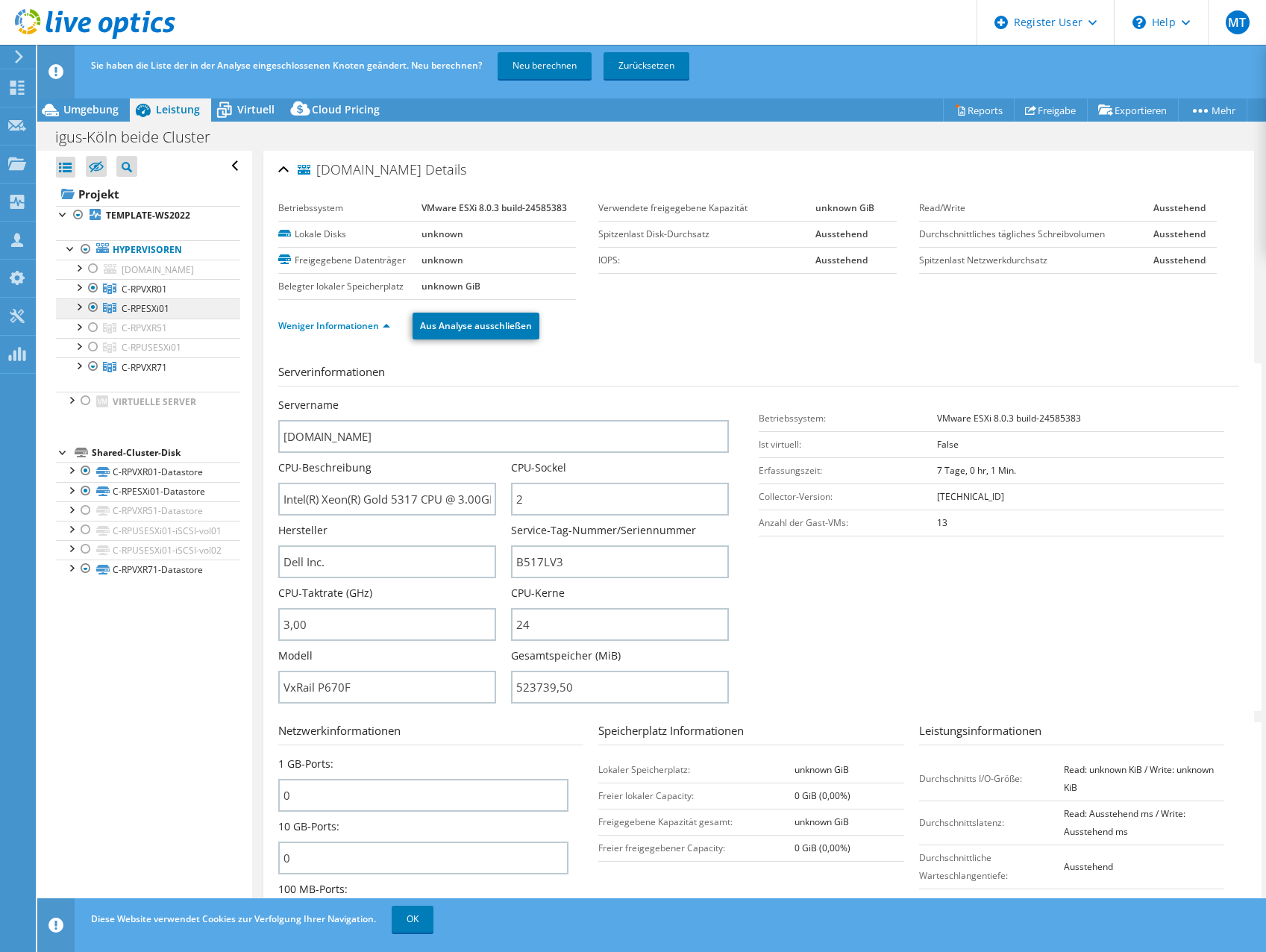
click at [62, 318] on link "C-RPESXi01" at bounding box center [148, 308] width 185 height 19
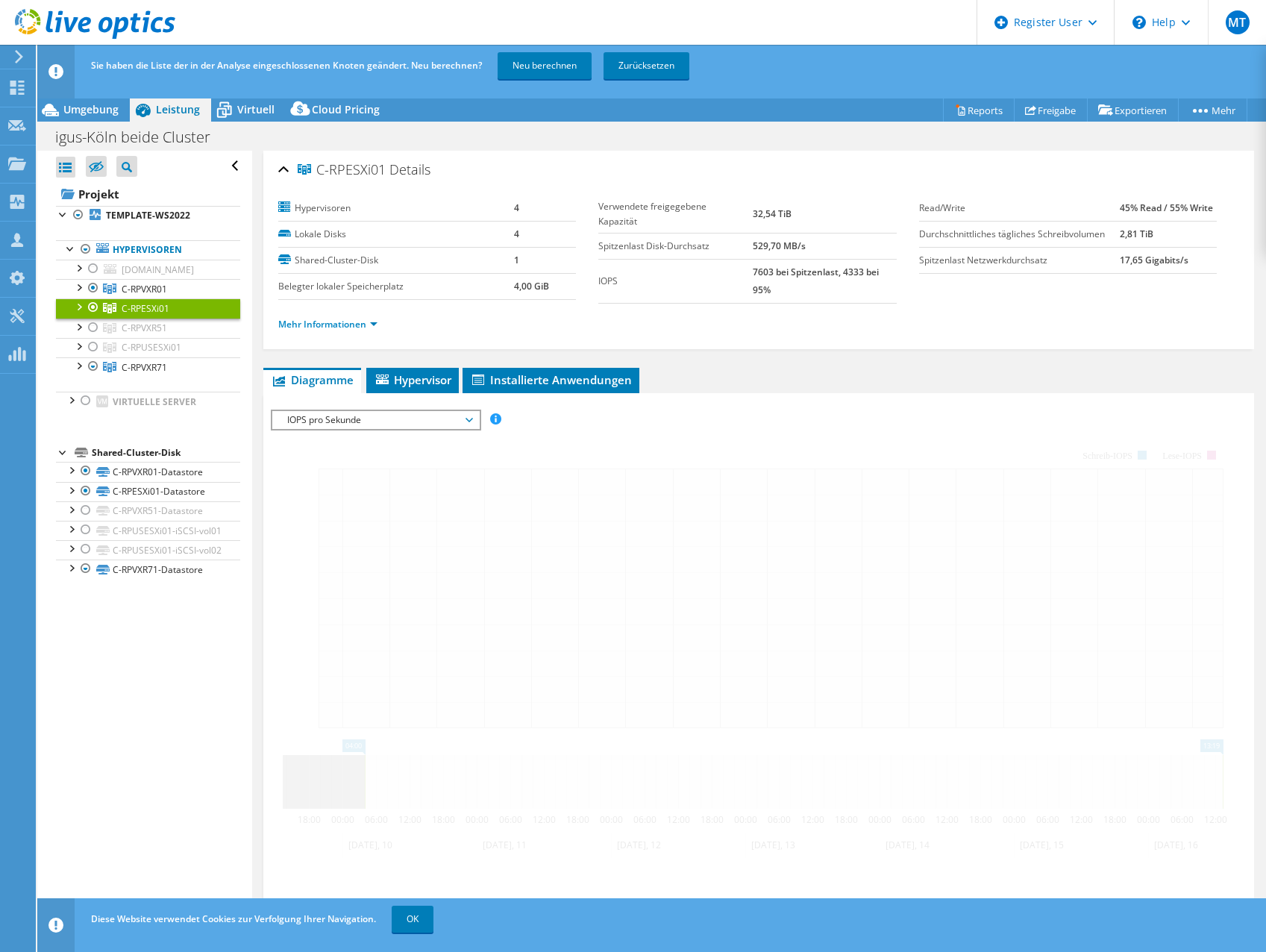
click at [73, 313] on div at bounding box center [78, 306] width 15 height 15
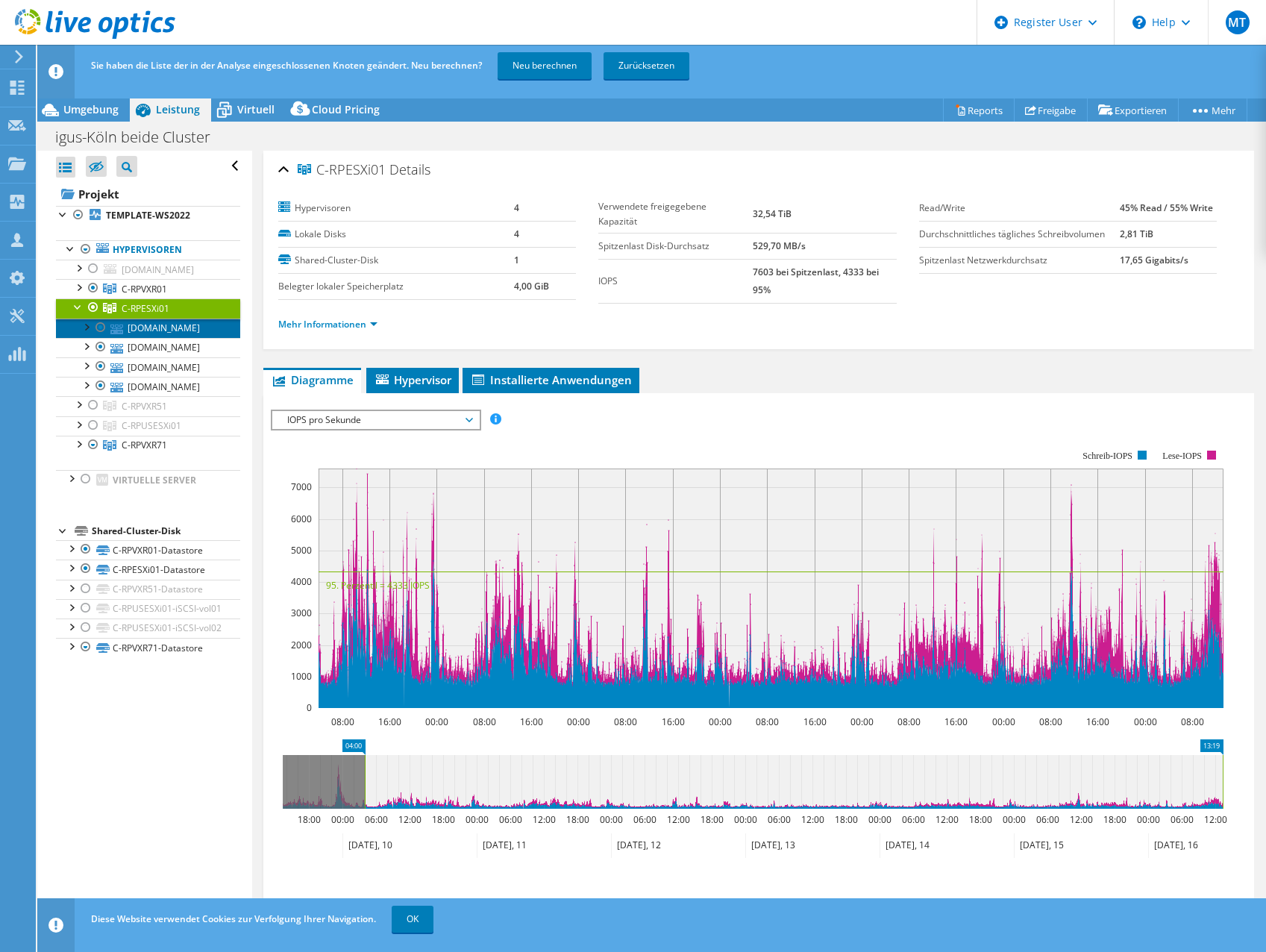
click at [148, 338] on link "[DOMAIN_NAME]" at bounding box center [148, 328] width 185 height 19
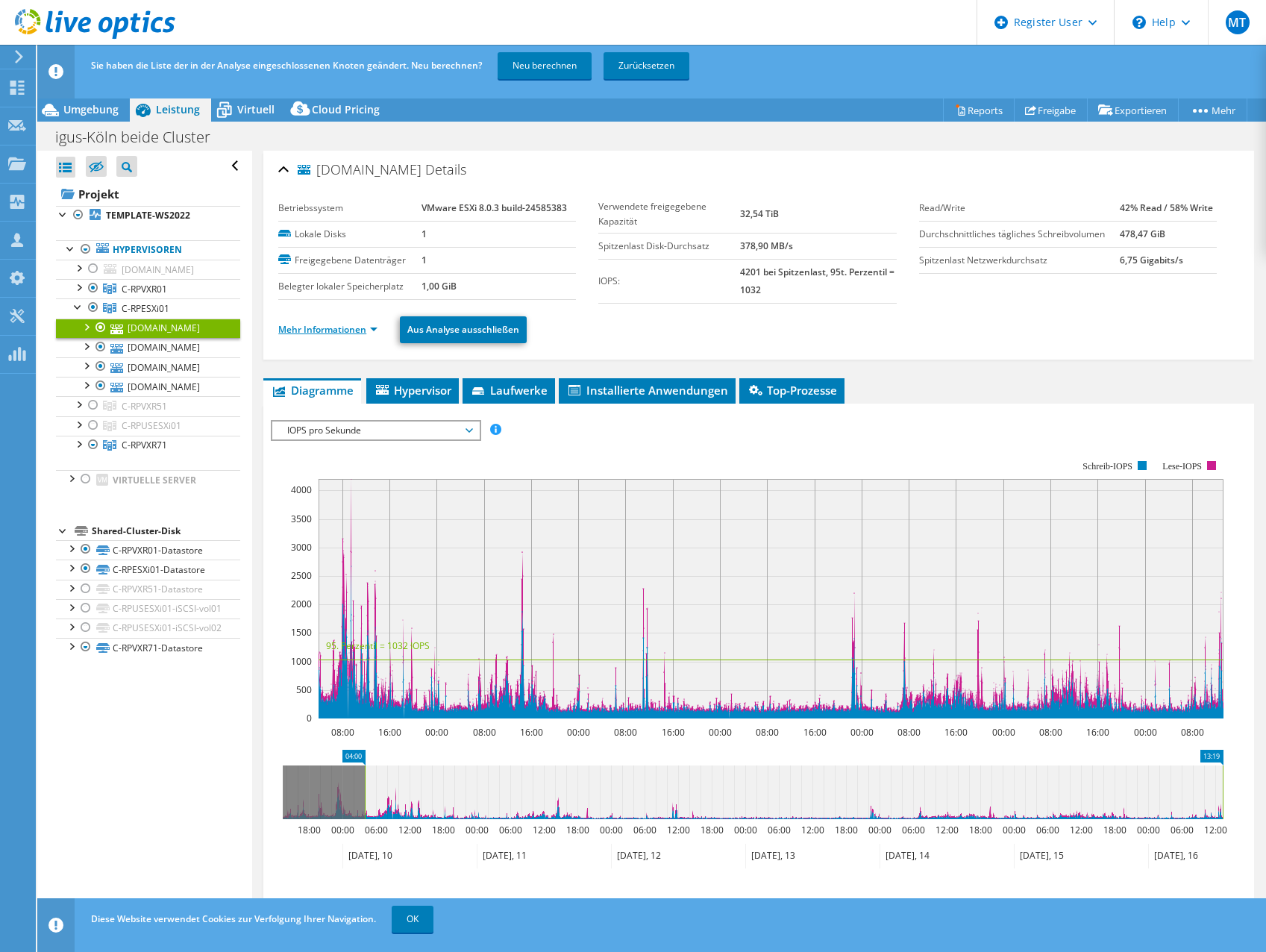
click at [340, 333] on link "Mehr Informationen" at bounding box center [328, 328] width 99 height 12
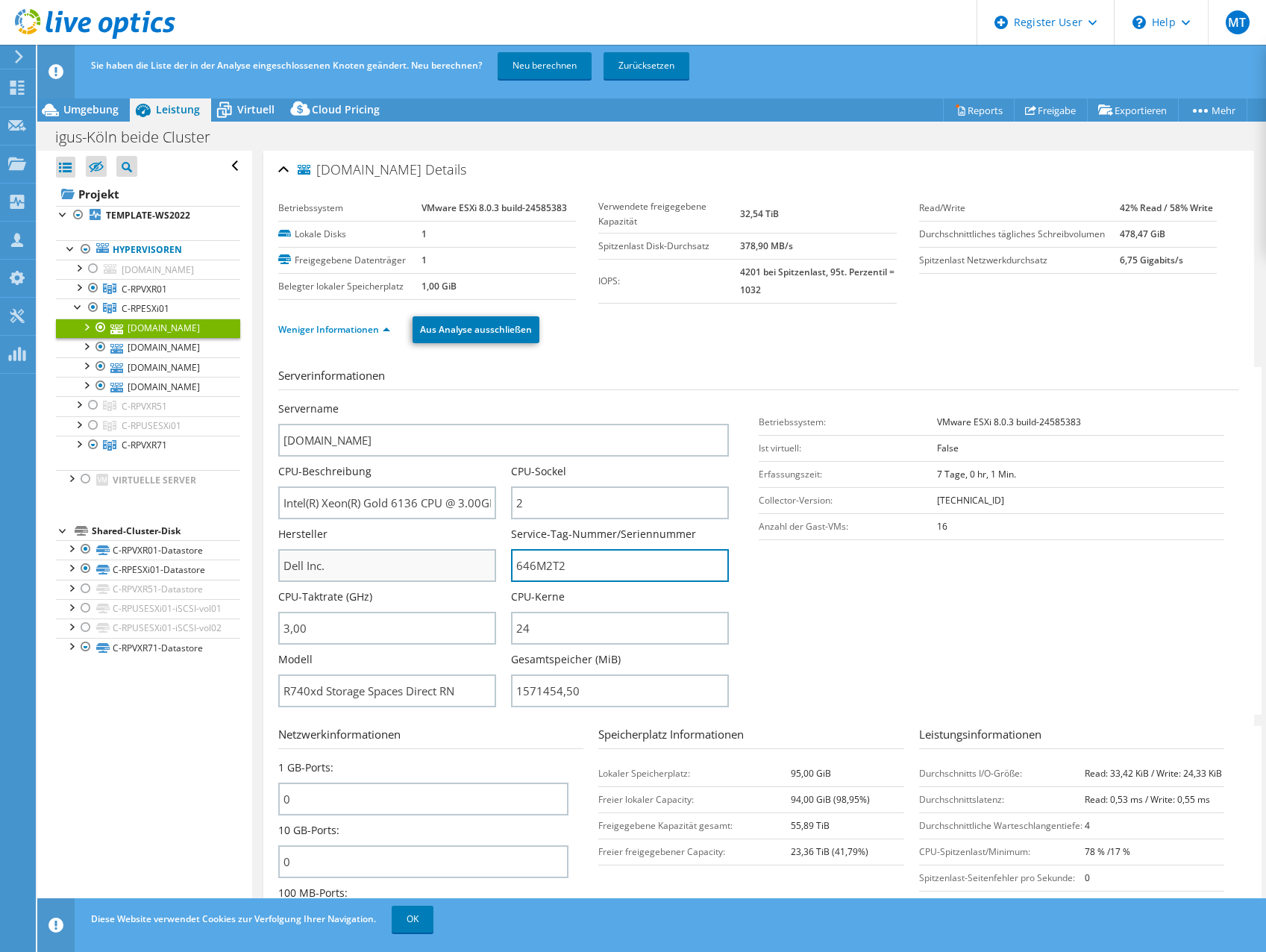
drag, startPoint x: 591, startPoint y: 565, endPoint x: 456, endPoint y: 550, distance: 135.8
click at [456, 402] on div "Servername [DOMAIN_NAME] CPU-Beschreibung Intel(R) Xeon(R) Gold 6136 CPU @ 3.00…" at bounding box center [512, 402] width 466 height 0
click at [724, 345] on div "Weniger Informationen Aus Analyse ausschließen" at bounding box center [759, 329] width 961 height 52
